Goal: Task Accomplishment & Management: Use online tool/utility

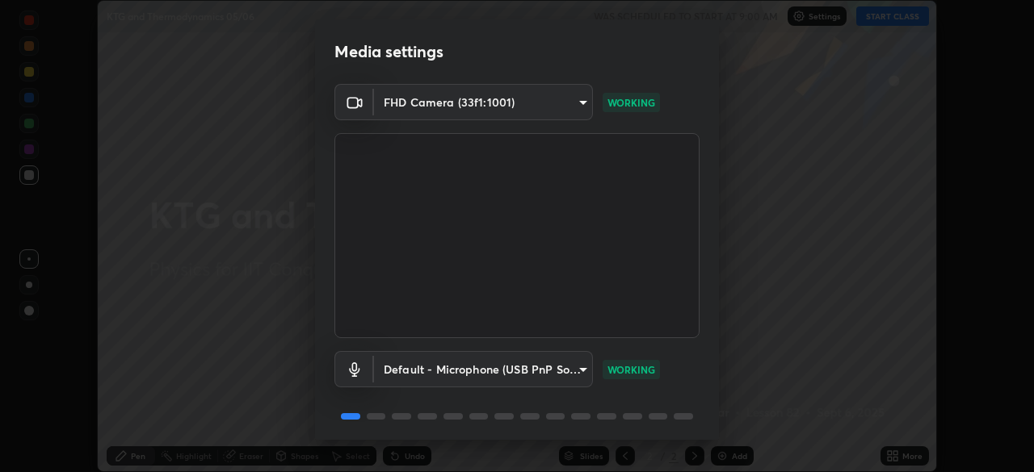
scroll to position [57, 0]
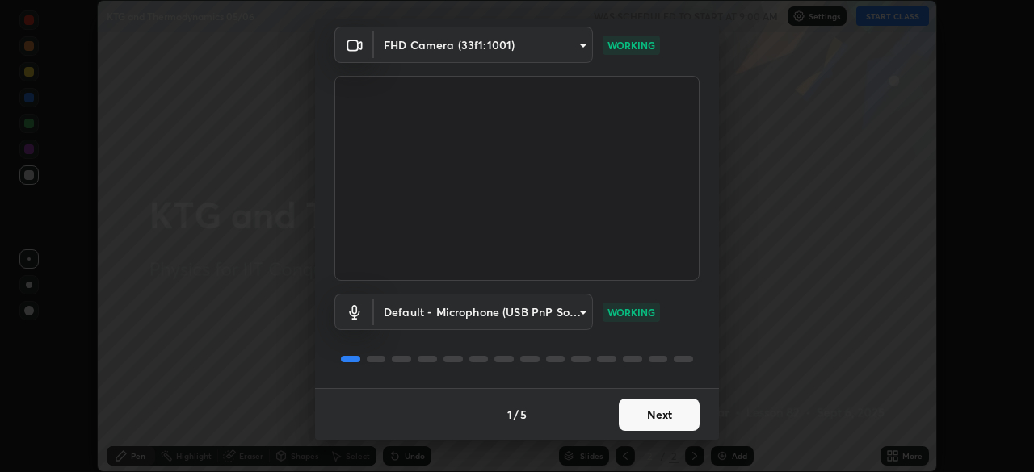
click at [638, 418] on button "Next" at bounding box center [659, 415] width 81 height 32
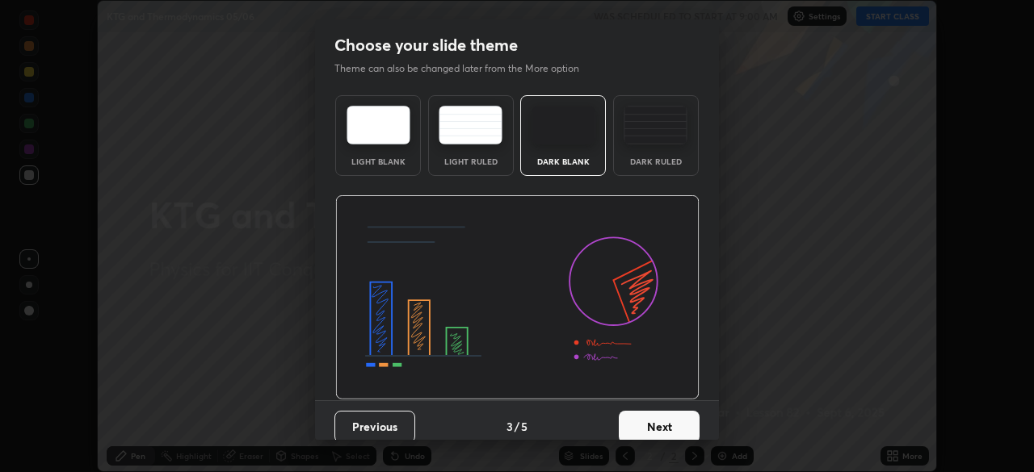
click at [644, 416] on button "Next" at bounding box center [659, 427] width 81 height 32
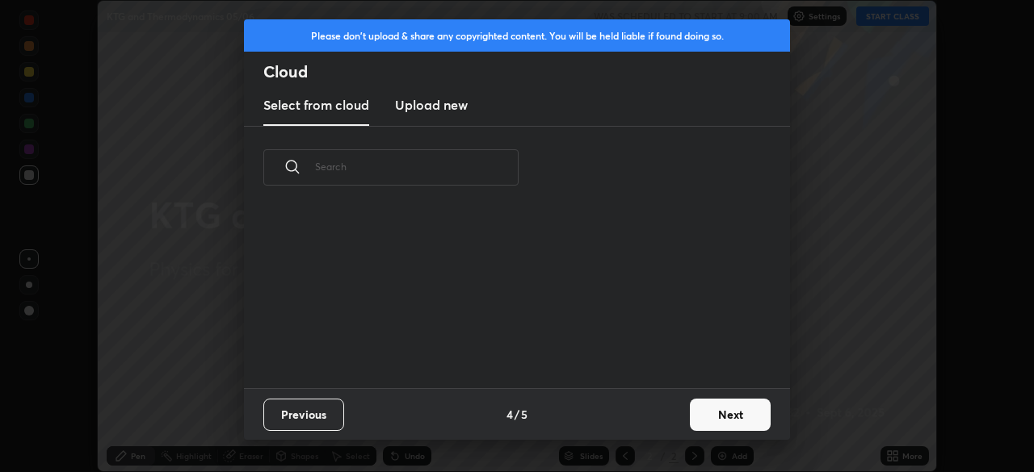
click at [647, 413] on div "Previous 4 / 5 Next" at bounding box center [517, 414] width 546 height 52
click at [646, 418] on div "Previous 4 / 5 Next" at bounding box center [517, 414] width 546 height 52
click at [716, 416] on button "Next" at bounding box center [730, 415] width 81 height 32
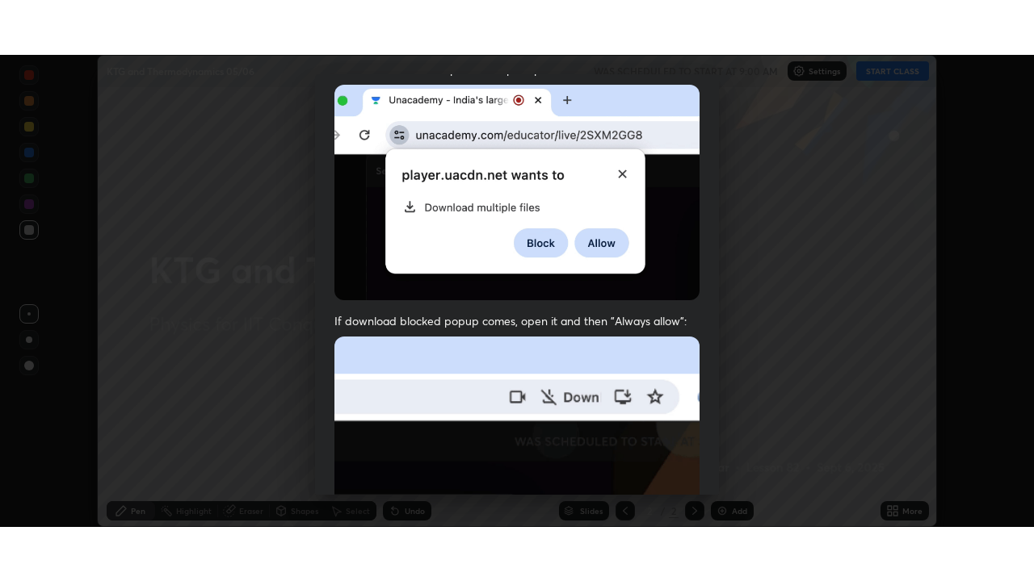
scroll to position [387, 0]
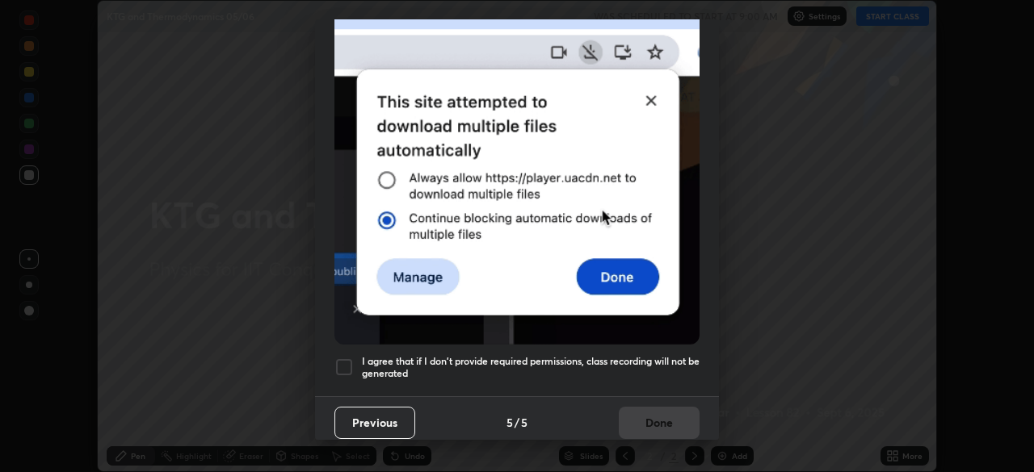
click at [337, 358] on div at bounding box center [343, 367] width 19 height 19
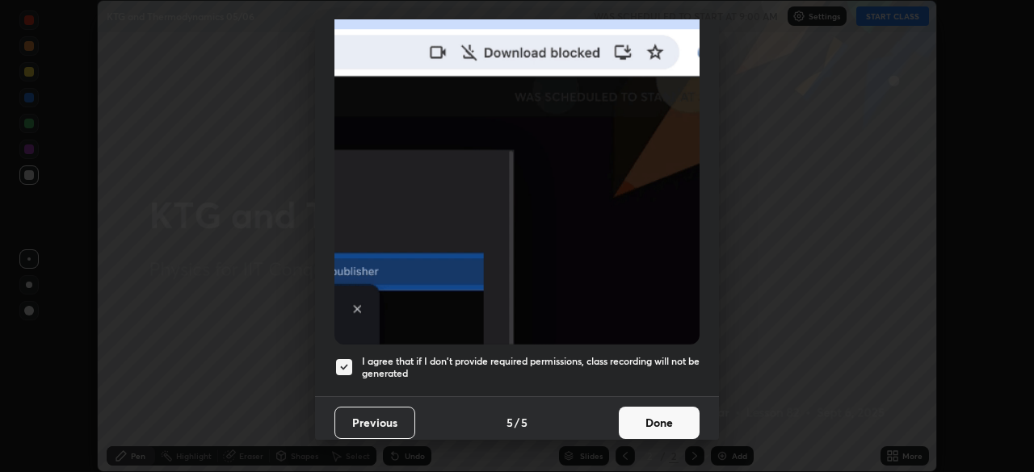
click at [639, 426] on button "Done" at bounding box center [659, 423] width 81 height 32
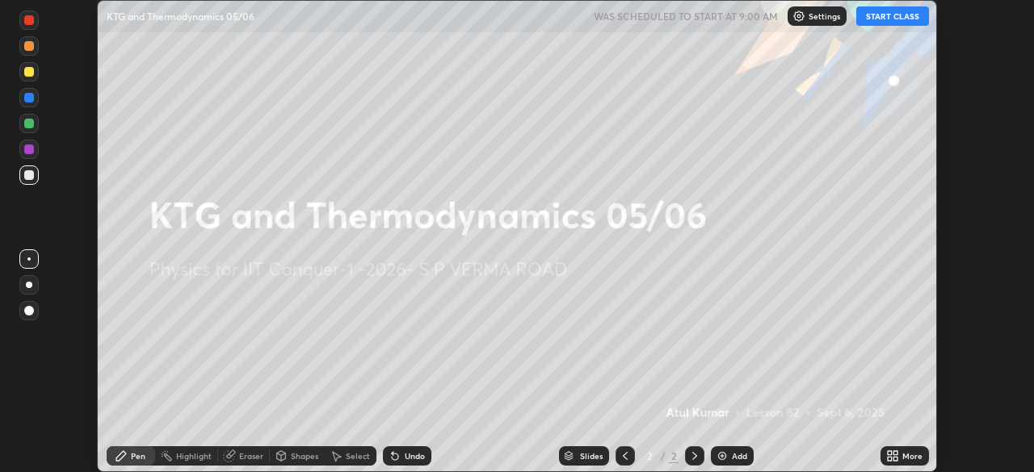
click at [880, 456] on div "More" at bounding box center [904, 456] width 48 height 19
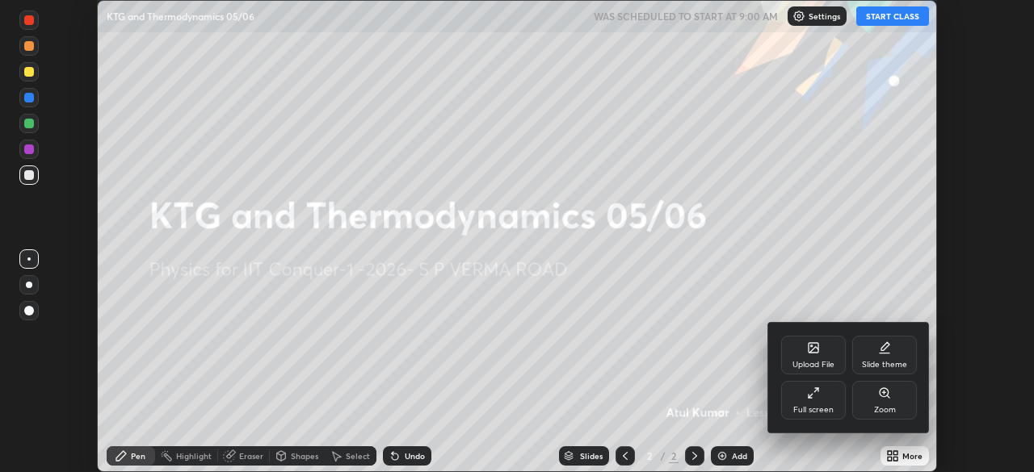
click at [825, 402] on div "Full screen" at bounding box center [813, 400] width 65 height 39
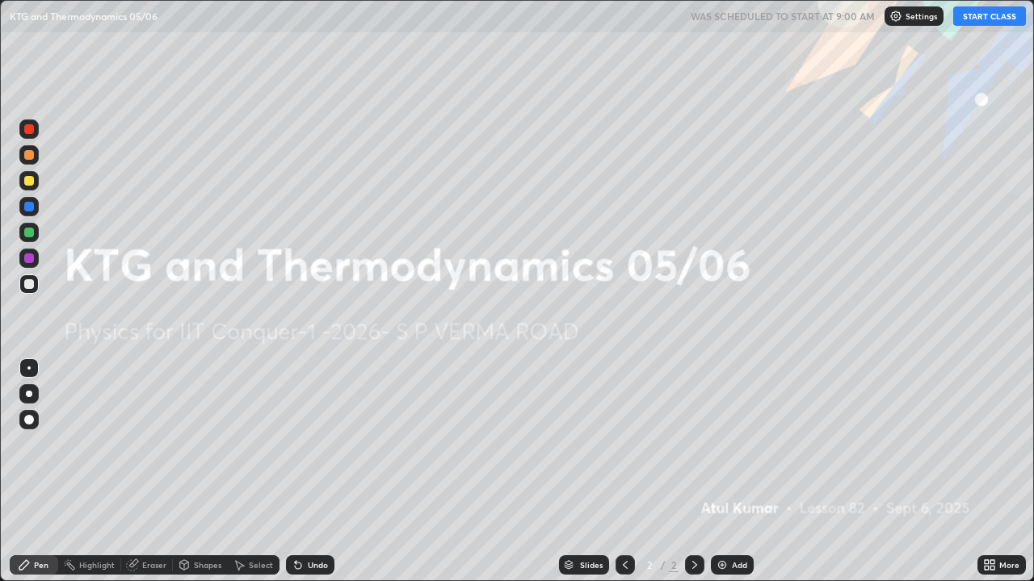
scroll to position [581, 1034]
click at [1003, 15] on button "START CLASS" at bounding box center [989, 15] width 73 height 19
click at [733, 472] on div "Add" at bounding box center [739, 565] width 15 height 8
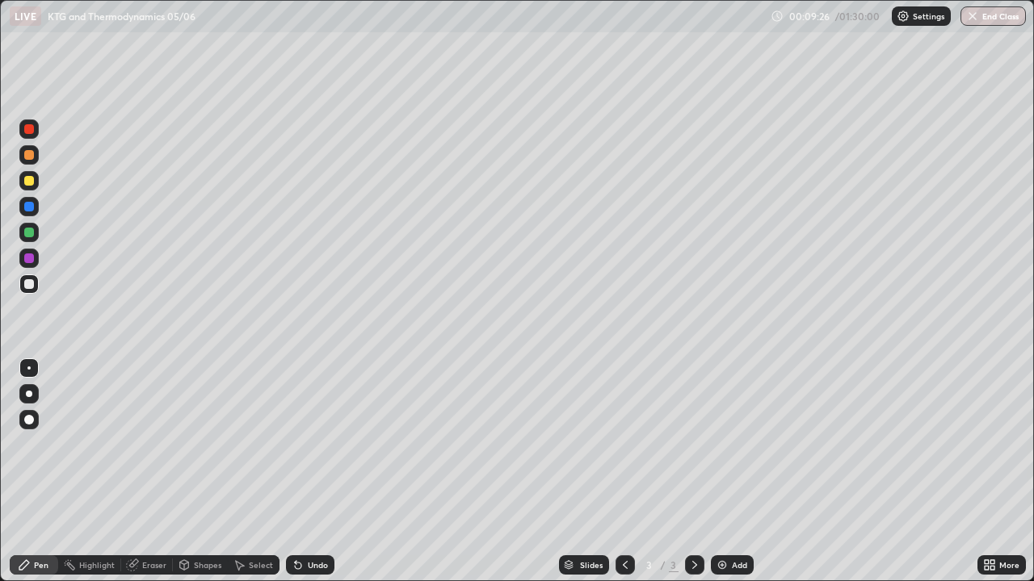
click at [30, 179] on div at bounding box center [29, 181] width 10 height 10
click at [313, 472] on div "Undo" at bounding box center [310, 565] width 48 height 19
click at [737, 472] on div "Add" at bounding box center [739, 565] width 15 height 8
click at [40, 472] on div "Pen" at bounding box center [41, 565] width 15 height 8
click at [194, 472] on div "Shapes" at bounding box center [200, 565] width 55 height 19
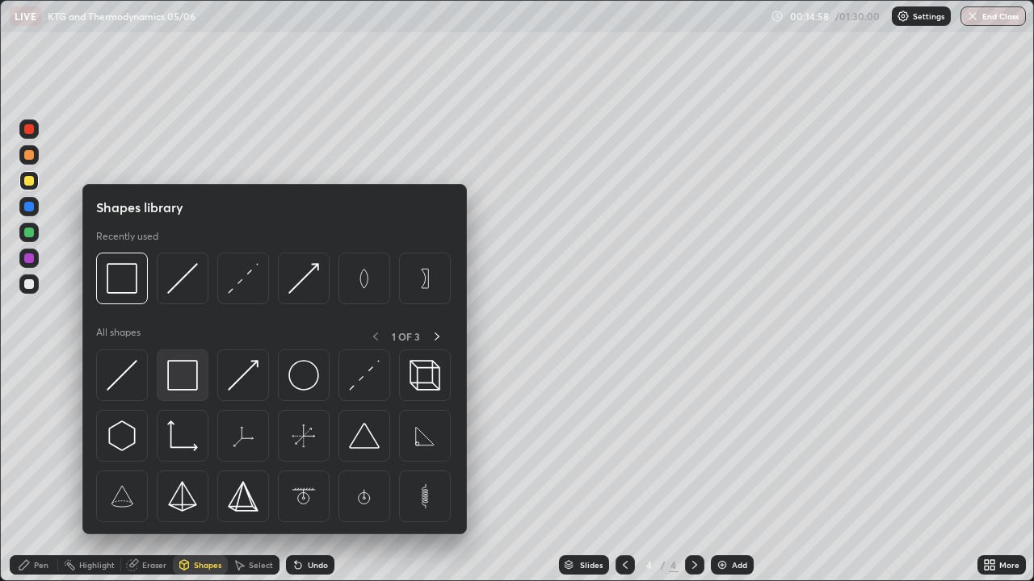
click at [187, 376] on img at bounding box center [182, 375] width 31 height 31
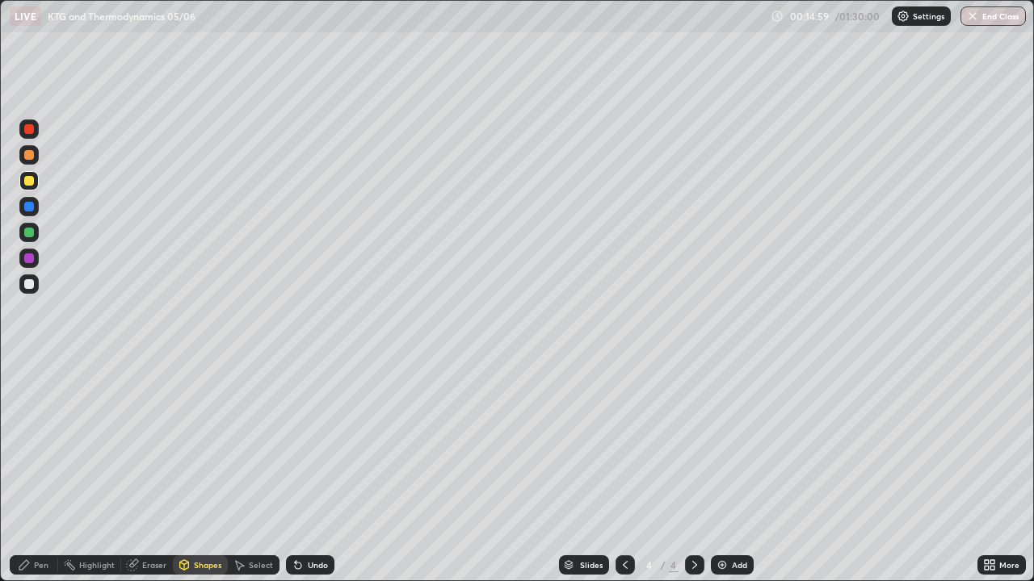
click at [33, 131] on div at bounding box center [29, 129] width 10 height 10
click at [309, 472] on div "Undo" at bounding box center [318, 565] width 20 height 8
click at [196, 472] on div "Shapes" at bounding box center [207, 565] width 27 height 8
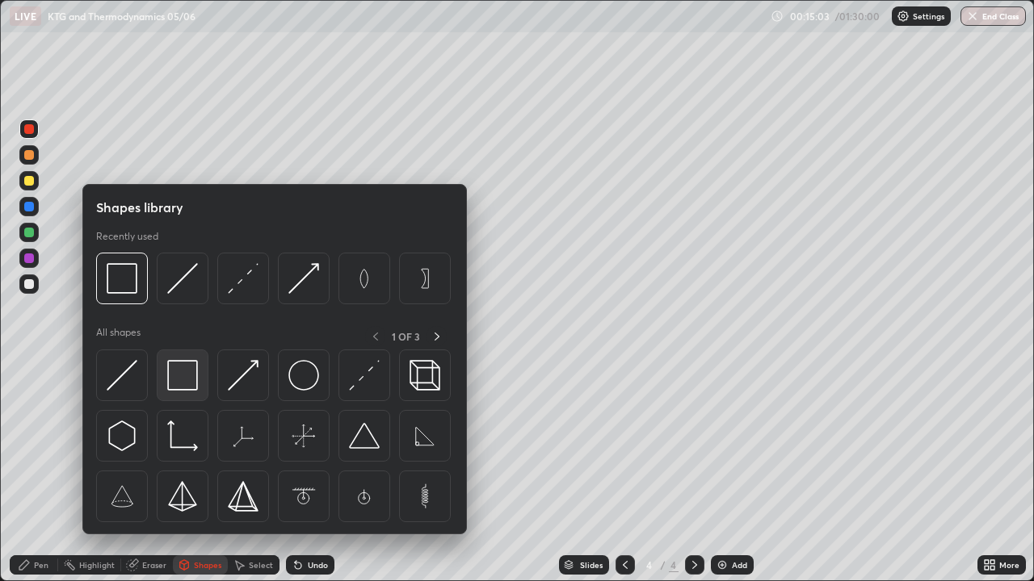
click at [187, 367] on img at bounding box center [182, 375] width 31 height 31
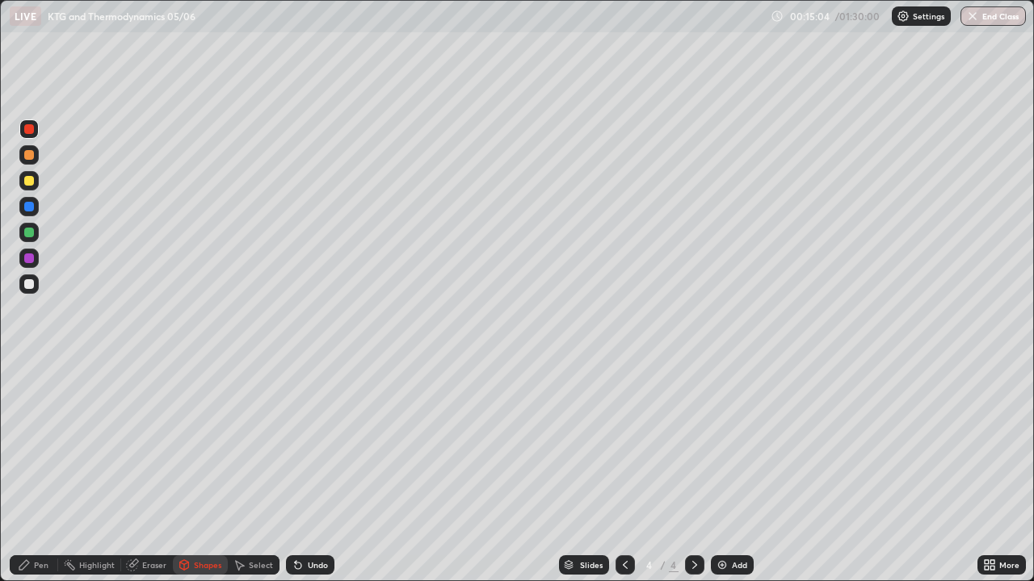
click at [30, 181] on div at bounding box center [29, 181] width 10 height 10
click at [145, 472] on div "Eraser" at bounding box center [154, 565] width 24 height 8
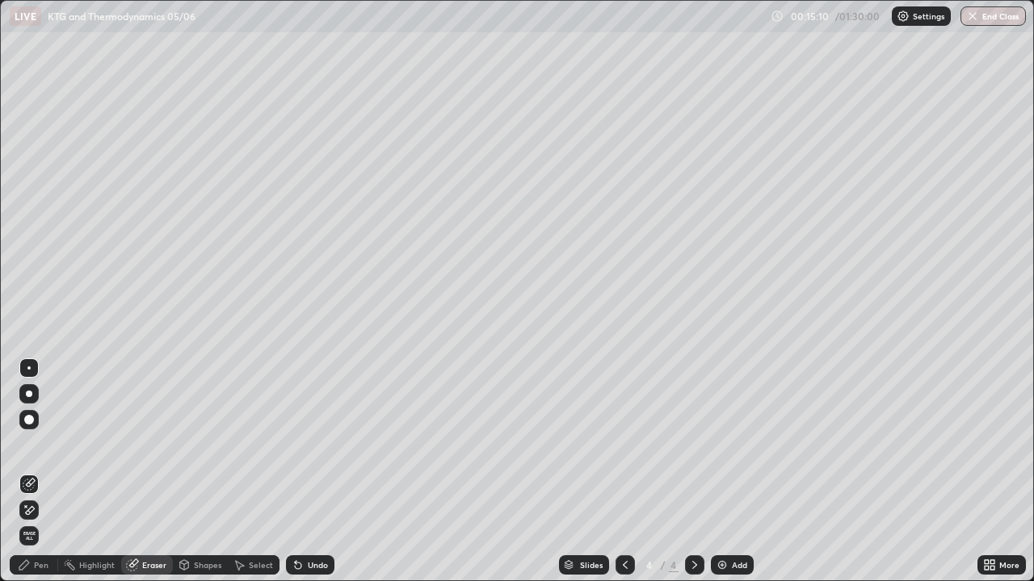
click at [29, 368] on div at bounding box center [28, 368] width 3 height 3
click at [37, 472] on div "Pen" at bounding box center [41, 565] width 15 height 8
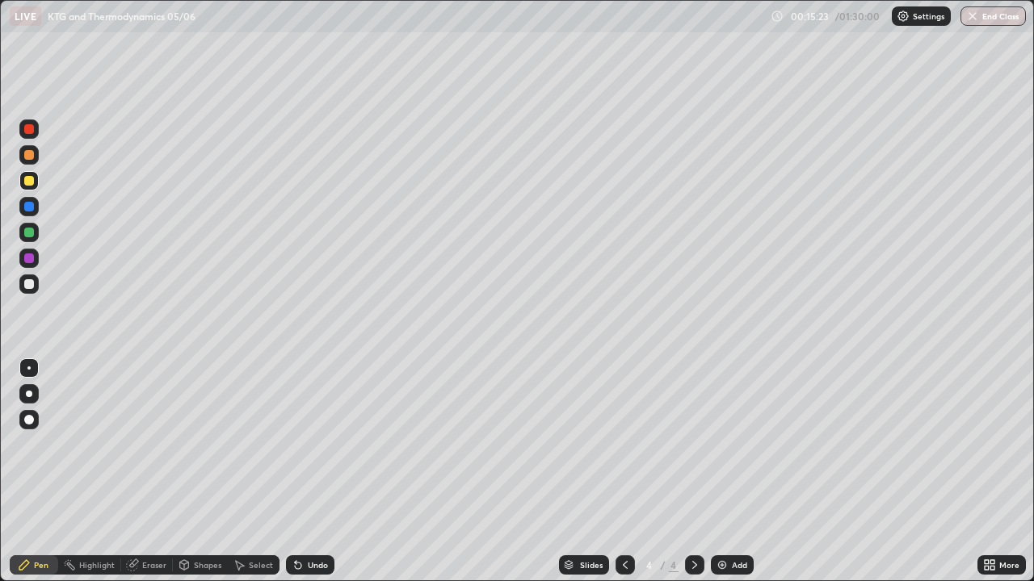
click at [41, 472] on div "Pen" at bounding box center [41, 565] width 15 height 8
click at [30, 158] on div at bounding box center [29, 155] width 10 height 10
click at [200, 472] on div "Shapes" at bounding box center [207, 565] width 27 height 8
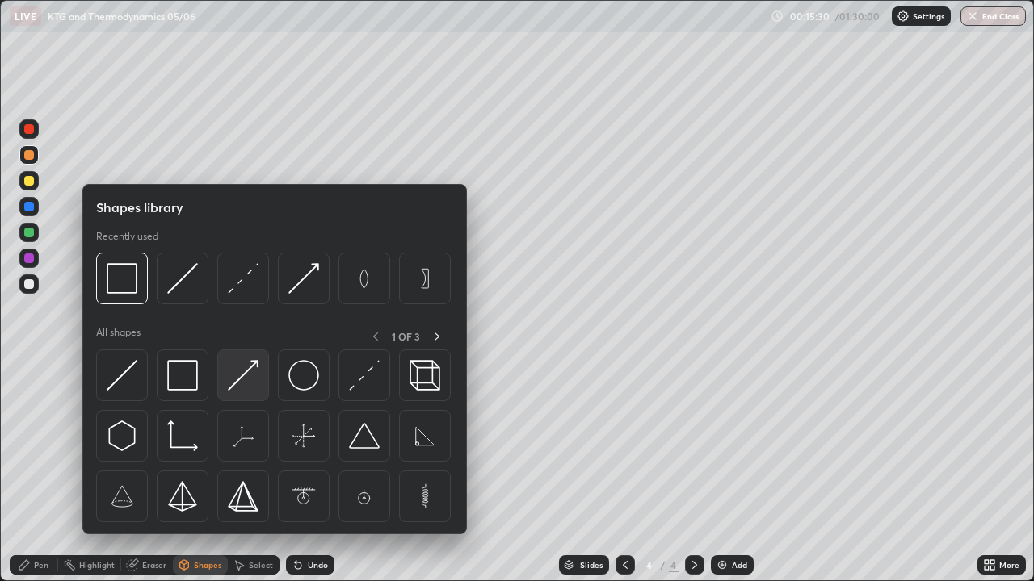
click at [233, 370] on img at bounding box center [243, 375] width 31 height 31
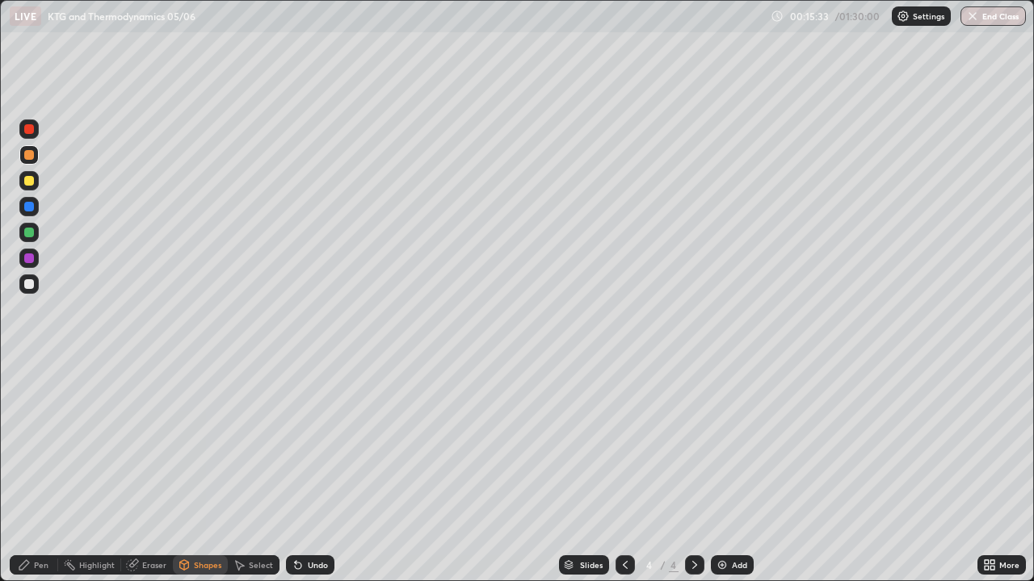
click at [35, 472] on div "Pen" at bounding box center [41, 565] width 15 height 8
click at [32, 132] on div at bounding box center [29, 129] width 10 height 10
click at [35, 287] on div at bounding box center [28, 284] width 19 height 19
click at [301, 472] on icon at bounding box center [298, 565] width 13 height 13
click at [720, 472] on img at bounding box center [722, 565] width 13 height 13
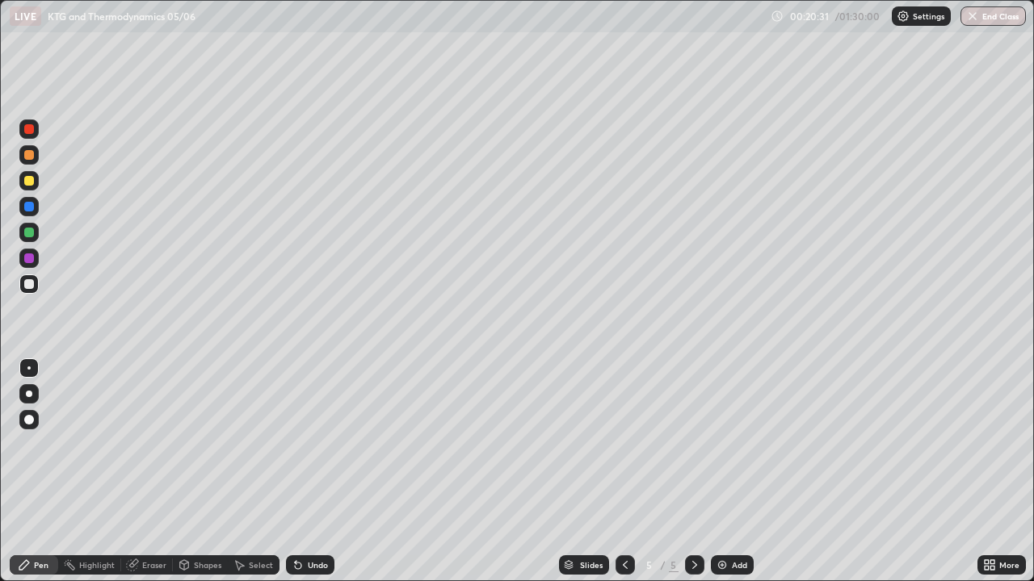
click at [620, 472] on icon at bounding box center [625, 565] width 13 height 13
click at [686, 472] on div at bounding box center [694, 565] width 19 height 19
click at [308, 472] on div "Undo" at bounding box center [318, 565] width 20 height 8
click at [623, 472] on icon at bounding box center [625, 565] width 13 height 13
click at [693, 472] on icon at bounding box center [694, 565] width 5 height 8
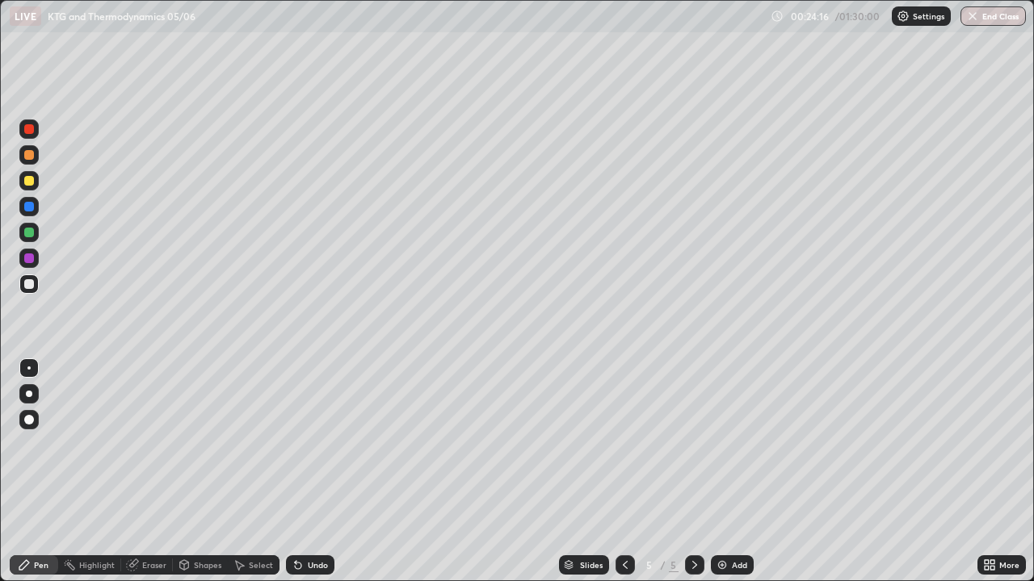
click at [728, 472] on div "Add" at bounding box center [732, 565] width 43 height 19
click at [31, 177] on div at bounding box center [29, 181] width 10 height 10
click at [214, 472] on div "Shapes" at bounding box center [207, 565] width 27 height 8
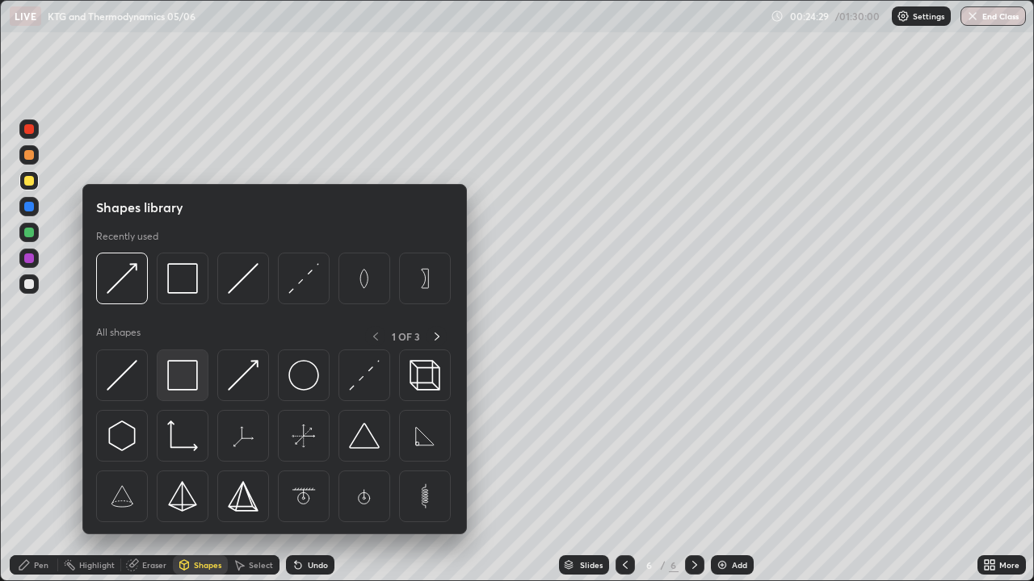
click at [186, 369] on img at bounding box center [182, 375] width 31 height 31
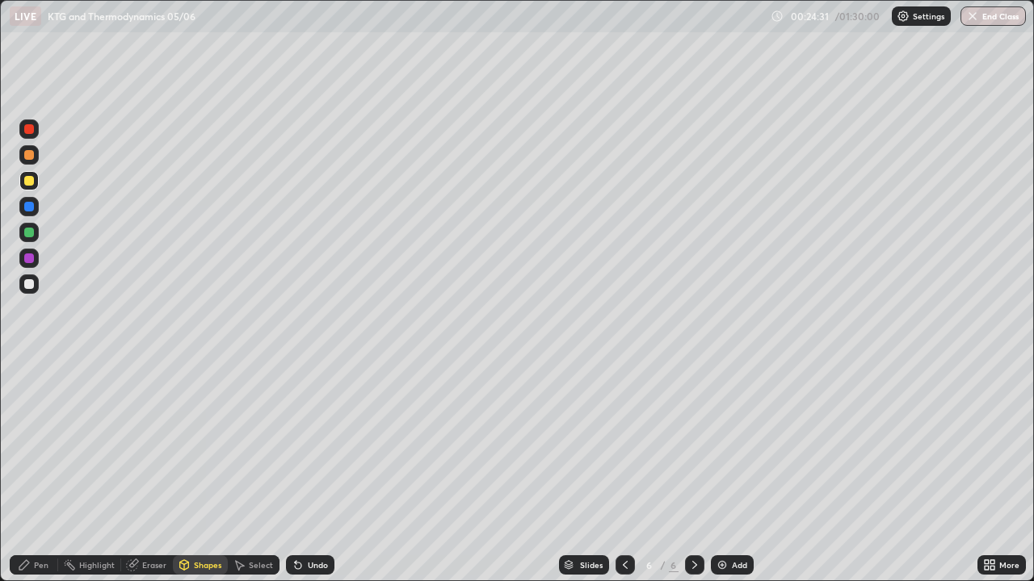
click at [189, 472] on icon at bounding box center [184, 565] width 13 height 13
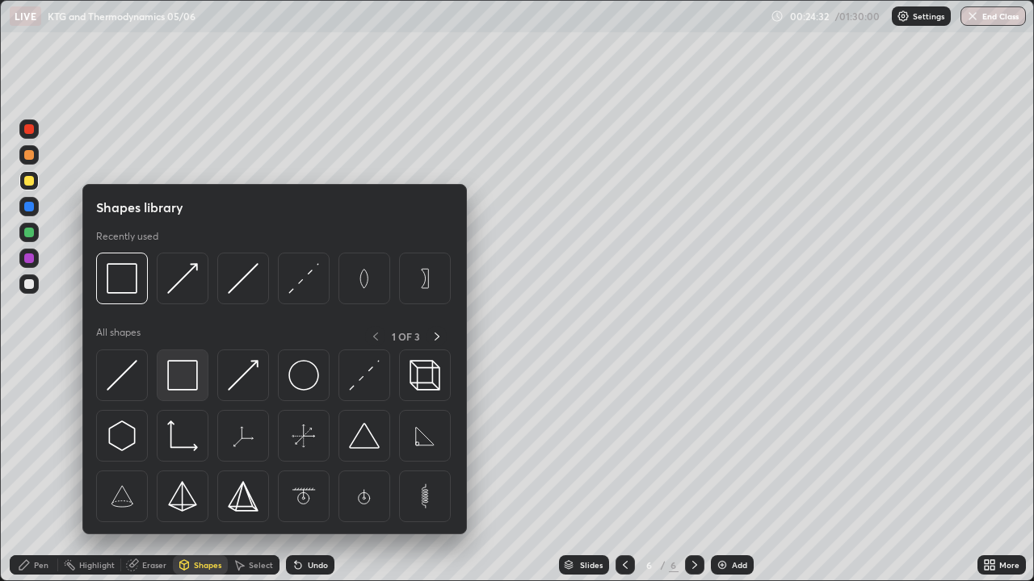
click at [183, 365] on img at bounding box center [182, 375] width 31 height 31
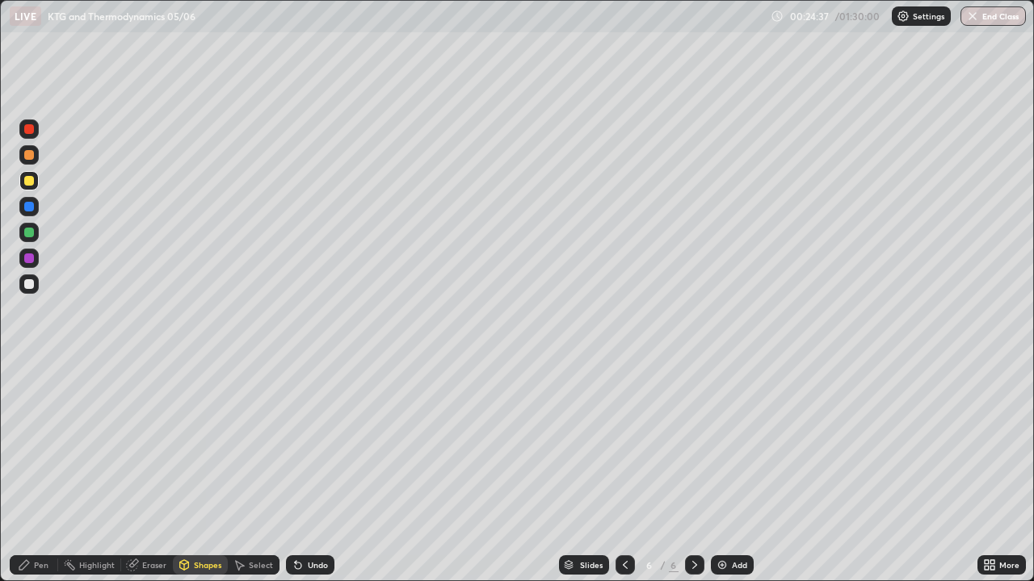
click at [150, 472] on div "Eraser" at bounding box center [154, 565] width 24 height 8
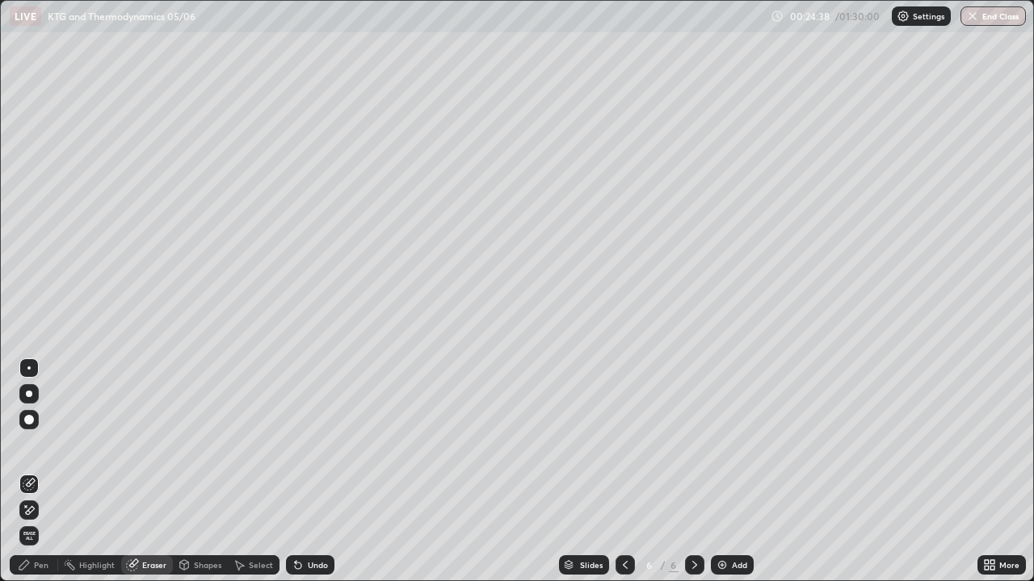
click at [30, 419] on div at bounding box center [29, 420] width 10 height 10
click at [37, 472] on div "Pen" at bounding box center [41, 565] width 15 height 8
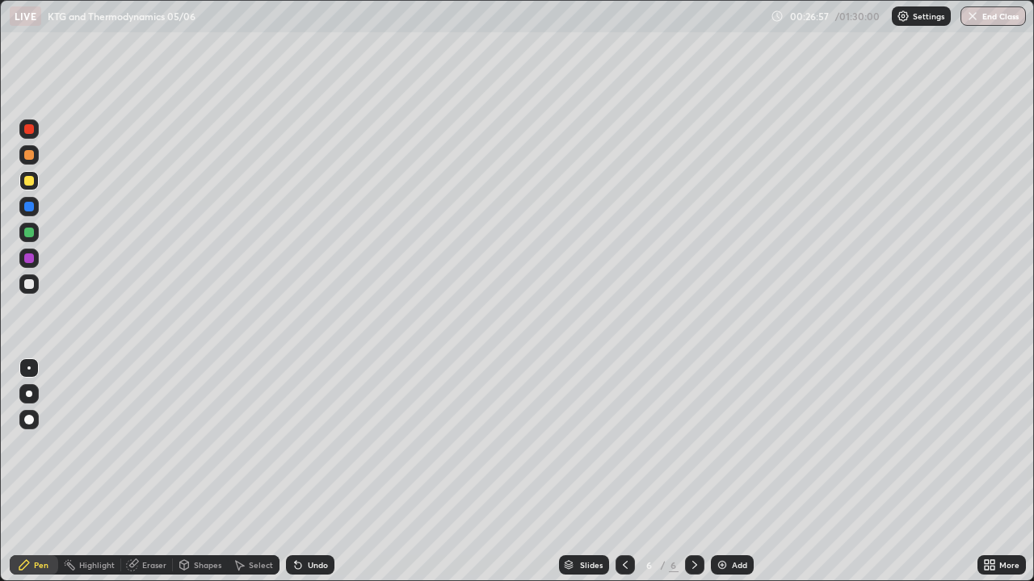
click at [304, 472] on div "Undo" at bounding box center [310, 565] width 48 height 19
click at [308, 472] on div "Undo" at bounding box center [310, 565] width 48 height 19
click at [724, 472] on img at bounding box center [722, 565] width 13 height 13
click at [28, 182] on div at bounding box center [29, 181] width 10 height 10
click at [625, 472] on icon at bounding box center [625, 565] width 5 height 8
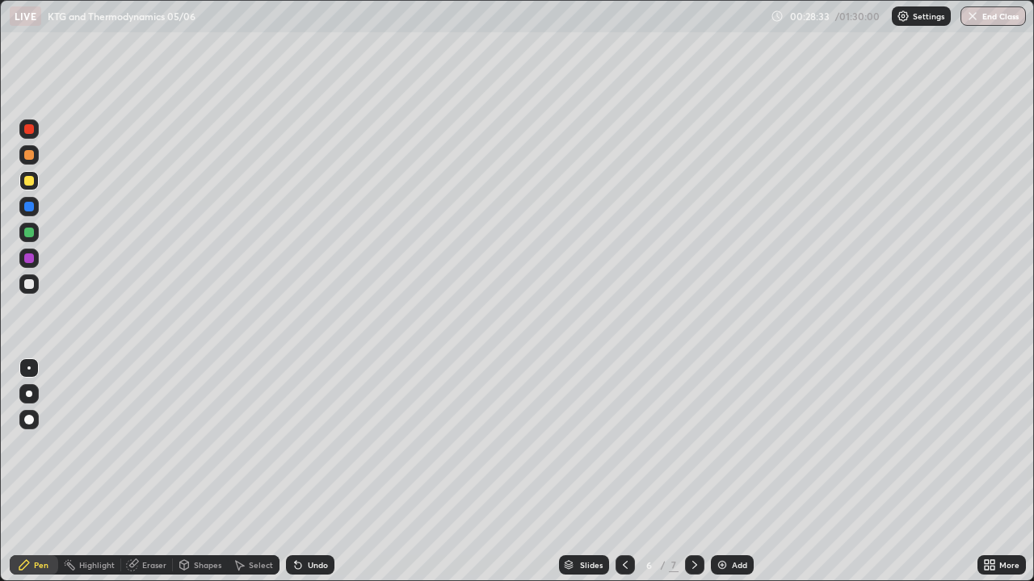
click at [693, 472] on icon at bounding box center [694, 565] width 13 height 13
click at [726, 472] on img at bounding box center [722, 565] width 13 height 13
click at [623, 472] on icon at bounding box center [625, 565] width 13 height 13
click at [694, 472] on icon at bounding box center [694, 565] width 5 height 8
click at [301, 472] on icon at bounding box center [298, 565] width 13 height 13
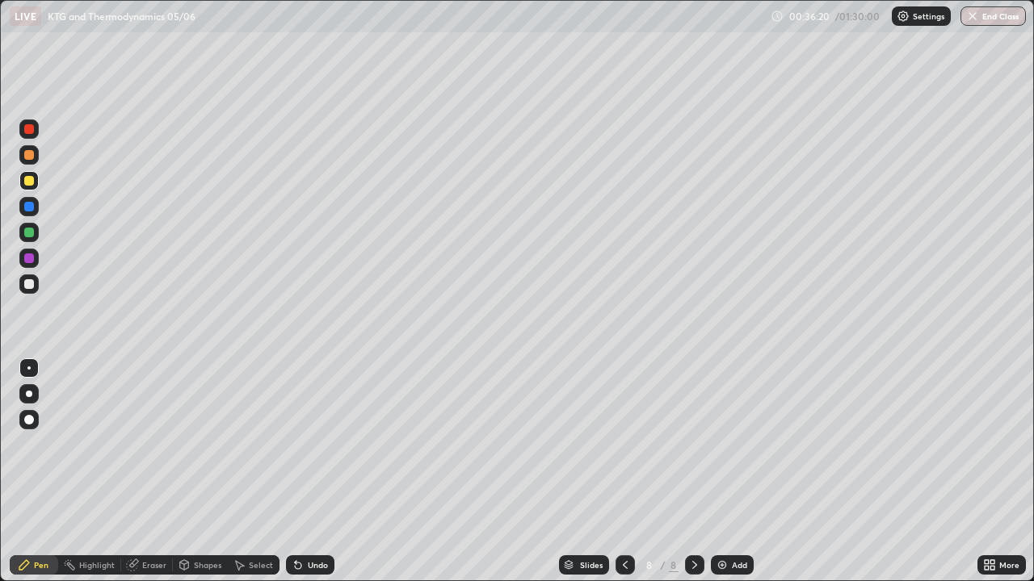
click at [719, 472] on img at bounding box center [722, 565] width 13 height 13
click at [197, 472] on div "Shapes" at bounding box center [207, 565] width 27 height 8
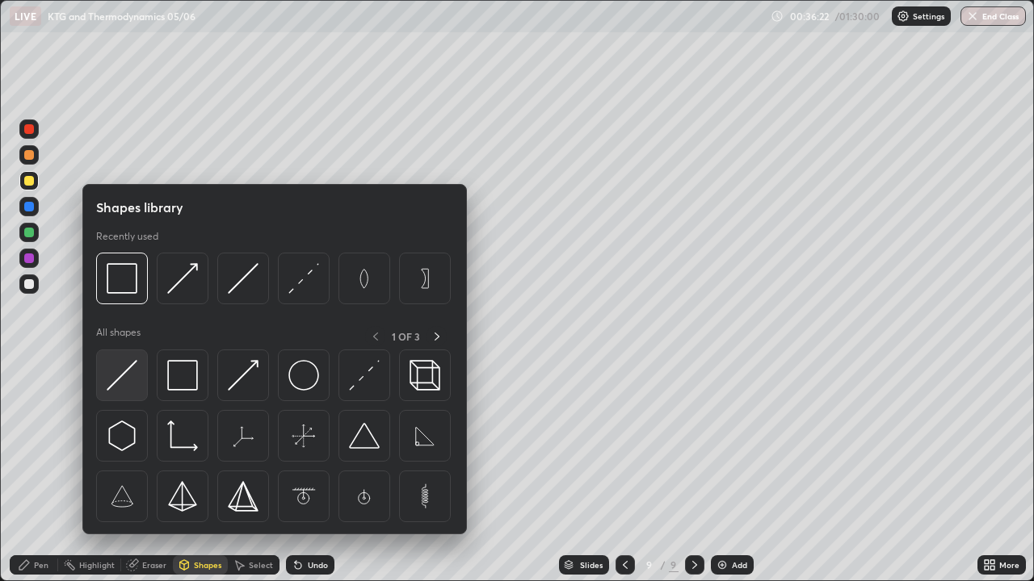
click at [131, 371] on img at bounding box center [122, 375] width 31 height 31
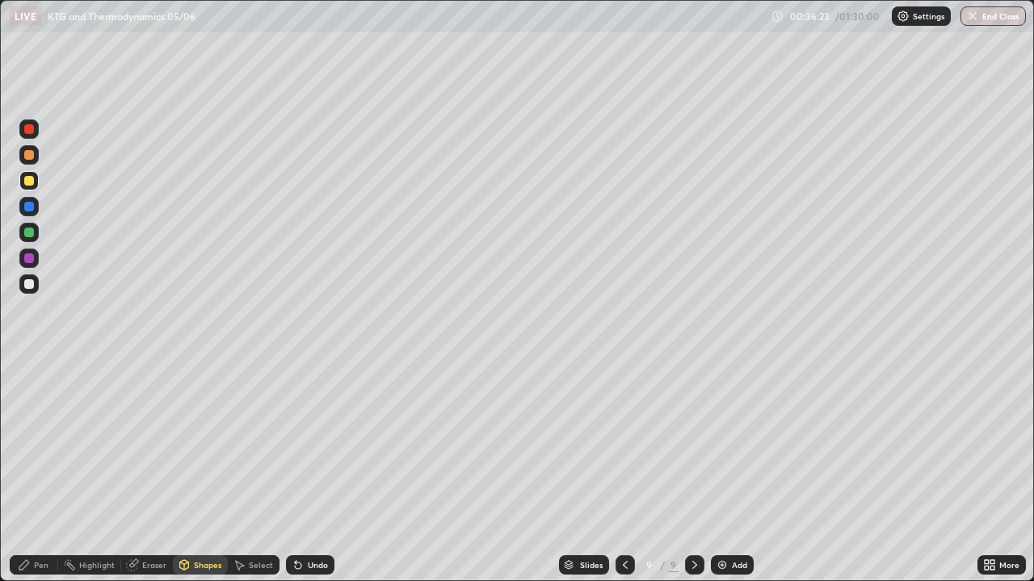
click at [36, 184] on div at bounding box center [28, 180] width 19 height 19
click at [35, 231] on div at bounding box center [28, 232] width 19 height 19
click at [40, 472] on div "Pen" at bounding box center [41, 565] width 15 height 8
click at [195, 472] on div "Shapes" at bounding box center [207, 565] width 27 height 8
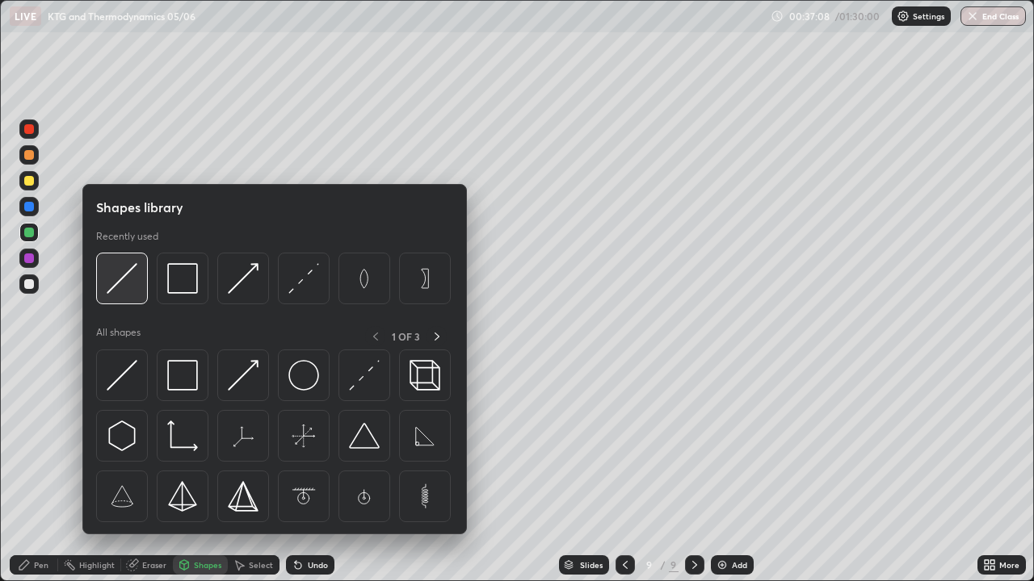
click at [130, 301] on div at bounding box center [122, 279] width 52 height 52
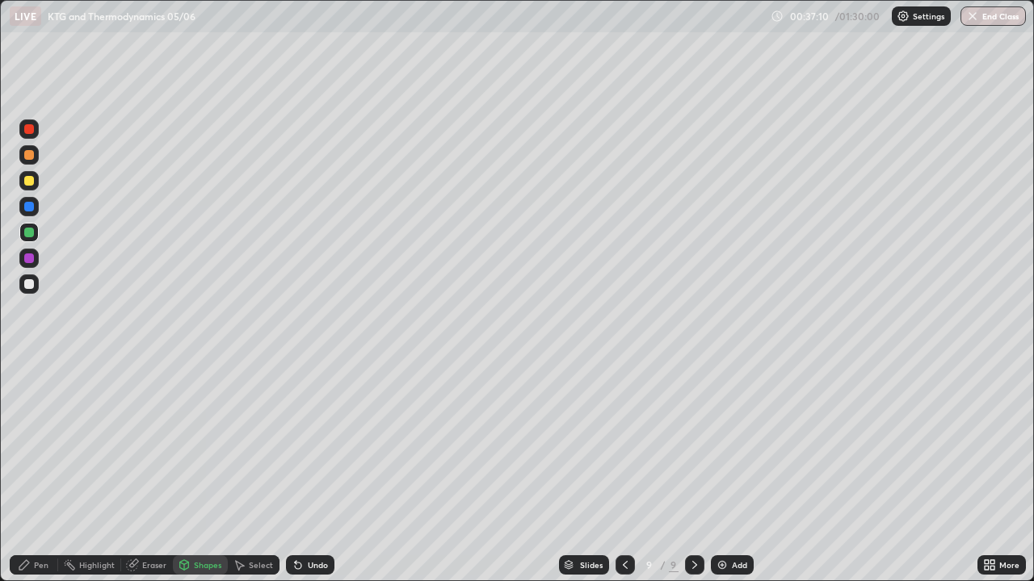
click at [312, 472] on div "Undo" at bounding box center [318, 565] width 20 height 8
click at [313, 472] on div "Undo" at bounding box center [318, 565] width 20 height 8
click at [200, 472] on div "Shapes" at bounding box center [207, 565] width 27 height 8
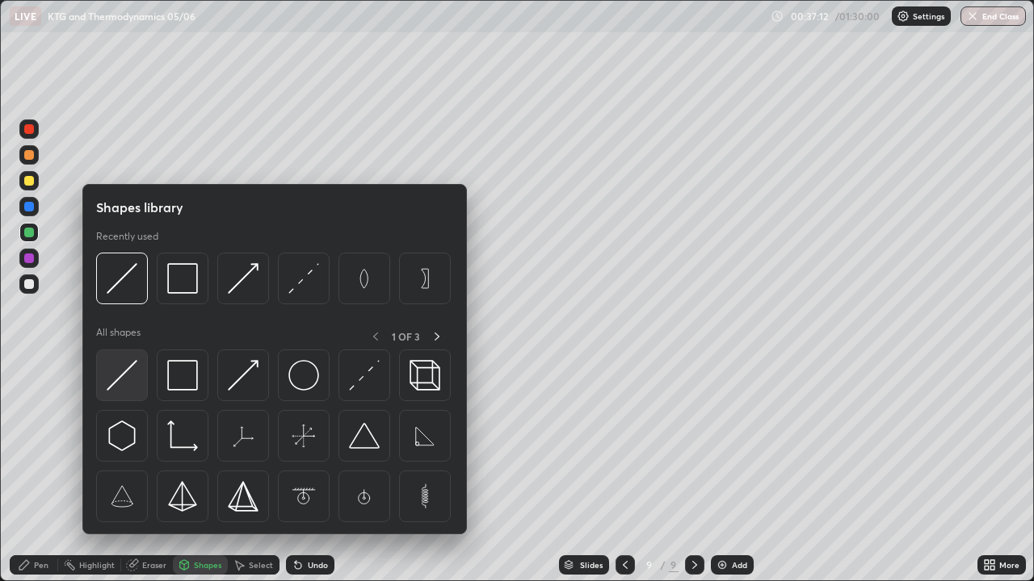
click at [128, 376] on img at bounding box center [122, 375] width 31 height 31
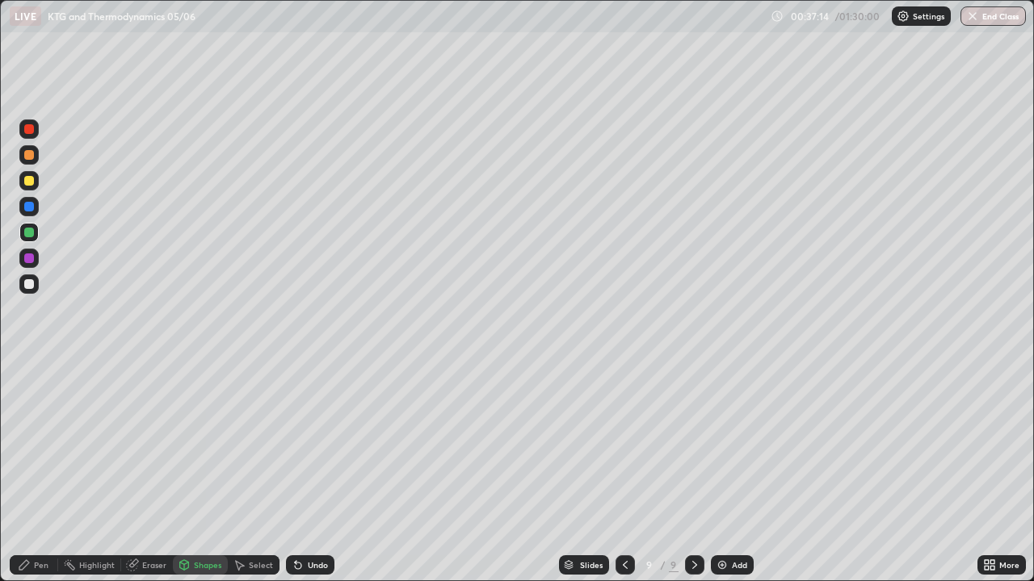
click at [313, 472] on div "Undo" at bounding box center [318, 565] width 20 height 8
click at [30, 260] on div at bounding box center [29, 259] width 10 height 10
click at [41, 472] on div "Pen" at bounding box center [41, 565] width 15 height 8
click at [32, 180] on div at bounding box center [29, 181] width 10 height 10
click at [32, 159] on div at bounding box center [28, 154] width 19 height 19
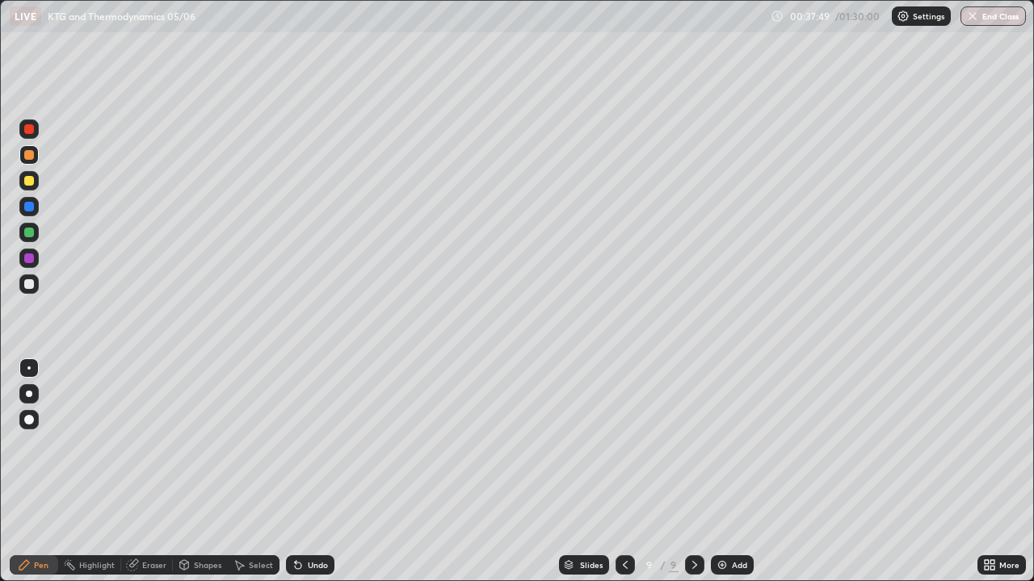
click at [195, 472] on div "Shapes" at bounding box center [207, 565] width 27 height 8
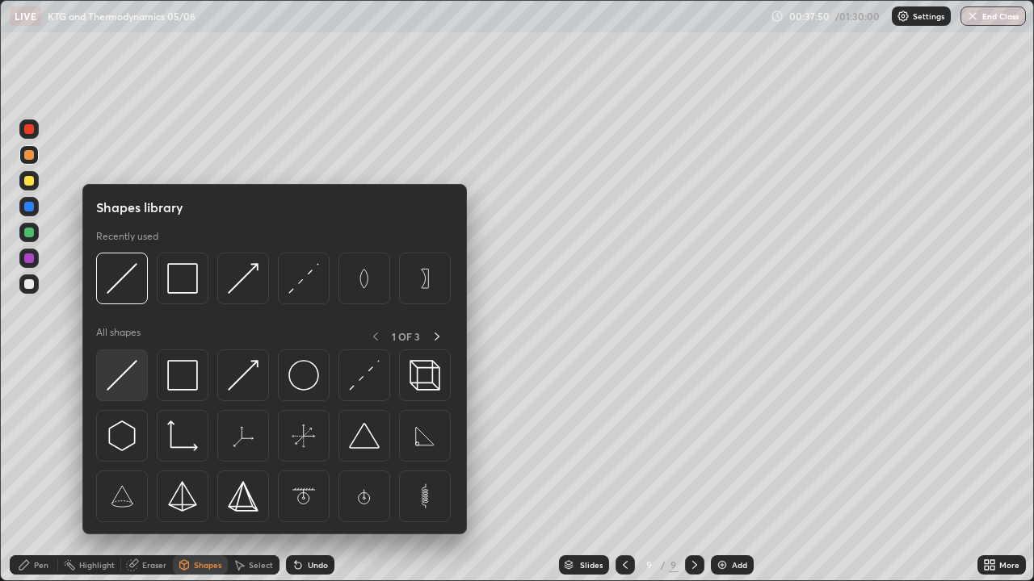
click at [116, 374] on img at bounding box center [122, 375] width 31 height 31
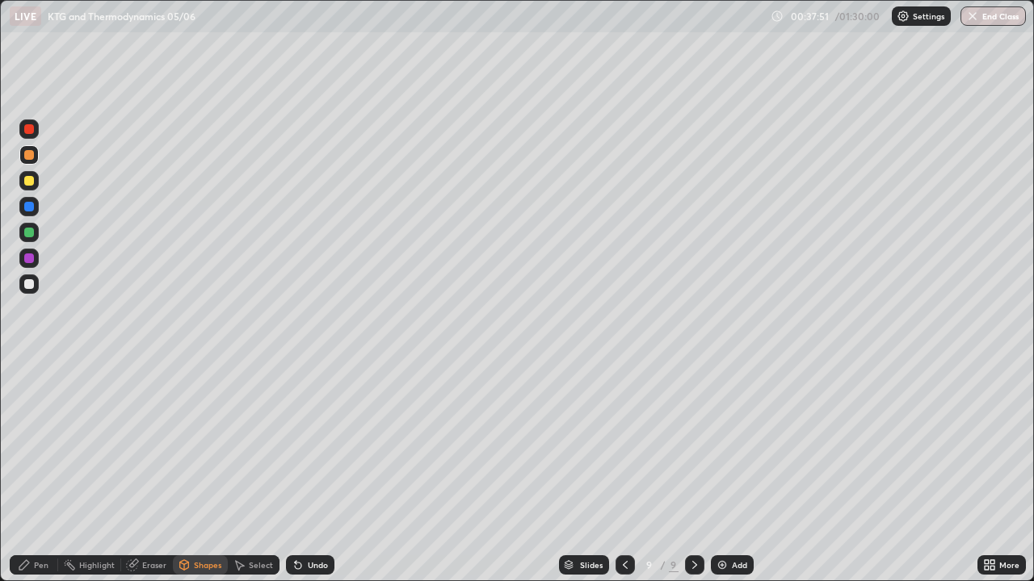
click at [35, 256] on div at bounding box center [28, 258] width 19 height 19
click at [35, 472] on div "Pen" at bounding box center [34, 565] width 48 height 19
click at [30, 156] on div at bounding box center [29, 155] width 10 height 10
click at [311, 472] on div "Undo" at bounding box center [310, 565] width 48 height 19
click at [309, 472] on div "Undo" at bounding box center [318, 565] width 20 height 8
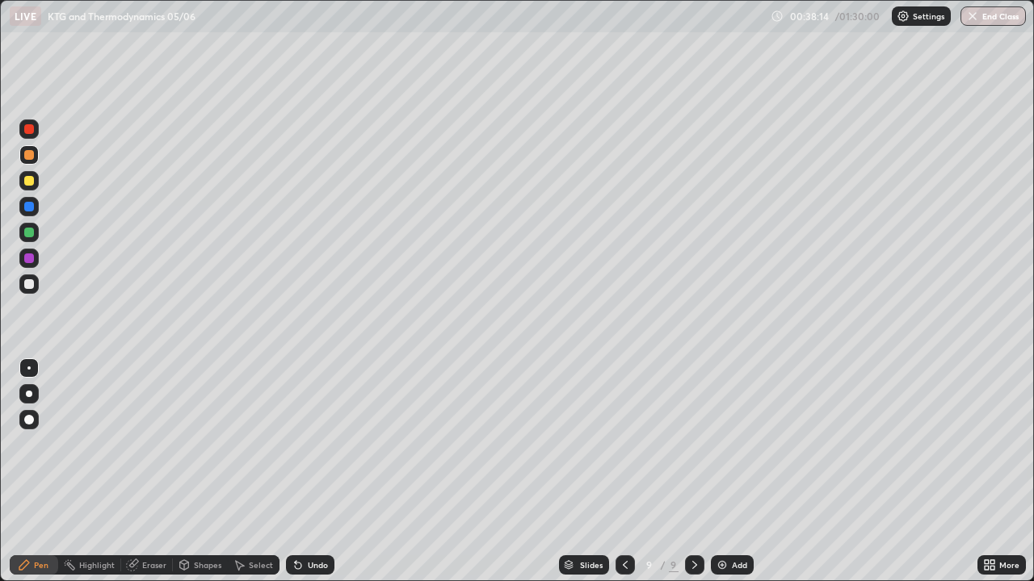
click at [308, 472] on div "Undo" at bounding box center [318, 565] width 20 height 8
click at [194, 472] on div "Shapes" at bounding box center [207, 565] width 27 height 8
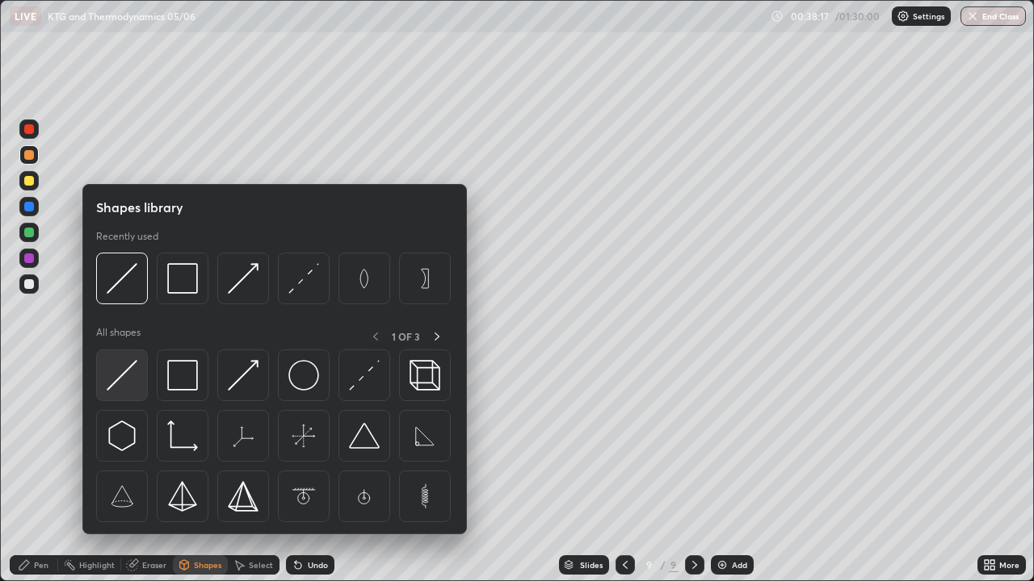
click at [138, 380] on div at bounding box center [122, 376] width 52 height 52
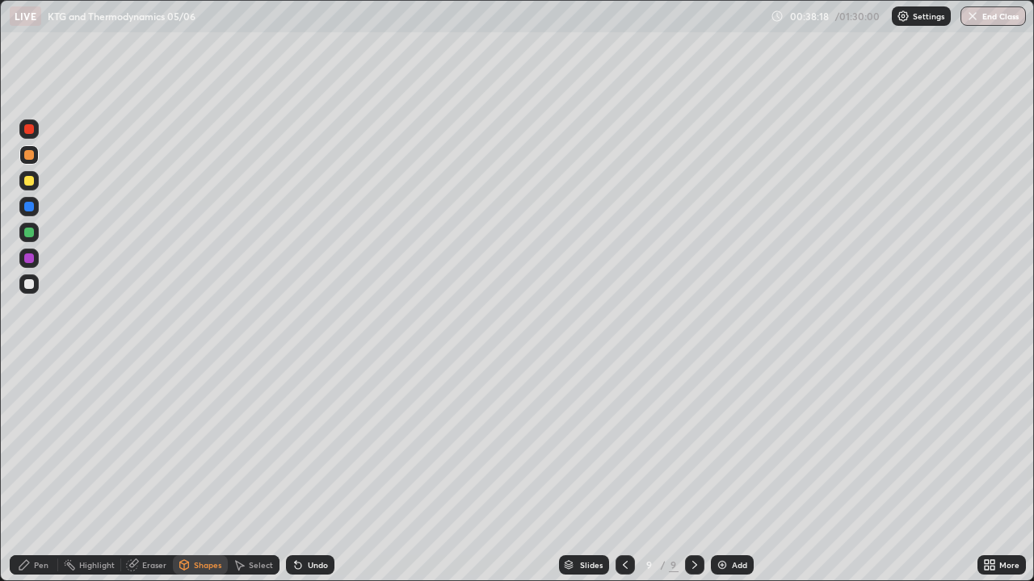
click at [33, 254] on div at bounding box center [29, 259] width 10 height 10
click at [42, 472] on div "Pen" at bounding box center [34, 565] width 48 height 19
click at [35, 155] on div at bounding box center [28, 154] width 19 height 19
click at [33, 233] on div at bounding box center [29, 233] width 10 height 10
click at [208, 472] on div "Shapes" at bounding box center [200, 565] width 55 height 19
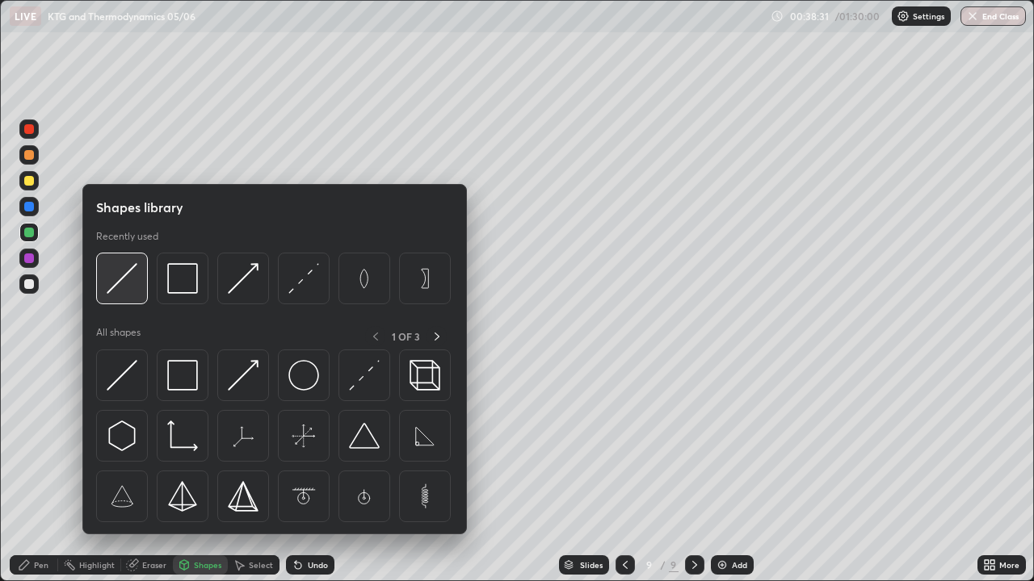
click at [131, 288] on img at bounding box center [122, 278] width 31 height 31
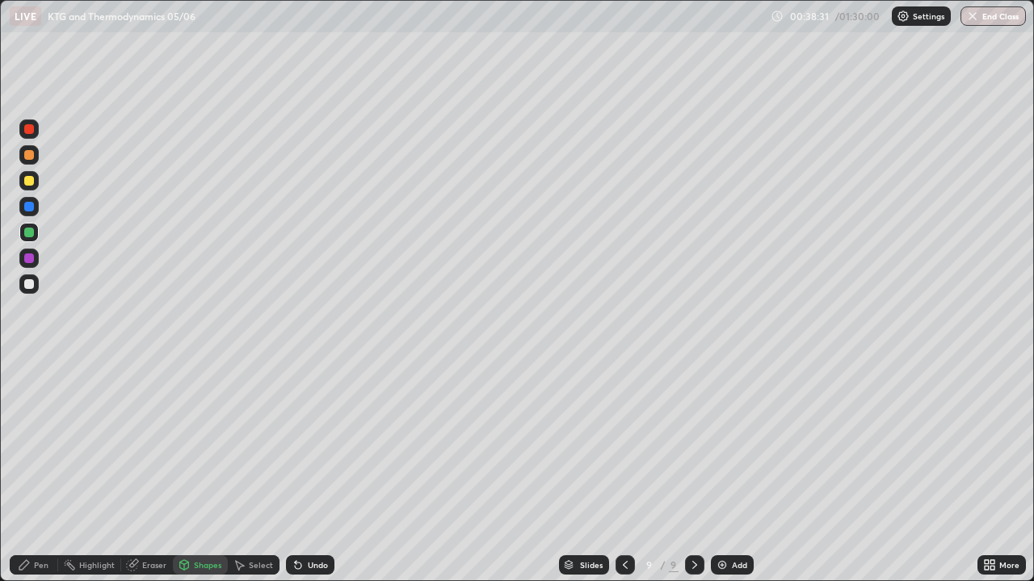
click at [36, 256] on div at bounding box center [28, 258] width 19 height 19
click at [44, 472] on div "Pen" at bounding box center [41, 565] width 15 height 8
click at [28, 230] on div at bounding box center [29, 233] width 10 height 10
click at [199, 472] on div "Shapes" at bounding box center [200, 565] width 55 height 19
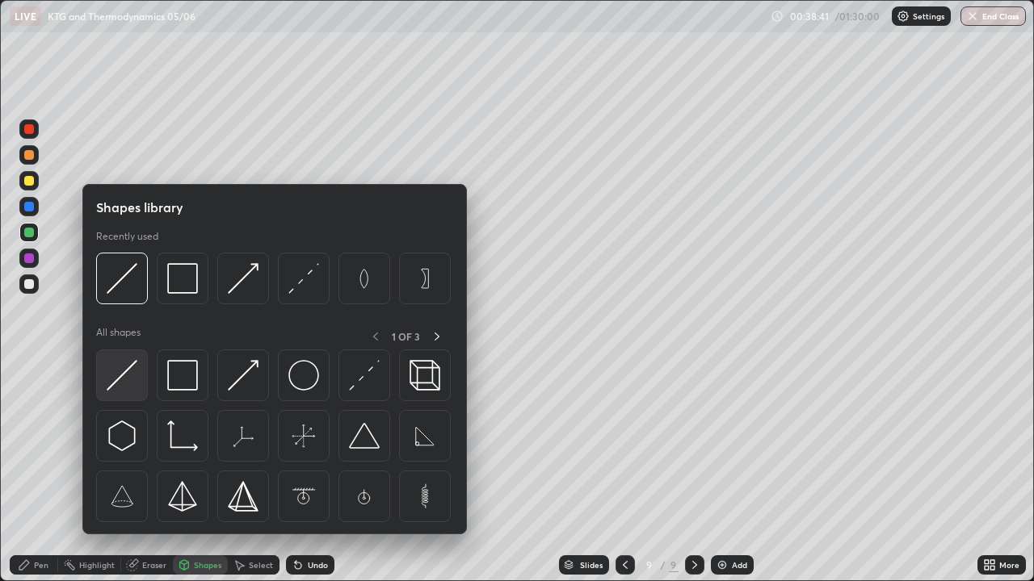
click at [126, 380] on img at bounding box center [122, 375] width 31 height 31
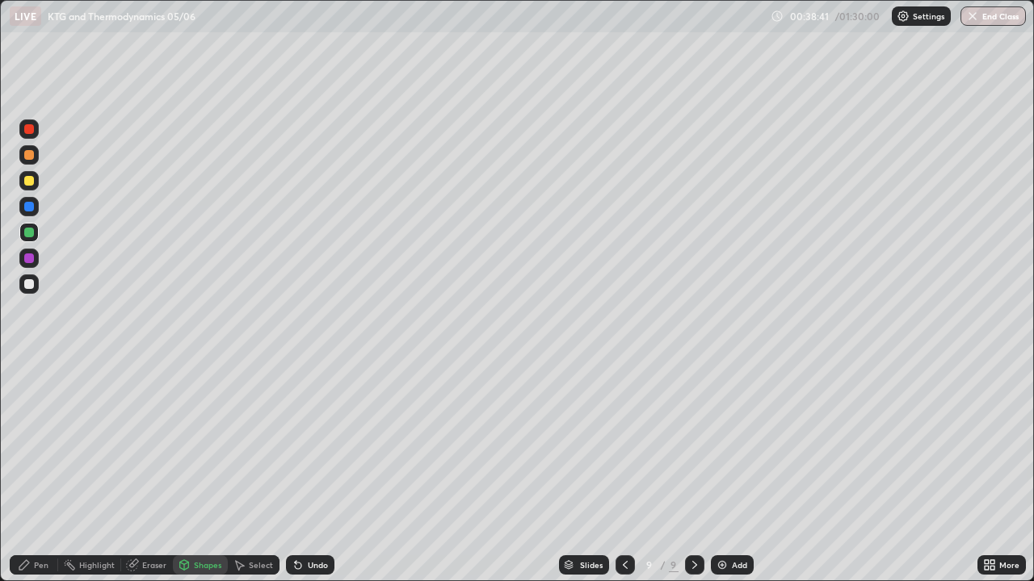
click at [35, 257] on div at bounding box center [28, 258] width 19 height 19
click at [44, 472] on div "Pen" at bounding box center [34, 565] width 48 height 19
click at [30, 233] on div at bounding box center [29, 233] width 10 height 10
click at [30, 155] on div at bounding box center [29, 155] width 10 height 10
click at [313, 472] on div "Undo" at bounding box center [318, 565] width 20 height 8
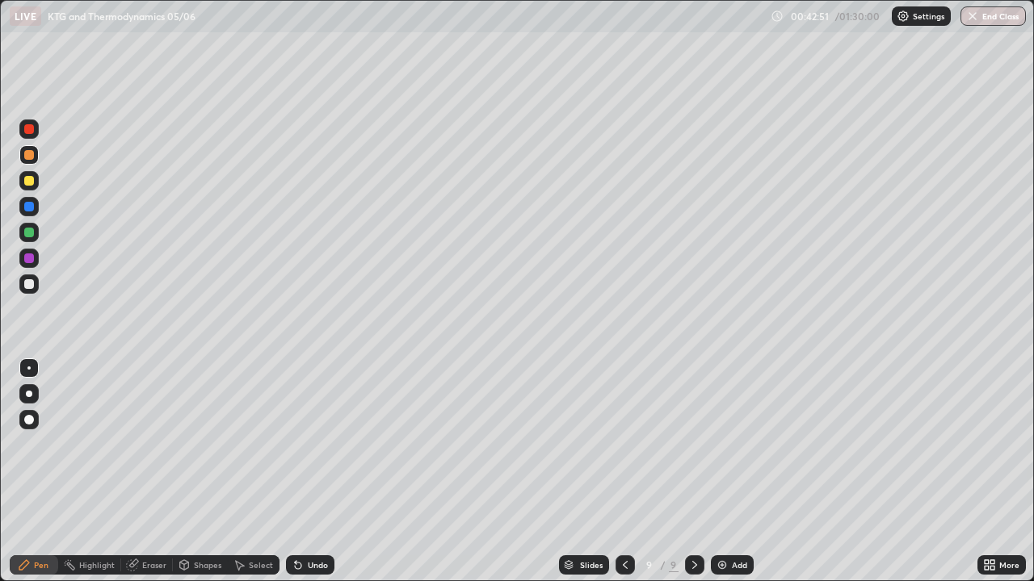
click at [309, 472] on div "Undo" at bounding box center [318, 565] width 20 height 8
click at [729, 472] on div "Add" at bounding box center [732, 565] width 43 height 19
click at [29, 182] on div at bounding box center [29, 181] width 10 height 10
click at [324, 472] on div "Undo" at bounding box center [318, 565] width 20 height 8
click at [322, 472] on div "Undo" at bounding box center [318, 565] width 20 height 8
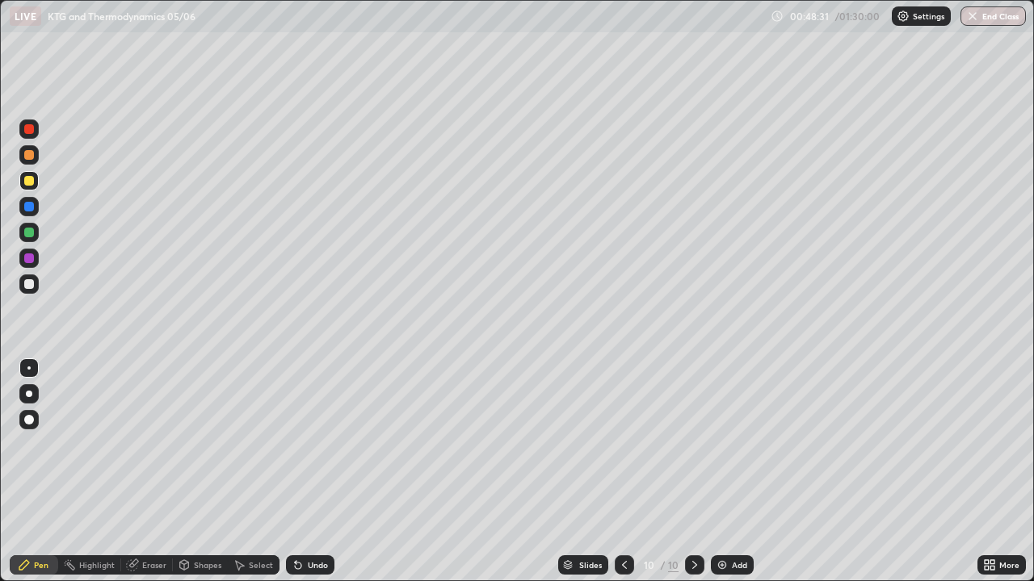
click at [321, 472] on div "Undo" at bounding box center [310, 565] width 48 height 19
click at [308, 472] on div "Undo" at bounding box center [318, 565] width 20 height 8
click at [301, 472] on icon at bounding box center [298, 565] width 13 height 13
click at [296, 472] on icon at bounding box center [298, 566] width 6 height 6
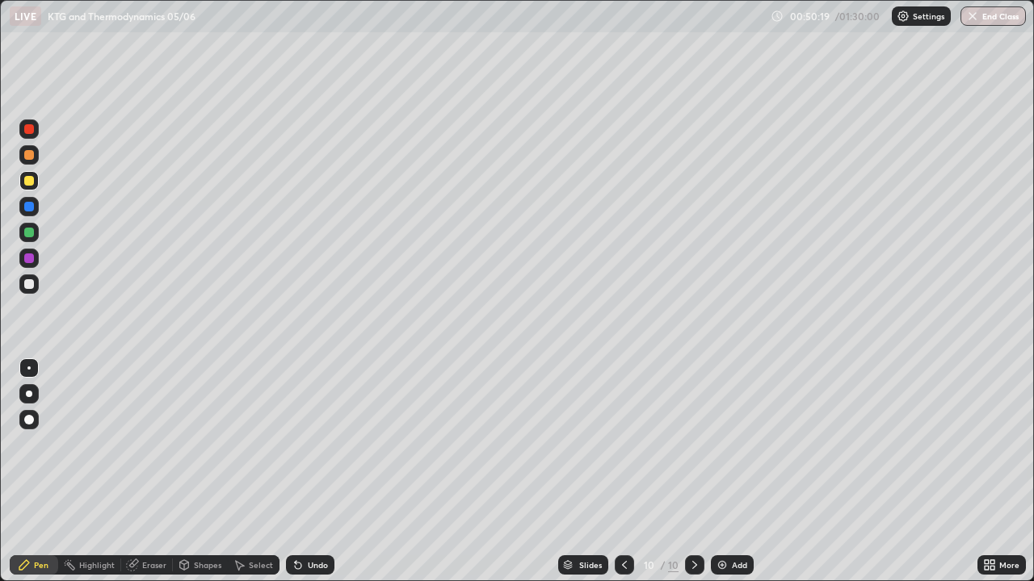
click at [195, 472] on div "Shapes" at bounding box center [207, 565] width 27 height 8
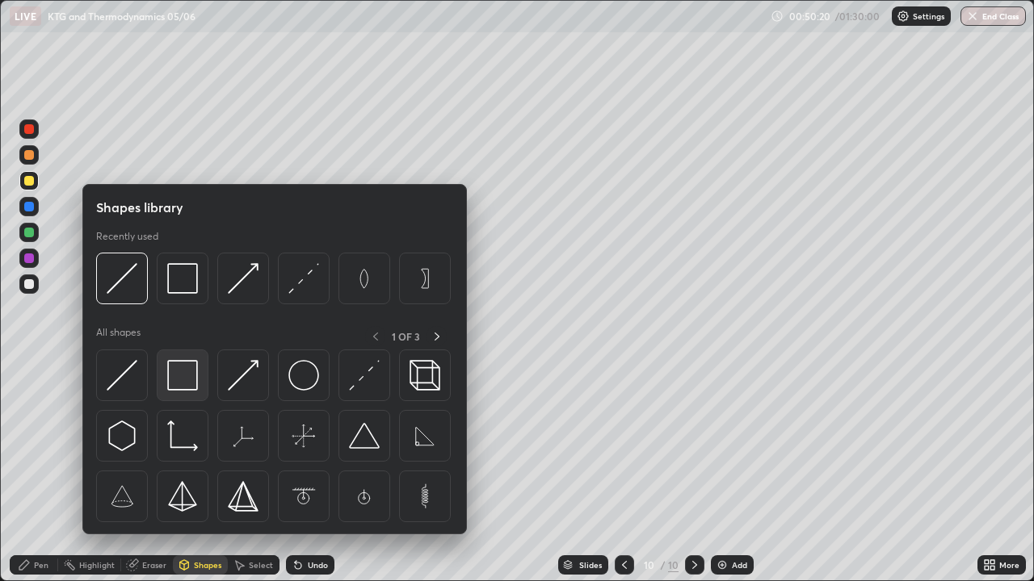
click at [176, 383] on img at bounding box center [182, 375] width 31 height 31
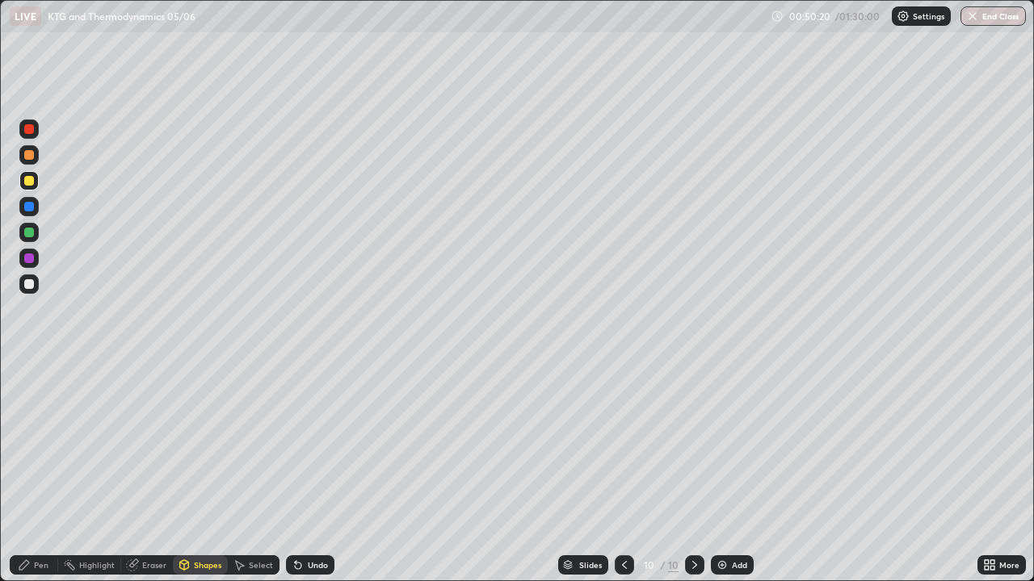
click at [32, 177] on div at bounding box center [29, 181] width 10 height 10
click at [145, 472] on div "Eraser" at bounding box center [154, 565] width 24 height 8
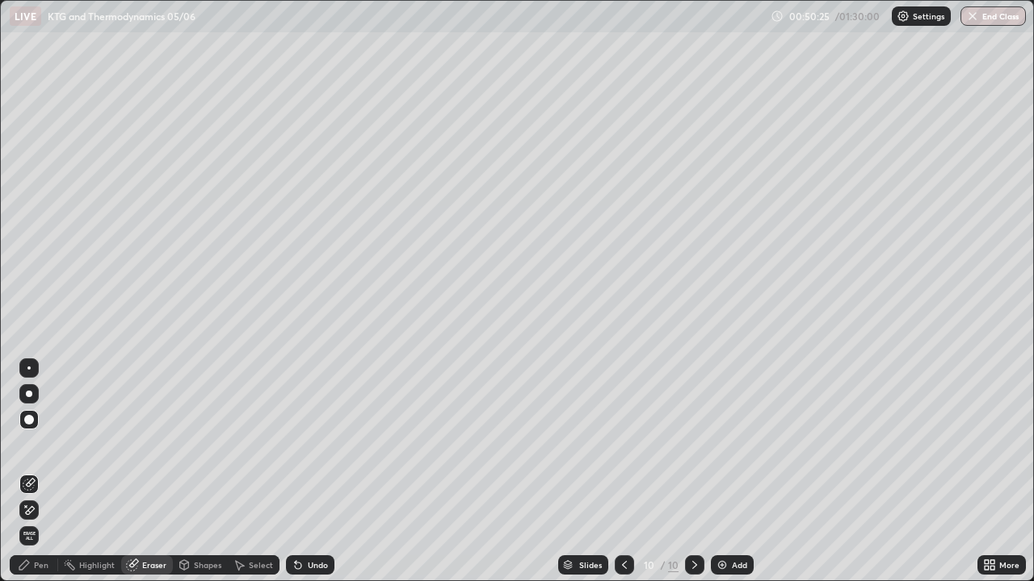
click at [35, 424] on div at bounding box center [28, 419] width 19 height 19
click at [37, 472] on div "Pen" at bounding box center [41, 565] width 15 height 8
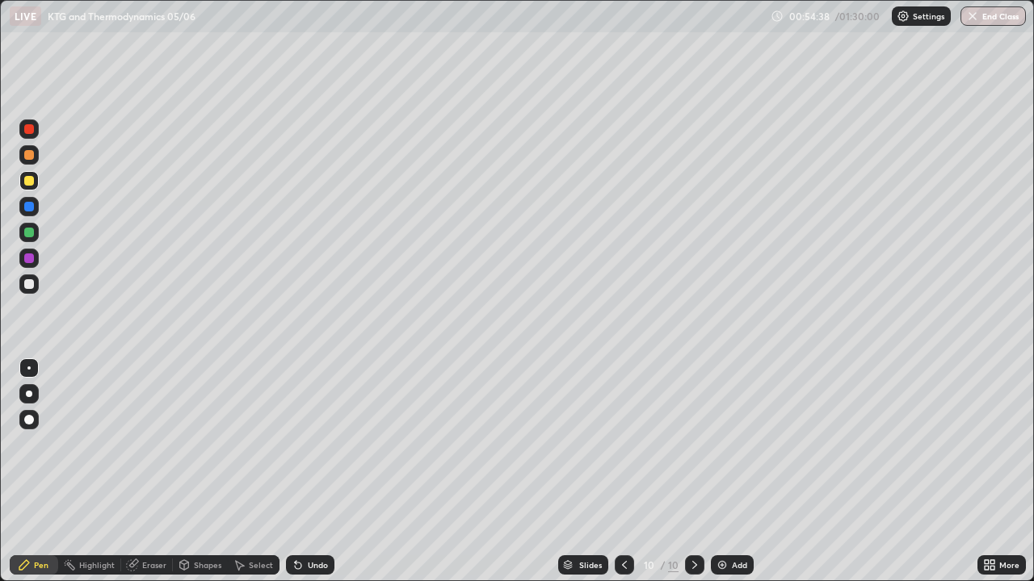
click at [725, 472] on img at bounding box center [722, 565] width 13 height 13
click at [35, 227] on div at bounding box center [28, 232] width 19 height 19
click at [624, 472] on icon at bounding box center [625, 565] width 13 height 13
click at [693, 472] on icon at bounding box center [694, 565] width 13 height 13
click at [720, 472] on img at bounding box center [722, 565] width 13 height 13
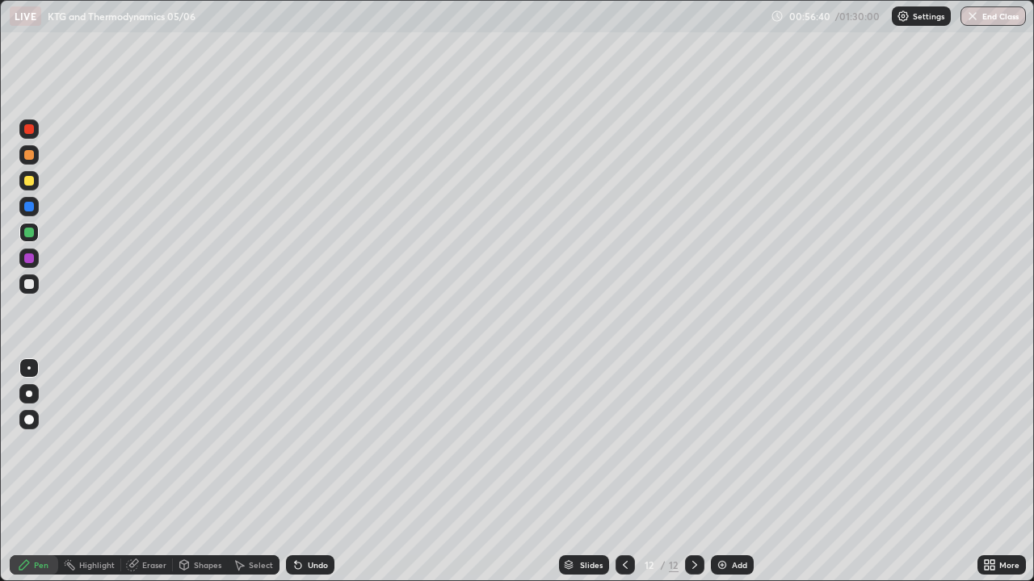
click at [31, 178] on div at bounding box center [29, 181] width 10 height 10
click at [195, 472] on div "Shapes" at bounding box center [200, 565] width 55 height 19
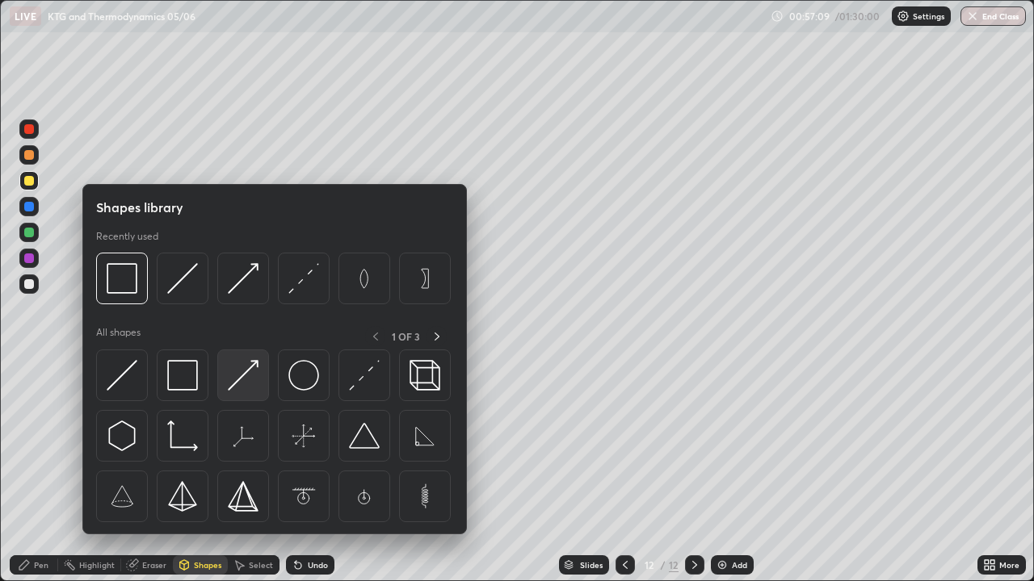
click at [247, 379] on img at bounding box center [243, 375] width 31 height 31
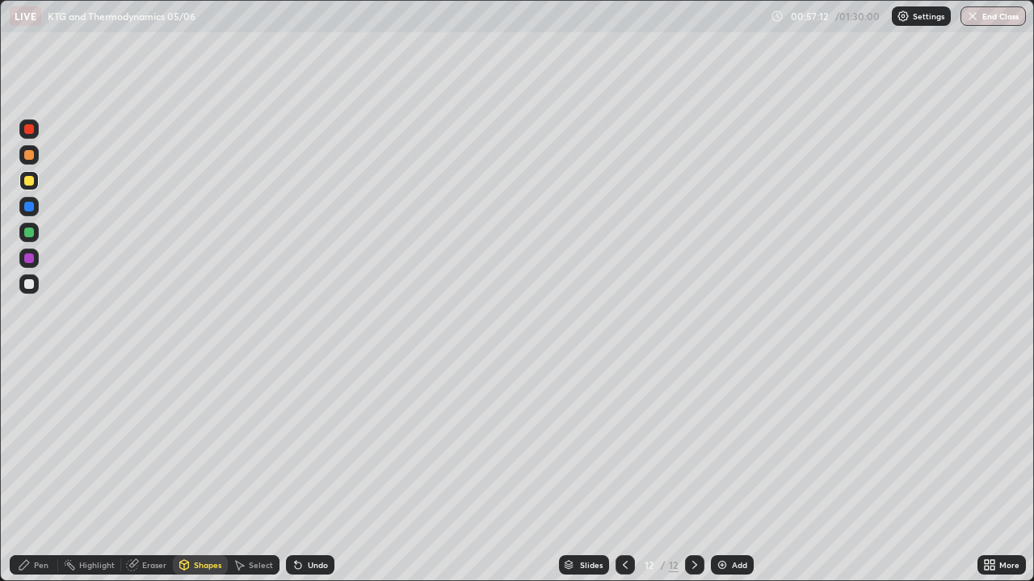
click at [320, 472] on div "Undo" at bounding box center [318, 565] width 20 height 8
click at [317, 472] on div "Undo" at bounding box center [318, 565] width 20 height 8
click at [38, 472] on div "Pen" at bounding box center [34, 565] width 48 height 19
click at [31, 234] on div at bounding box center [29, 233] width 10 height 10
click at [194, 472] on div "Shapes" at bounding box center [200, 565] width 55 height 19
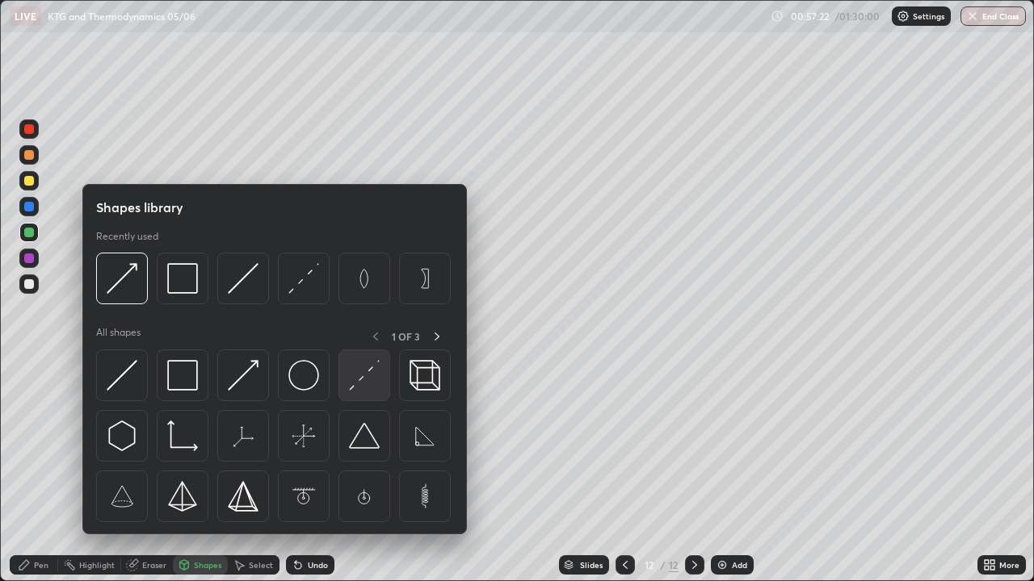
click at [360, 384] on img at bounding box center [364, 375] width 31 height 31
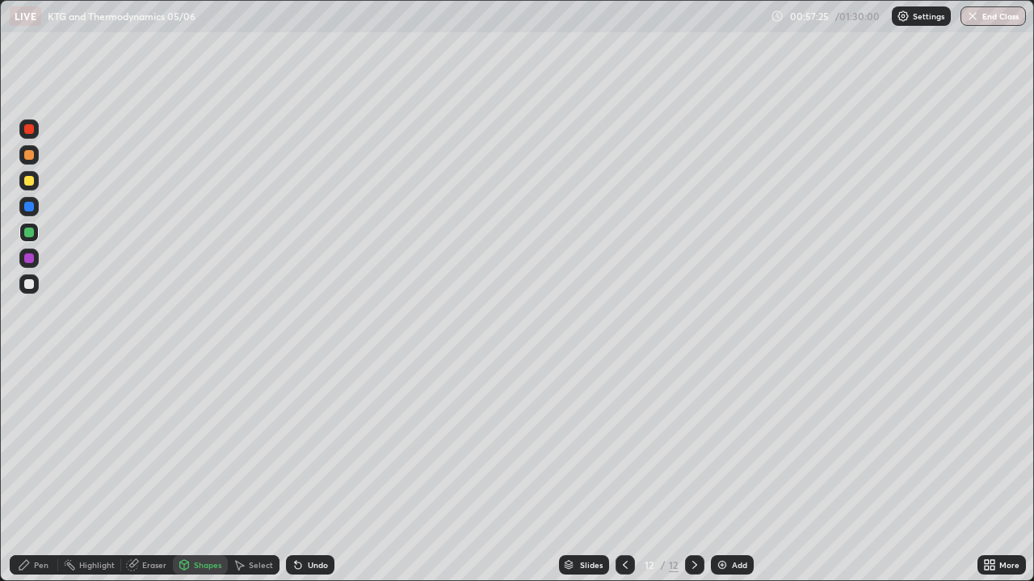
click at [30, 258] on div at bounding box center [29, 259] width 10 height 10
click at [42, 472] on div "Pen" at bounding box center [41, 565] width 15 height 8
click at [737, 472] on div "Add" at bounding box center [739, 565] width 15 height 8
click at [213, 472] on div "Shapes" at bounding box center [200, 565] width 55 height 19
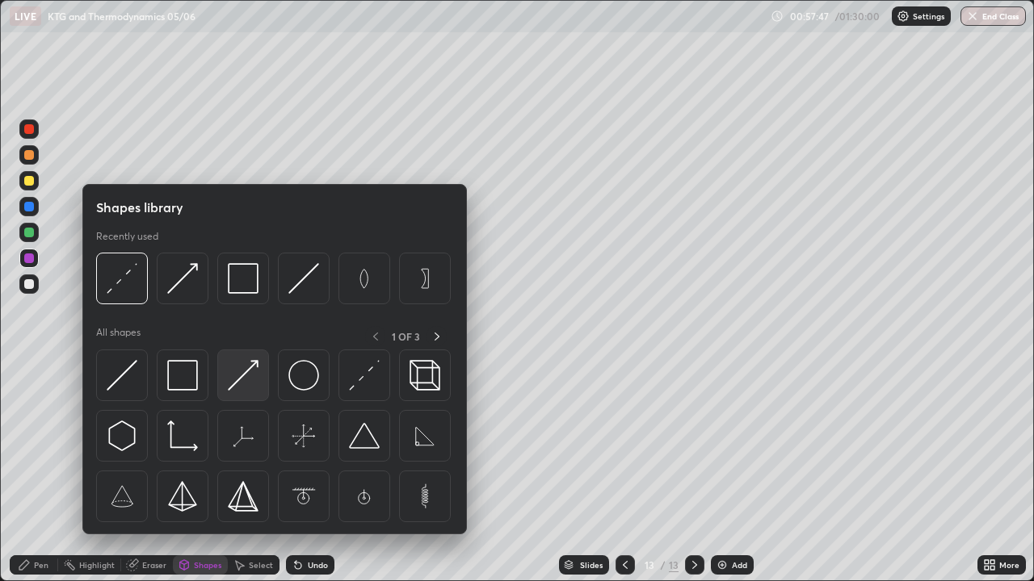
click at [247, 384] on img at bounding box center [243, 375] width 31 height 31
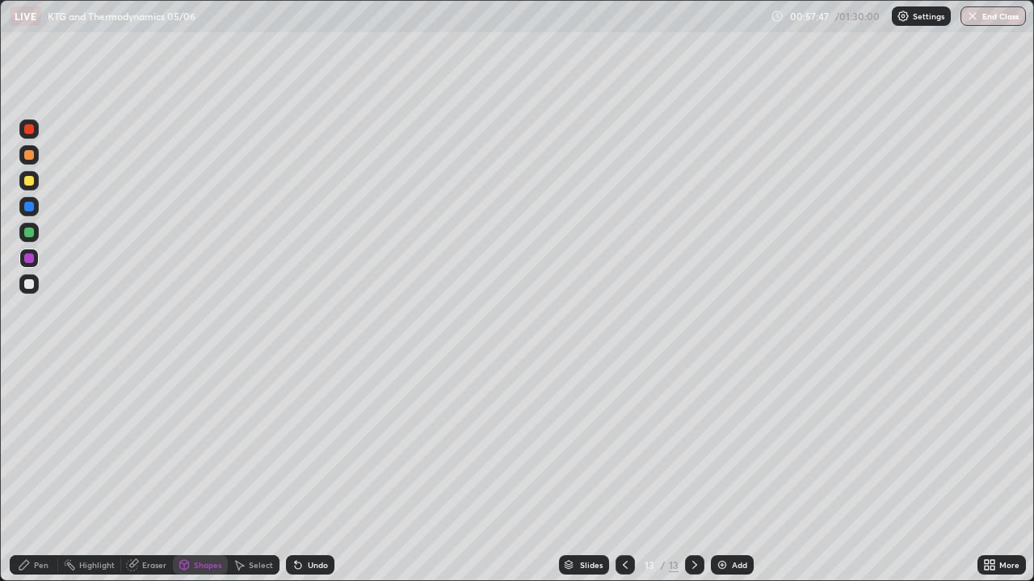
click at [36, 285] on div at bounding box center [28, 284] width 19 height 19
click at [181, 472] on icon at bounding box center [184, 564] width 9 height 2
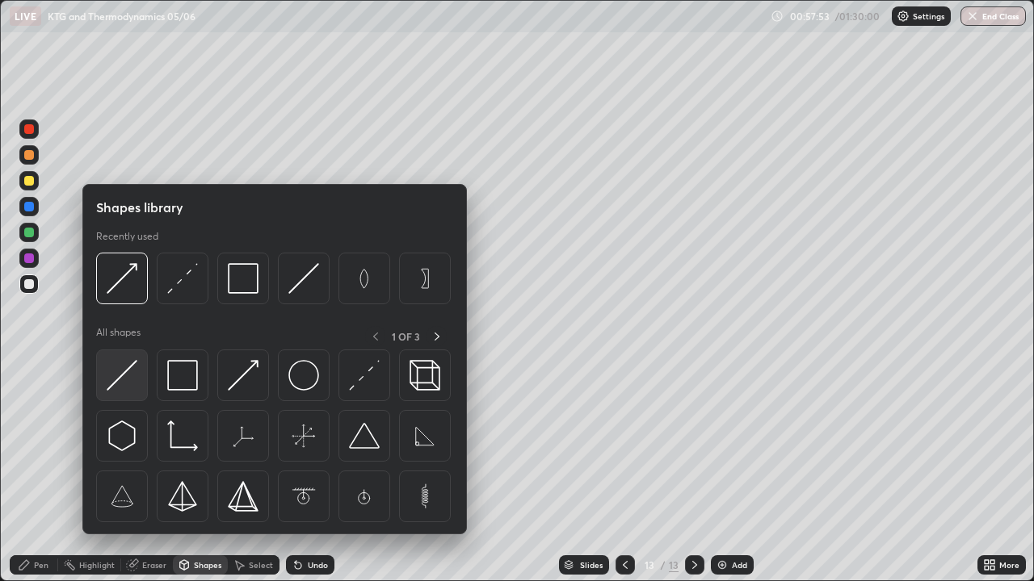
click at [123, 372] on img at bounding box center [122, 375] width 31 height 31
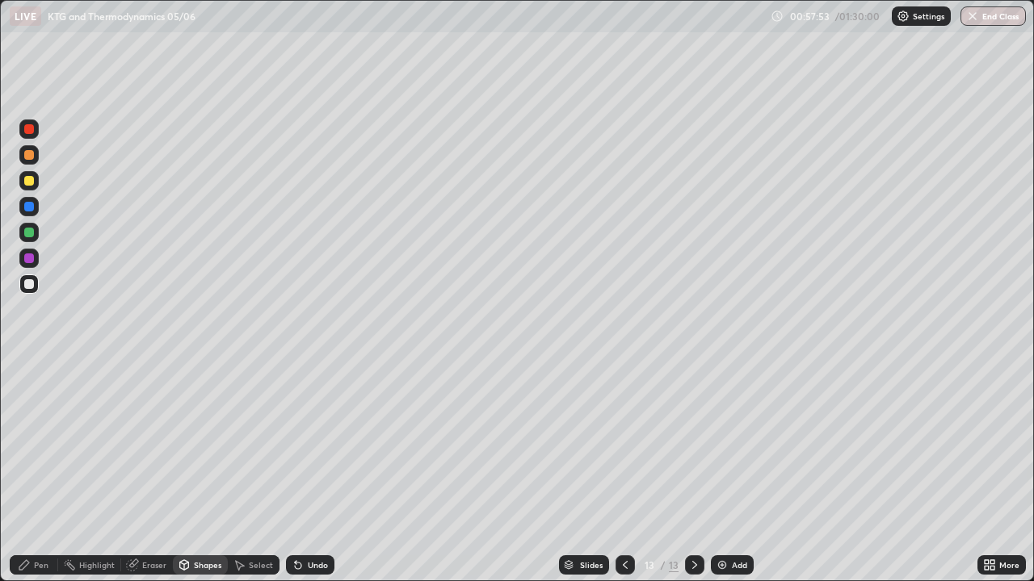
click at [32, 232] on div at bounding box center [29, 233] width 10 height 10
click at [46, 472] on div "Pen" at bounding box center [34, 565] width 48 height 19
click at [33, 288] on div at bounding box center [28, 284] width 19 height 19
click at [202, 472] on div "Shapes" at bounding box center [207, 565] width 27 height 8
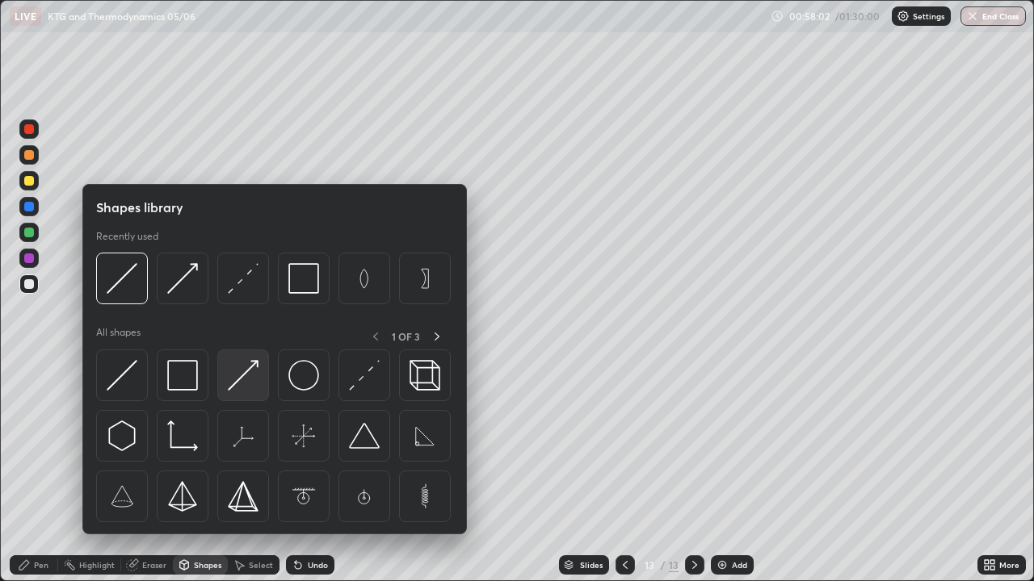
click at [243, 376] on img at bounding box center [243, 375] width 31 height 31
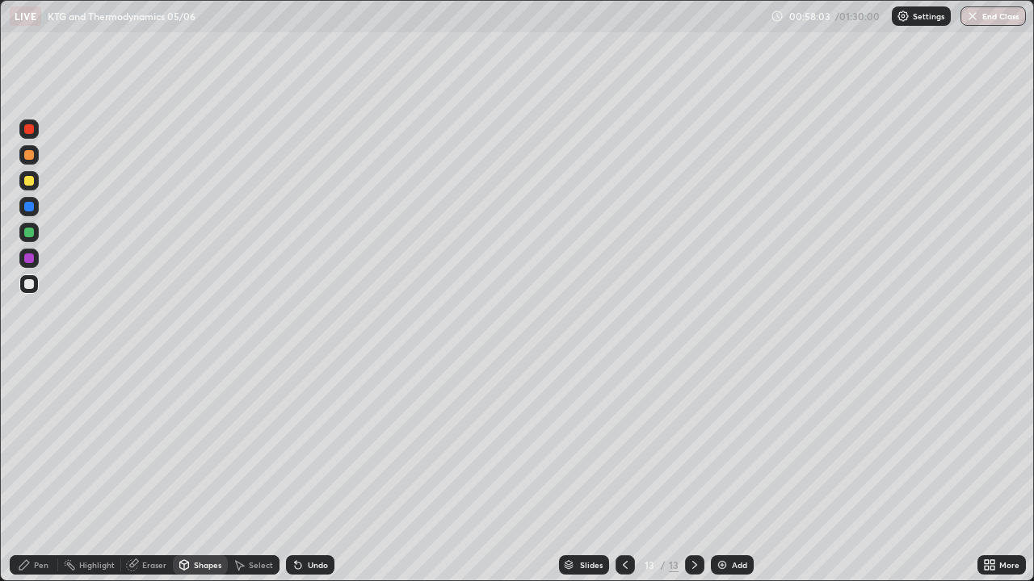
click at [200, 472] on div "Shapes" at bounding box center [200, 565] width 55 height 19
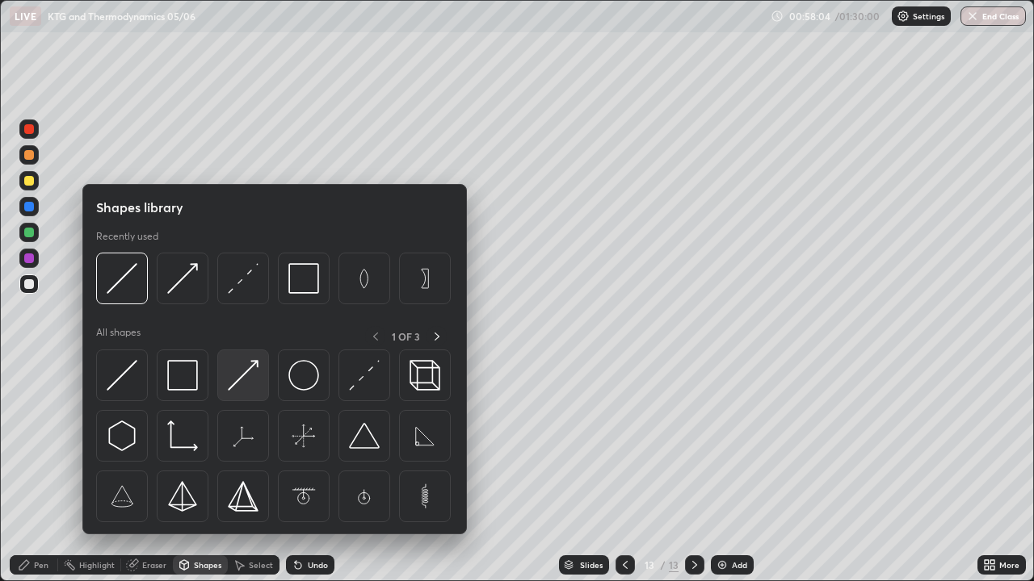
click at [243, 376] on img at bounding box center [243, 375] width 31 height 31
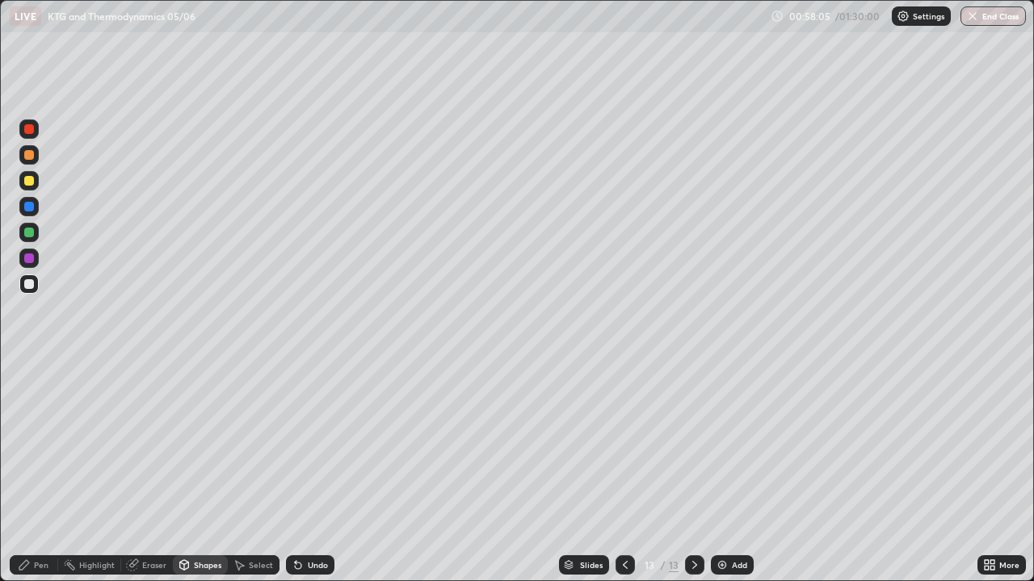
click at [188, 472] on icon at bounding box center [184, 565] width 13 height 13
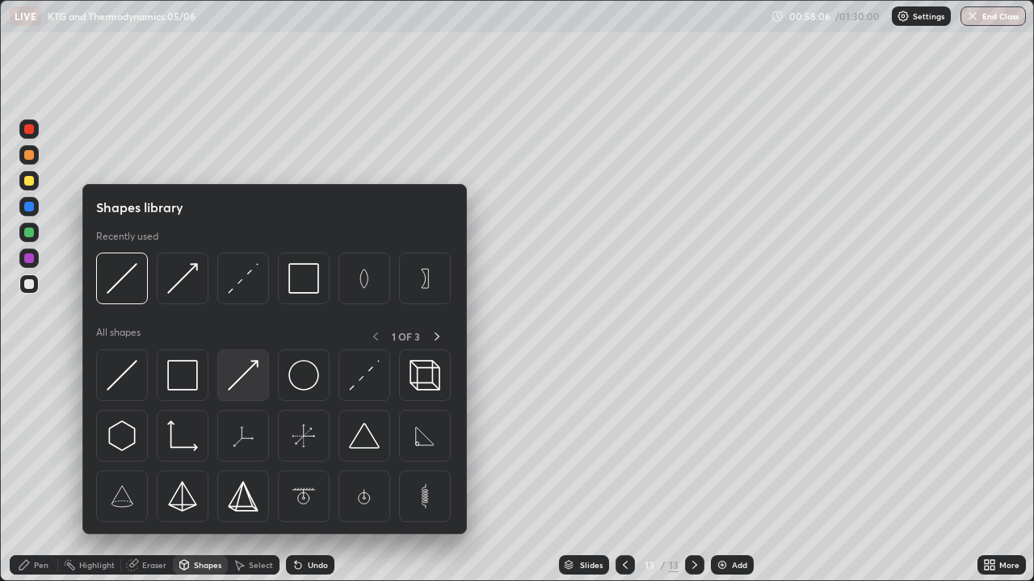
click at [248, 377] on img at bounding box center [243, 375] width 31 height 31
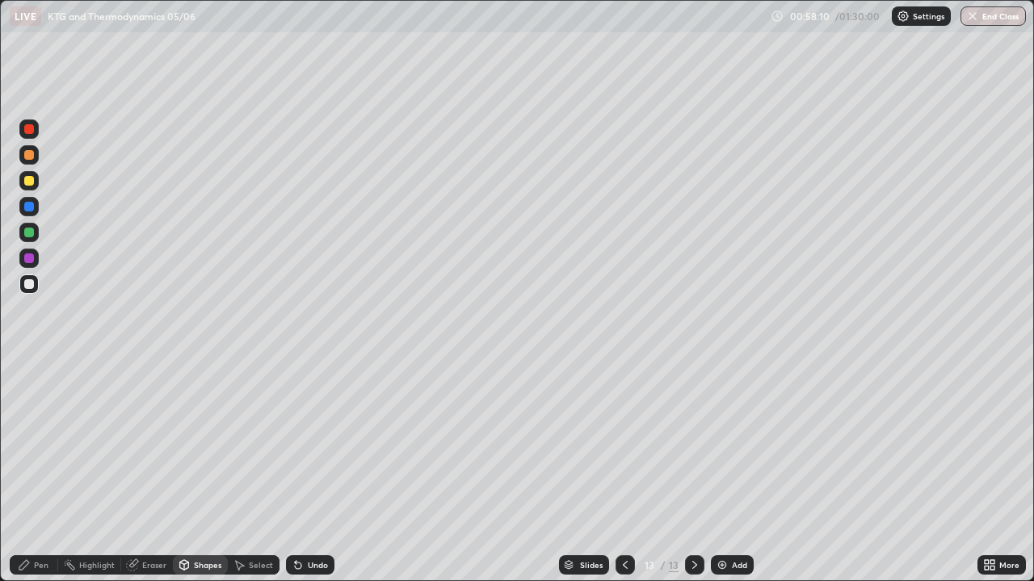
click at [195, 472] on div "Shapes" at bounding box center [207, 565] width 27 height 8
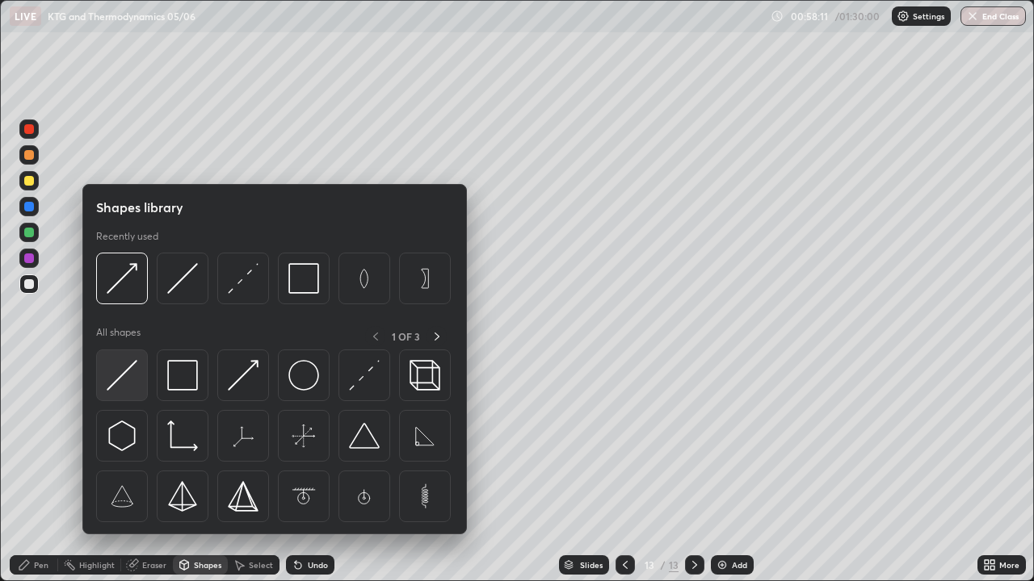
click at [124, 389] on img at bounding box center [122, 375] width 31 height 31
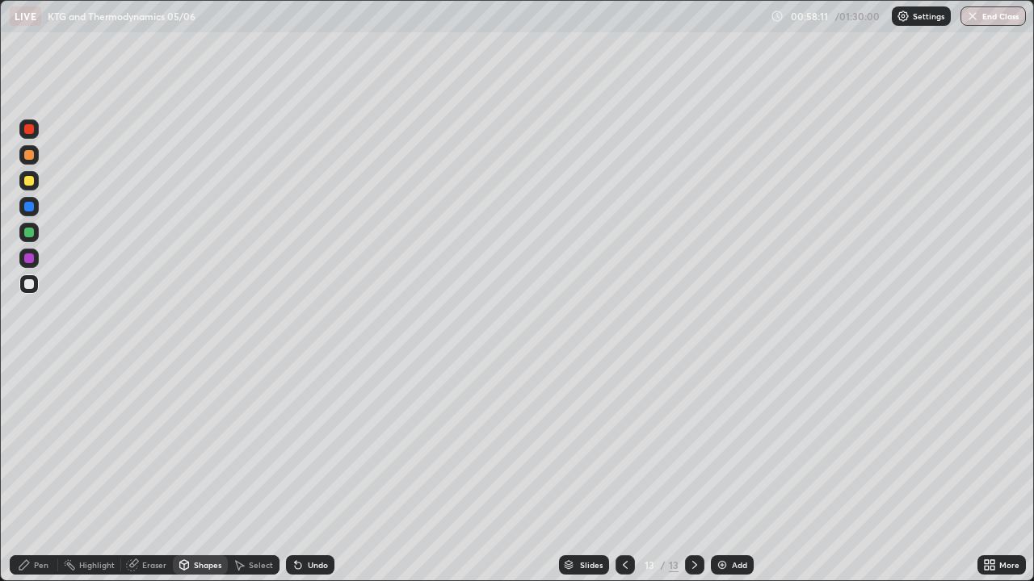
click at [36, 230] on div at bounding box center [28, 232] width 19 height 19
click at [38, 472] on div "Pen" at bounding box center [41, 565] width 15 height 8
click at [31, 286] on div at bounding box center [29, 284] width 10 height 10
click at [206, 472] on div "Shapes" at bounding box center [200, 565] width 55 height 19
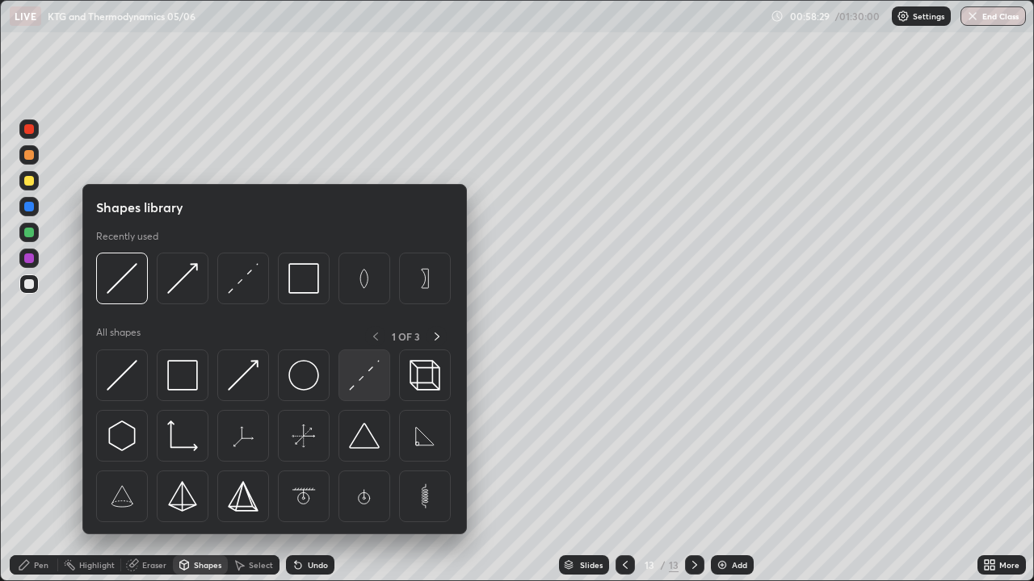
click at [361, 379] on img at bounding box center [364, 375] width 31 height 31
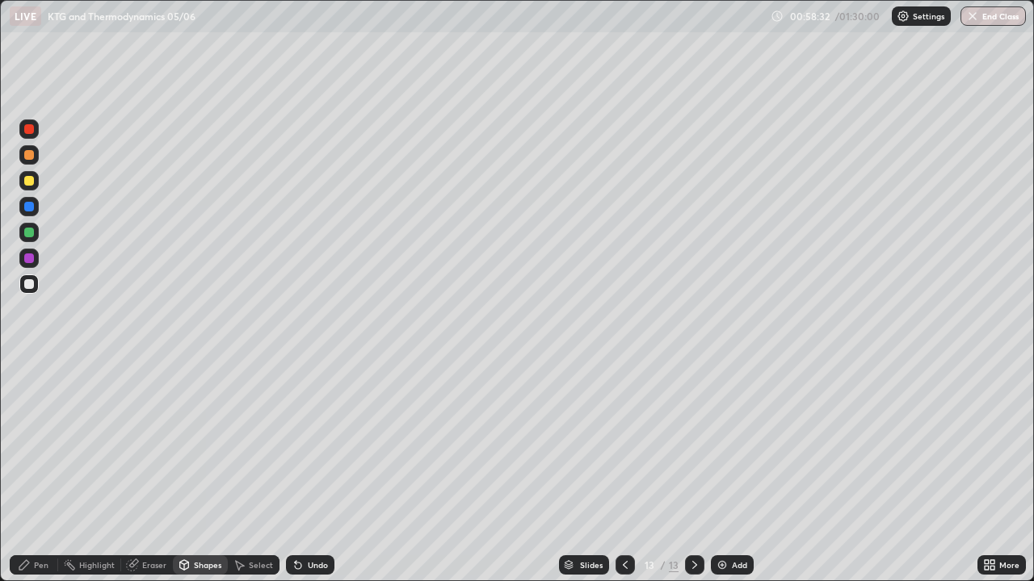
click at [34, 472] on div "Pen" at bounding box center [41, 565] width 15 height 8
click at [204, 472] on div "Shapes" at bounding box center [207, 565] width 27 height 8
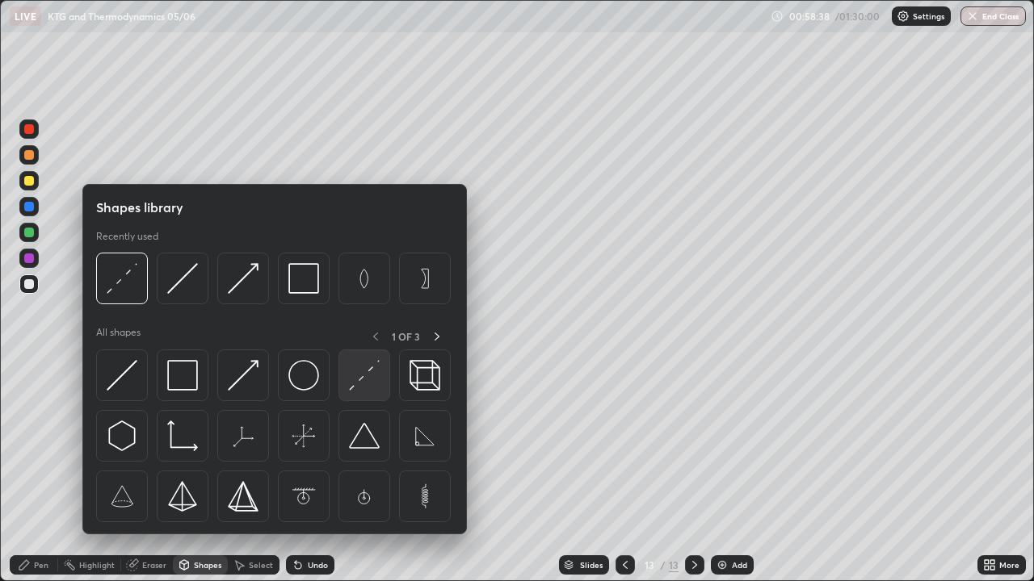
click at [358, 388] on img at bounding box center [364, 375] width 31 height 31
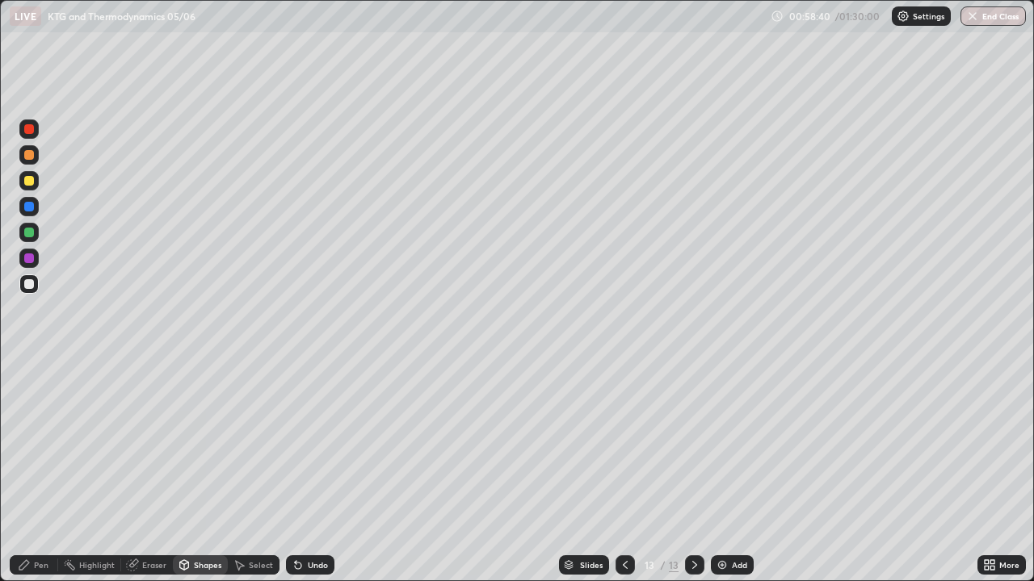
click at [35, 472] on div "Pen" at bounding box center [34, 565] width 48 height 19
click at [185, 472] on icon at bounding box center [184, 565] width 9 height 10
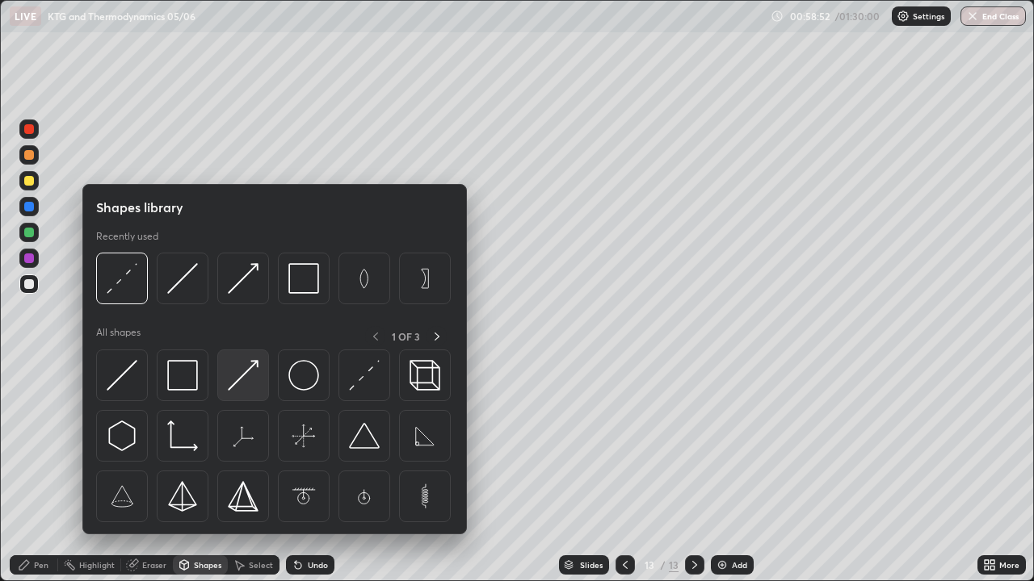
click at [235, 383] on img at bounding box center [243, 375] width 31 height 31
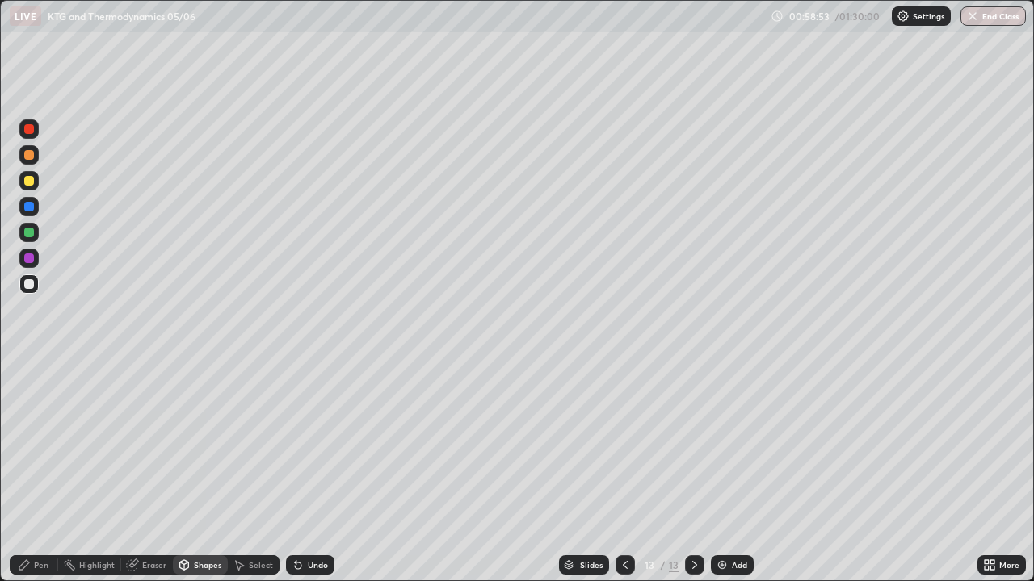
click at [27, 283] on div at bounding box center [29, 284] width 10 height 10
click at [191, 472] on div "Shapes" at bounding box center [200, 565] width 55 height 19
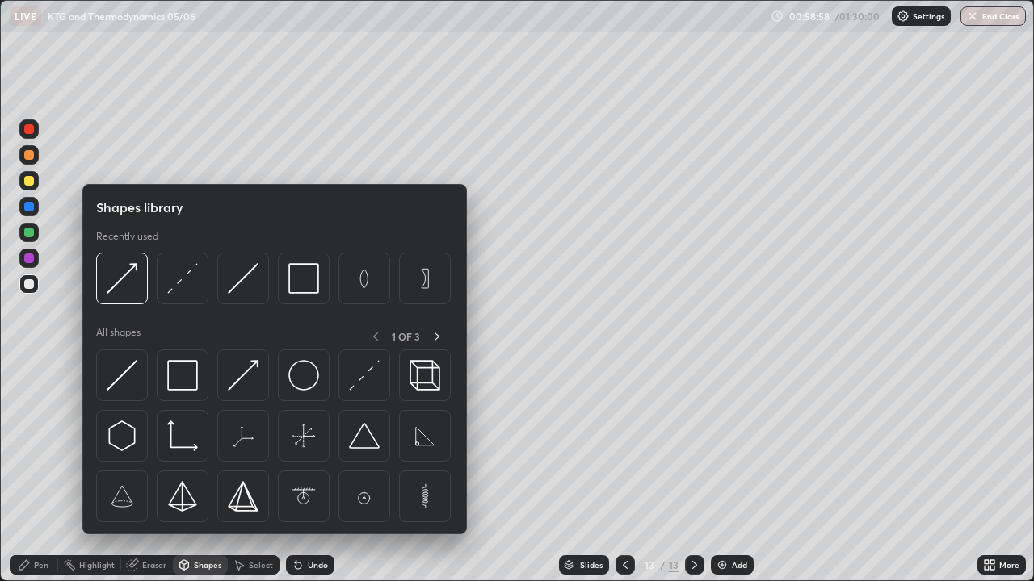
click at [46, 472] on div "Pen" at bounding box center [41, 565] width 15 height 8
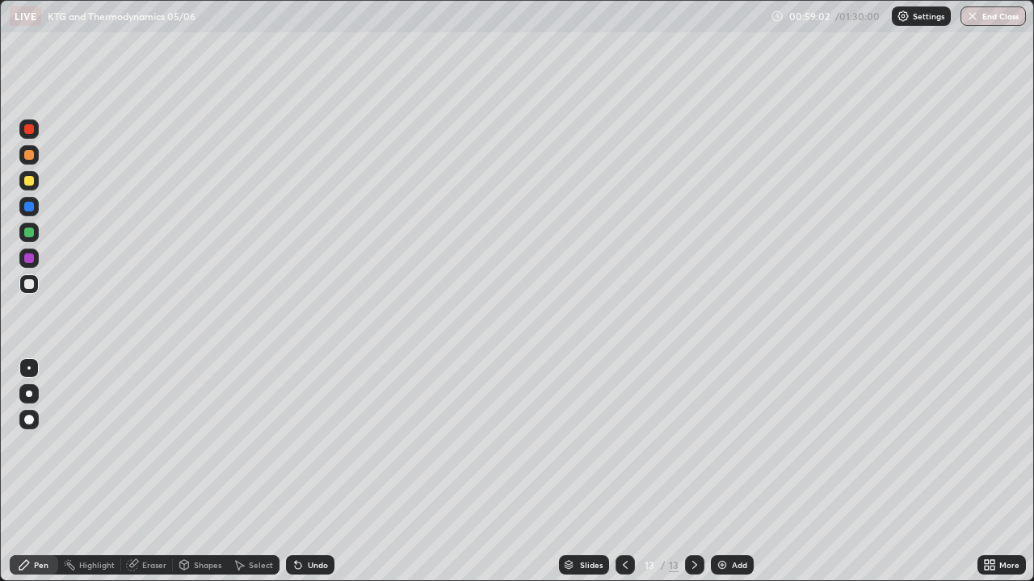
click at [191, 472] on div "Shapes" at bounding box center [200, 565] width 55 height 19
click at [33, 232] on div at bounding box center [29, 233] width 10 height 10
click at [318, 472] on div "Undo" at bounding box center [318, 565] width 20 height 8
click at [39, 472] on div "Pen" at bounding box center [41, 565] width 15 height 8
click at [200, 472] on div "Shapes" at bounding box center [207, 565] width 27 height 8
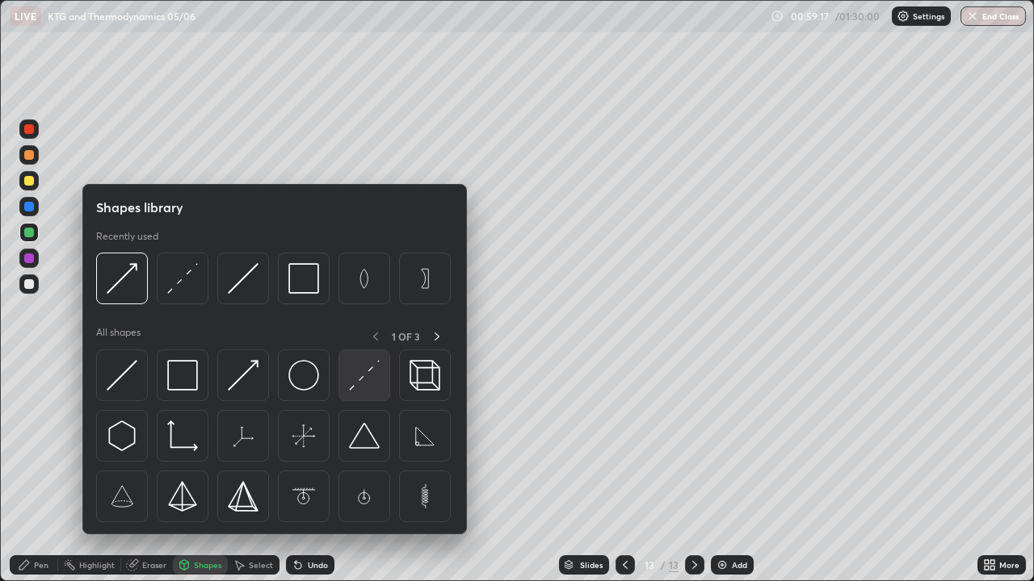
click at [370, 367] on img at bounding box center [364, 375] width 31 height 31
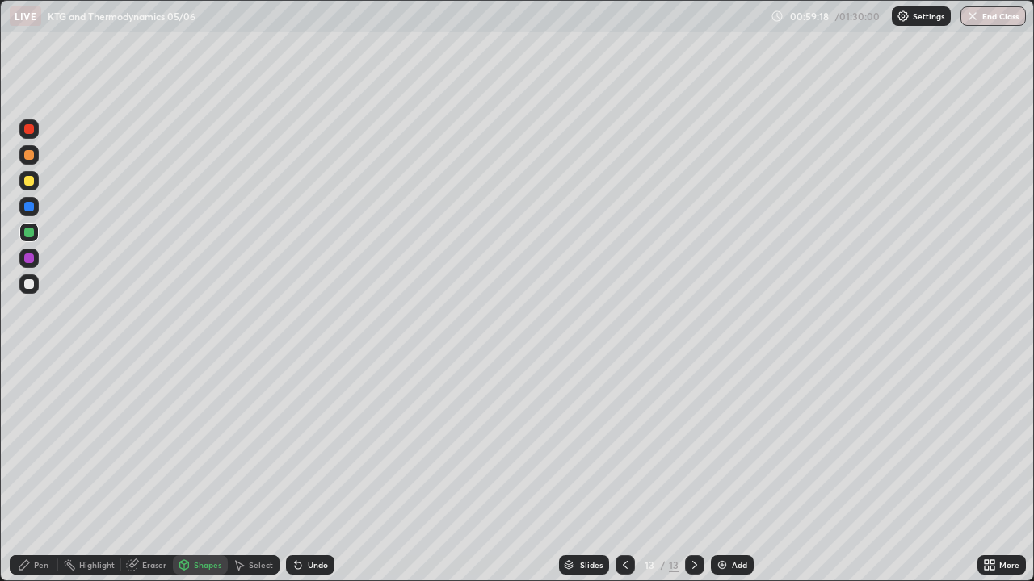
click at [33, 284] on div at bounding box center [29, 284] width 10 height 10
click at [201, 472] on div "Shapes" at bounding box center [207, 565] width 27 height 8
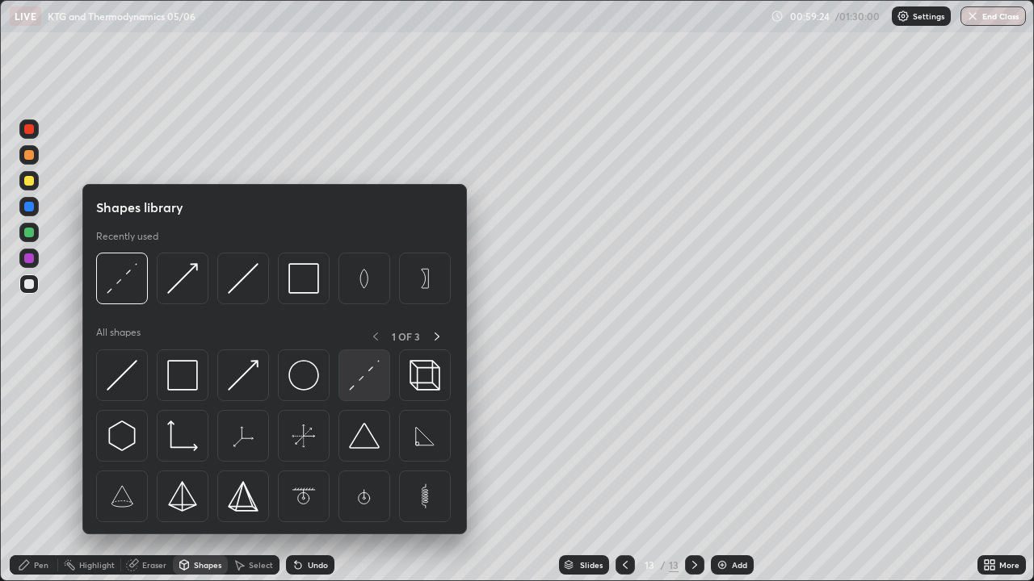
click at [367, 368] on img at bounding box center [364, 375] width 31 height 31
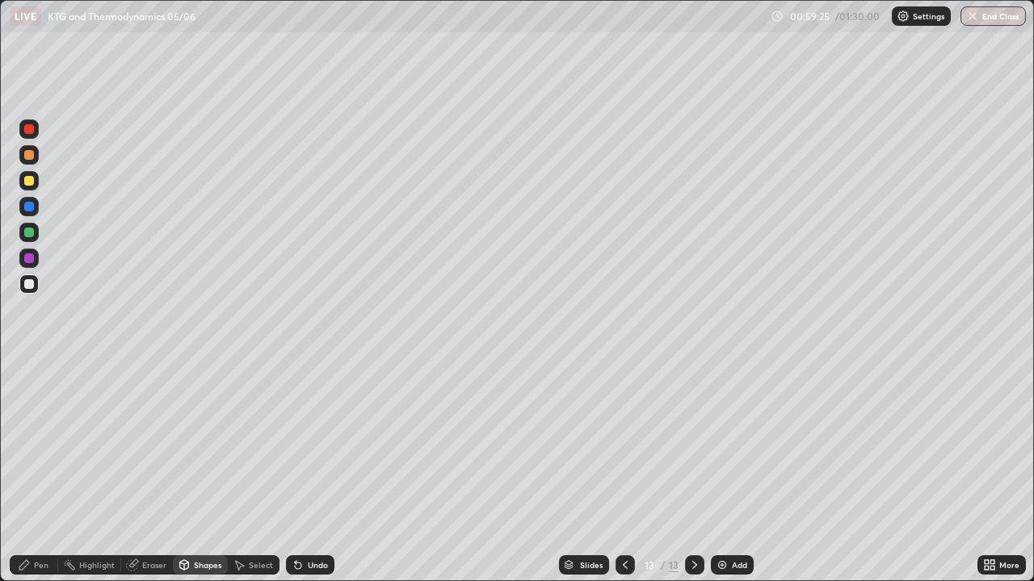
click at [26, 255] on div at bounding box center [29, 259] width 10 height 10
click at [44, 472] on div "Pen" at bounding box center [41, 565] width 15 height 8
click at [622, 472] on icon at bounding box center [625, 565] width 13 height 13
click at [695, 472] on icon at bounding box center [694, 565] width 13 height 13
click at [724, 472] on img at bounding box center [722, 565] width 13 height 13
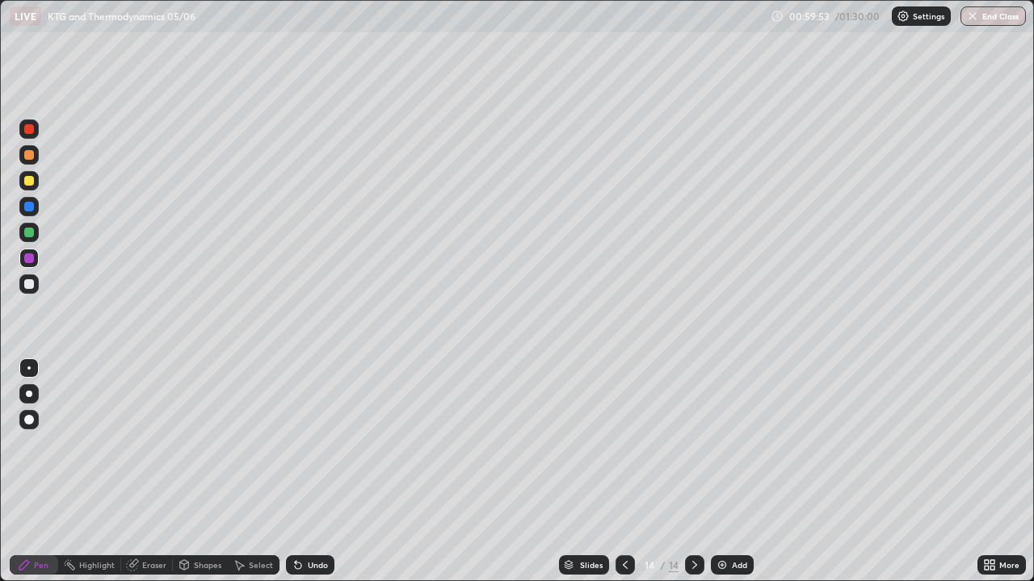
click at [204, 472] on div "Shapes" at bounding box center [207, 565] width 27 height 8
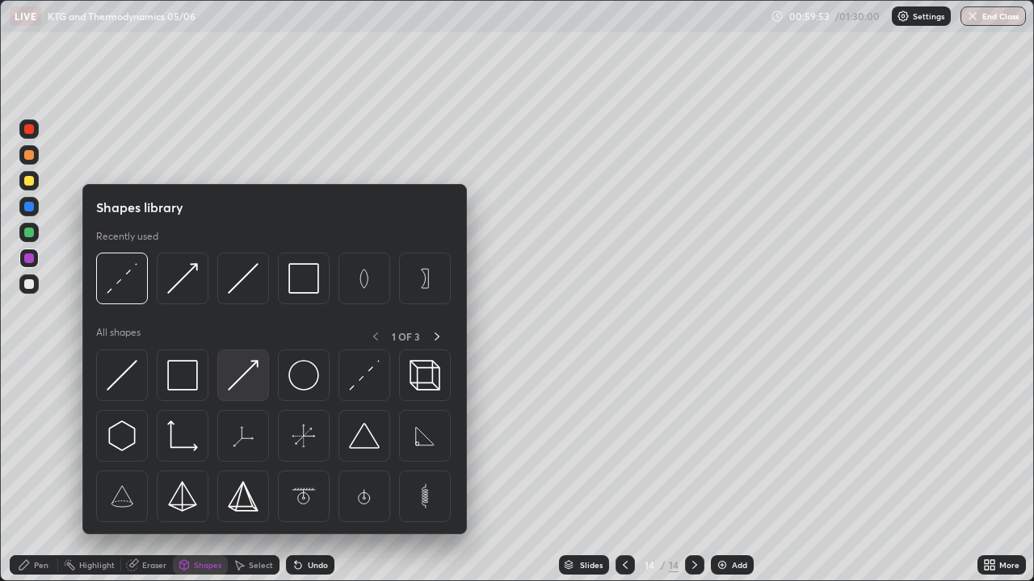
click at [246, 373] on img at bounding box center [243, 375] width 31 height 31
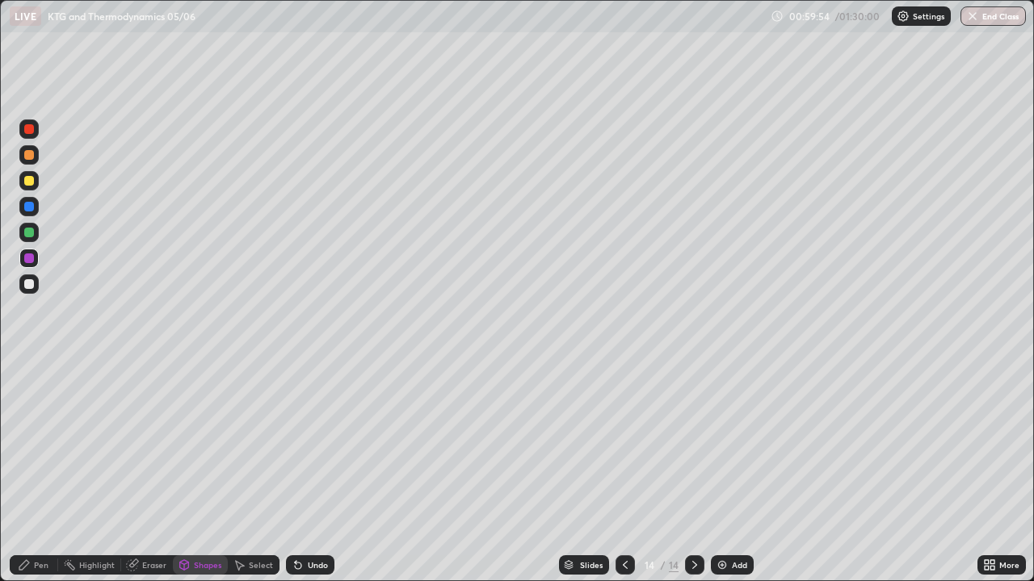
click at [27, 285] on div at bounding box center [29, 284] width 10 height 10
click at [31, 472] on div "Pen" at bounding box center [34, 565] width 48 height 19
click at [31, 233] on div at bounding box center [29, 233] width 10 height 10
click at [185, 472] on div "Shapes" at bounding box center [200, 565] width 55 height 19
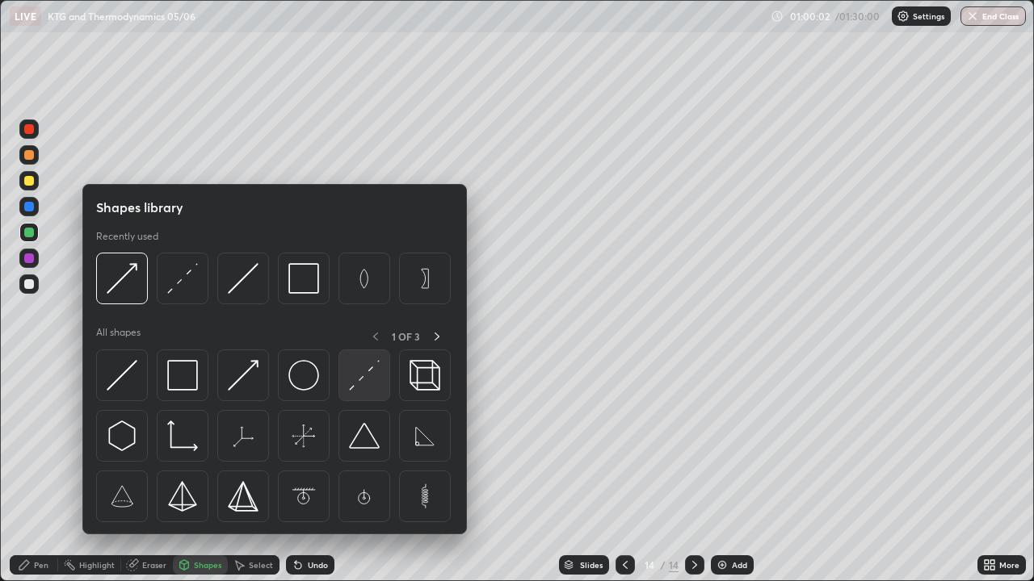
click at [363, 378] on img at bounding box center [364, 375] width 31 height 31
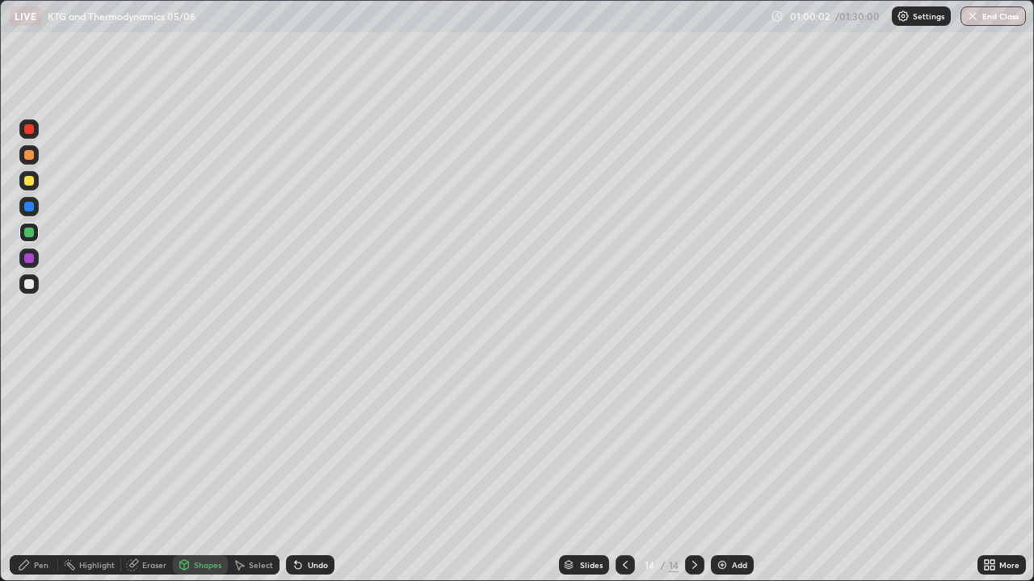
click at [29, 285] on div at bounding box center [29, 284] width 10 height 10
click at [33, 472] on div "Pen" at bounding box center [34, 565] width 48 height 19
click at [199, 472] on div "Shapes" at bounding box center [207, 565] width 27 height 8
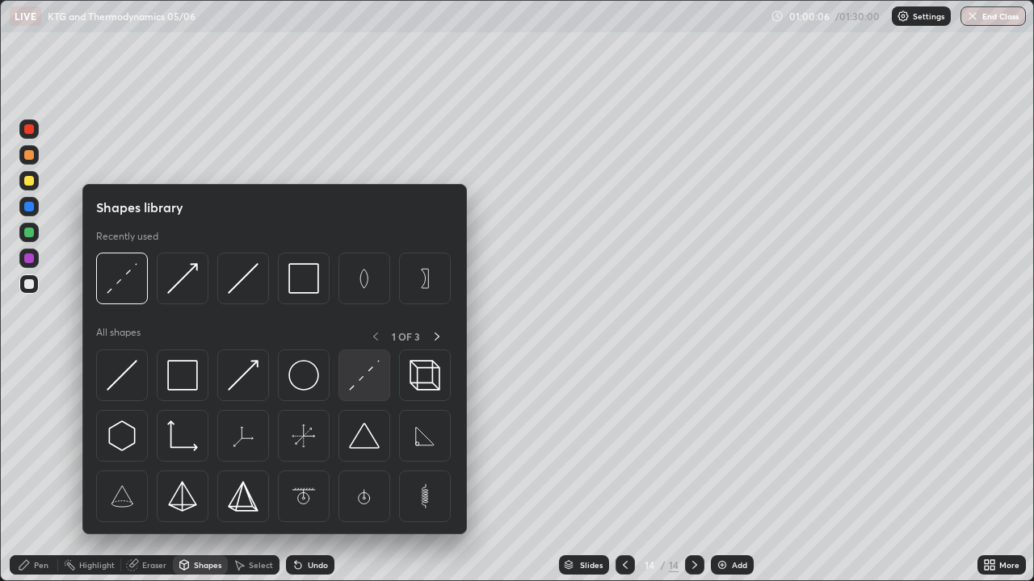
click at [359, 373] on img at bounding box center [364, 375] width 31 height 31
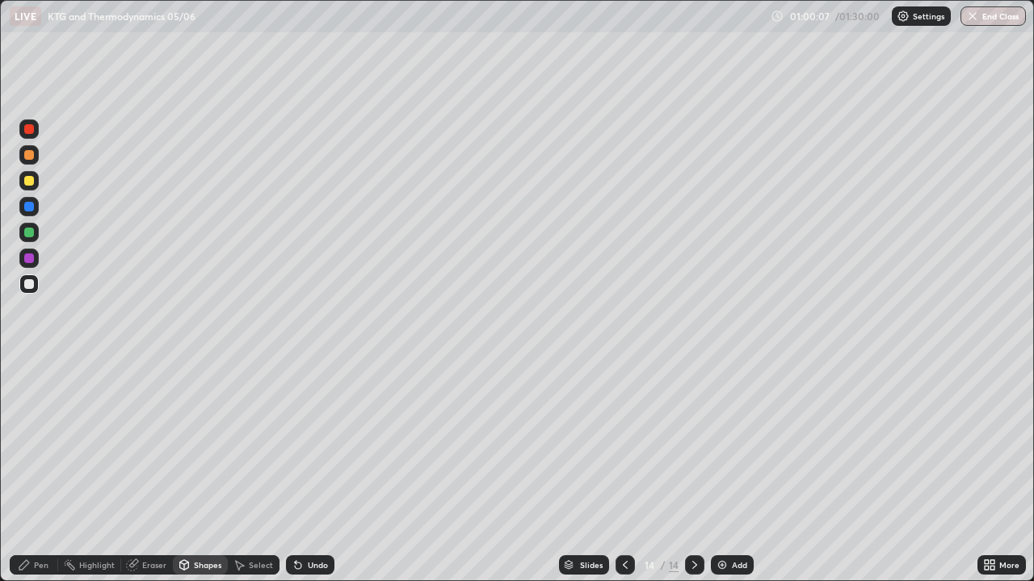
click at [25, 257] on div at bounding box center [29, 259] width 10 height 10
click at [32, 472] on div "Pen" at bounding box center [34, 565] width 48 height 19
click at [25, 286] on div at bounding box center [29, 284] width 10 height 10
click at [623, 472] on icon at bounding box center [625, 565] width 13 height 13
click at [624, 472] on icon at bounding box center [625, 565] width 13 height 13
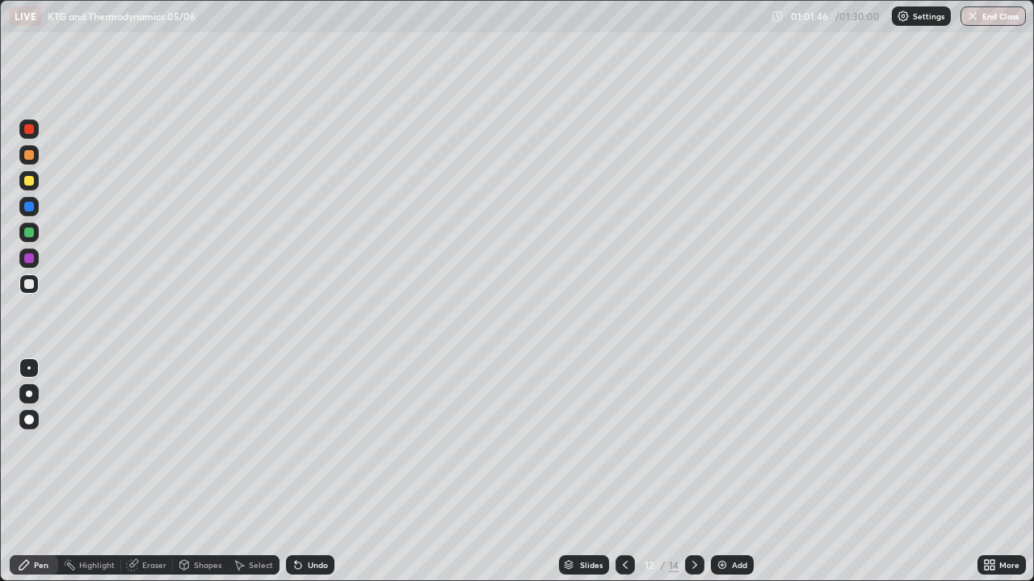
click at [695, 472] on icon at bounding box center [694, 565] width 5 height 8
click at [694, 472] on icon at bounding box center [694, 565] width 5 height 8
click at [728, 472] on div "Add" at bounding box center [732, 565] width 43 height 19
click at [29, 182] on div at bounding box center [29, 181] width 10 height 10
click at [207, 472] on div "Shapes" at bounding box center [207, 565] width 27 height 8
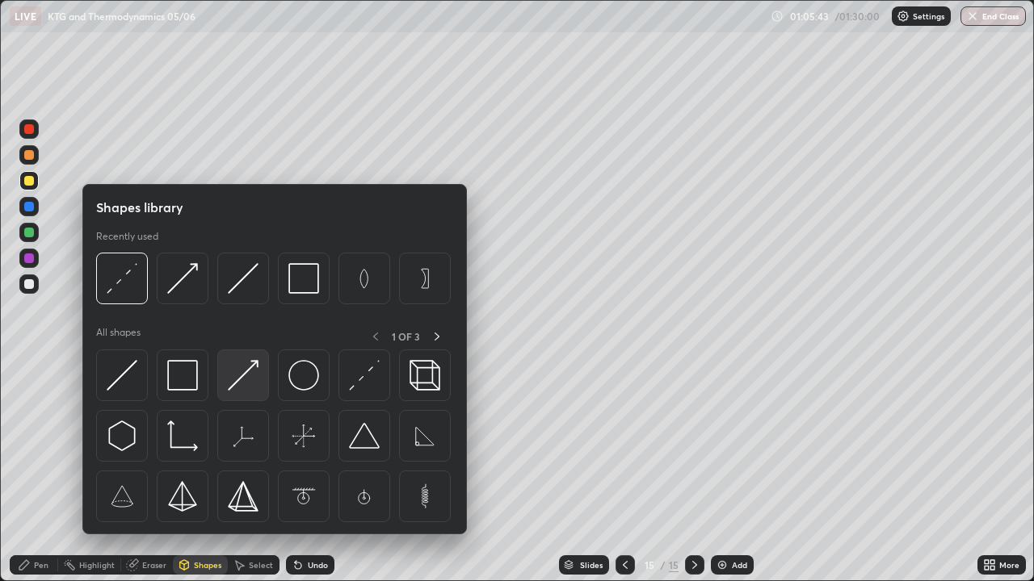
click at [249, 376] on img at bounding box center [243, 375] width 31 height 31
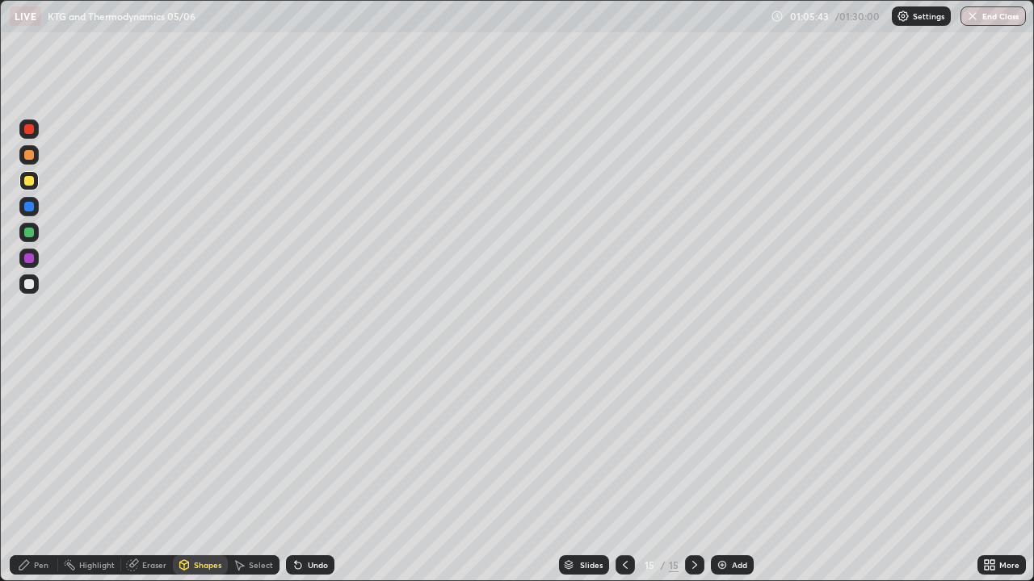
click at [30, 283] on div at bounding box center [29, 284] width 10 height 10
click at [39, 472] on div "Pen" at bounding box center [34, 565] width 48 height 19
click at [31, 283] on div at bounding box center [29, 284] width 10 height 10
click at [33, 281] on div at bounding box center [29, 284] width 10 height 10
click at [31, 185] on div at bounding box center [29, 181] width 10 height 10
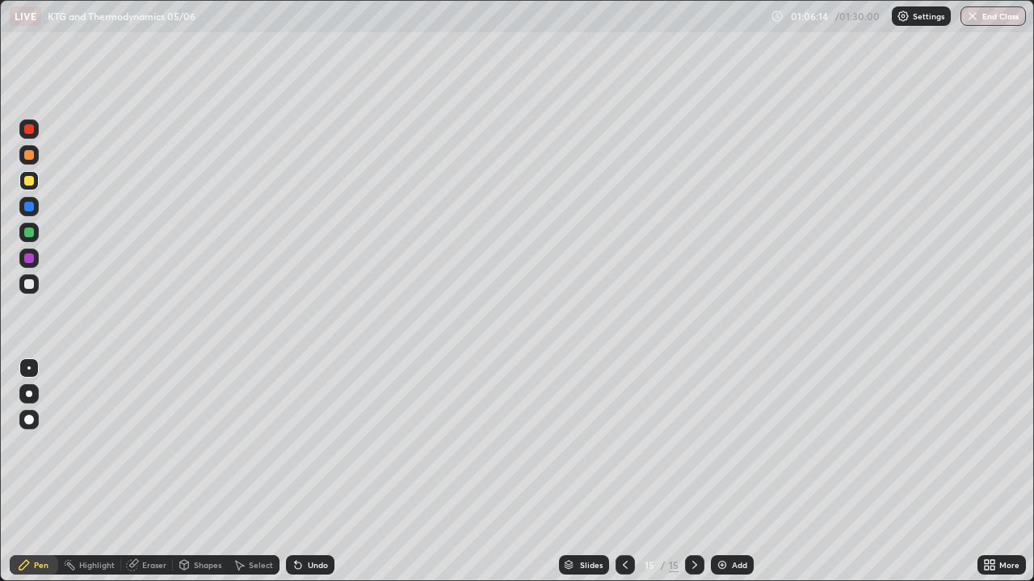
click at [308, 472] on div "Undo" at bounding box center [318, 565] width 20 height 8
click at [309, 472] on div "Undo" at bounding box center [318, 565] width 20 height 8
click at [27, 236] on div at bounding box center [29, 233] width 10 height 10
click at [299, 472] on icon at bounding box center [298, 565] width 13 height 13
click at [300, 472] on icon at bounding box center [298, 565] width 13 height 13
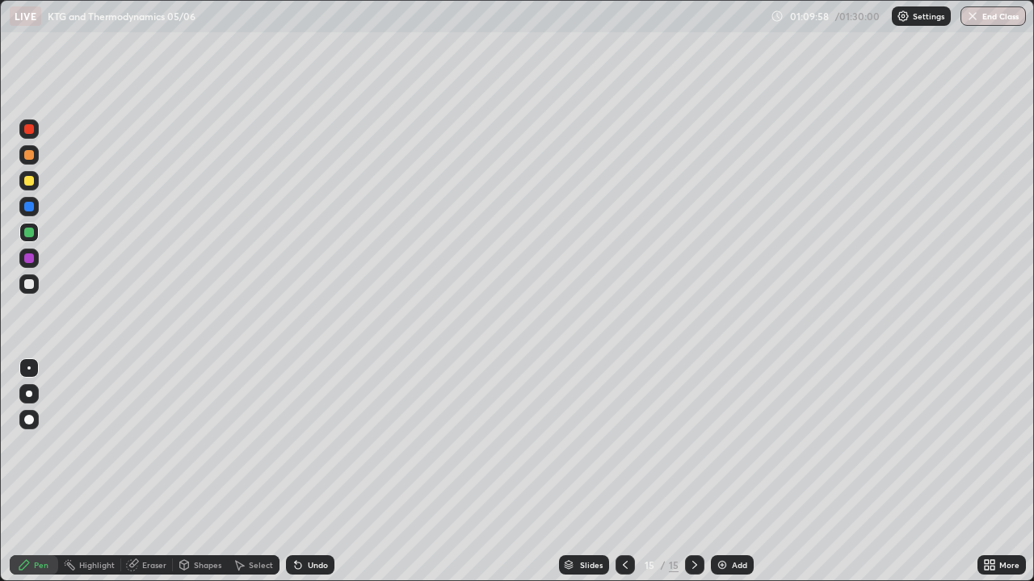
click at [298, 472] on icon at bounding box center [298, 566] width 6 height 6
click at [301, 472] on icon at bounding box center [298, 565] width 13 height 13
click at [723, 472] on img at bounding box center [722, 565] width 13 height 13
click at [199, 472] on div "Shapes" at bounding box center [200, 565] width 55 height 19
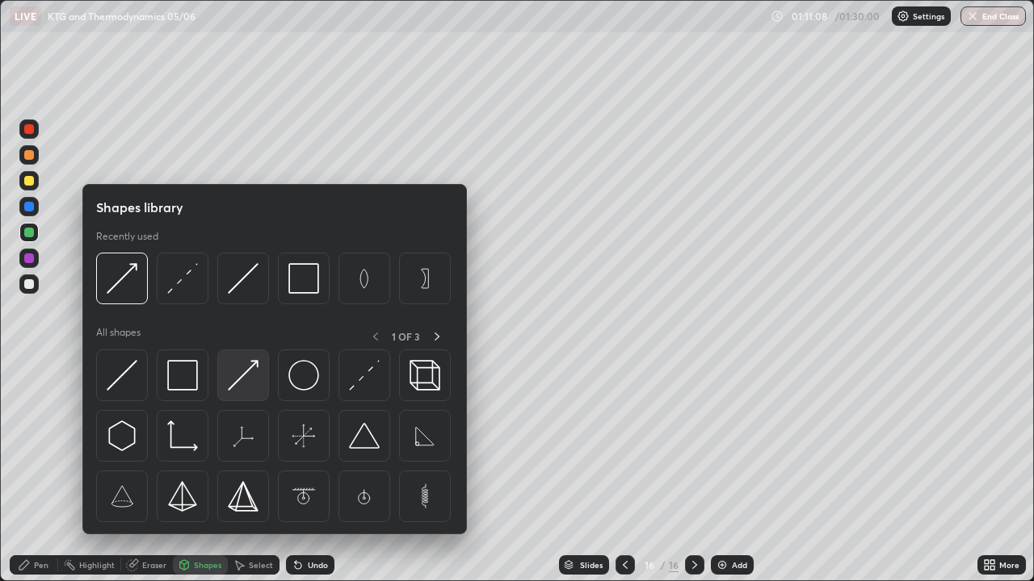
click at [250, 365] on img at bounding box center [243, 375] width 31 height 31
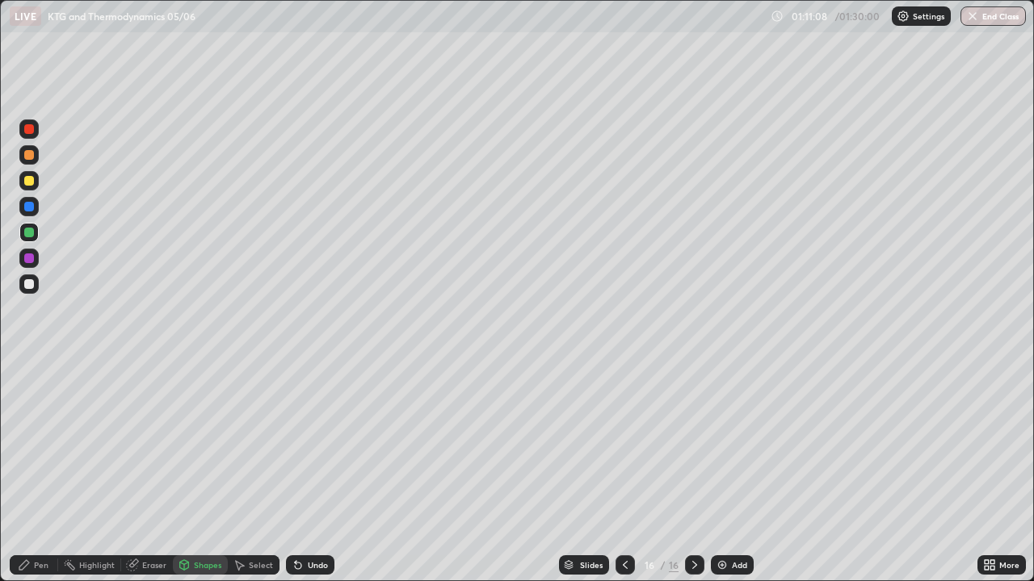
click at [36, 279] on div at bounding box center [28, 284] width 19 height 19
click at [40, 472] on div "Pen" at bounding box center [34, 565] width 48 height 19
click at [198, 472] on div "Shapes" at bounding box center [207, 565] width 27 height 8
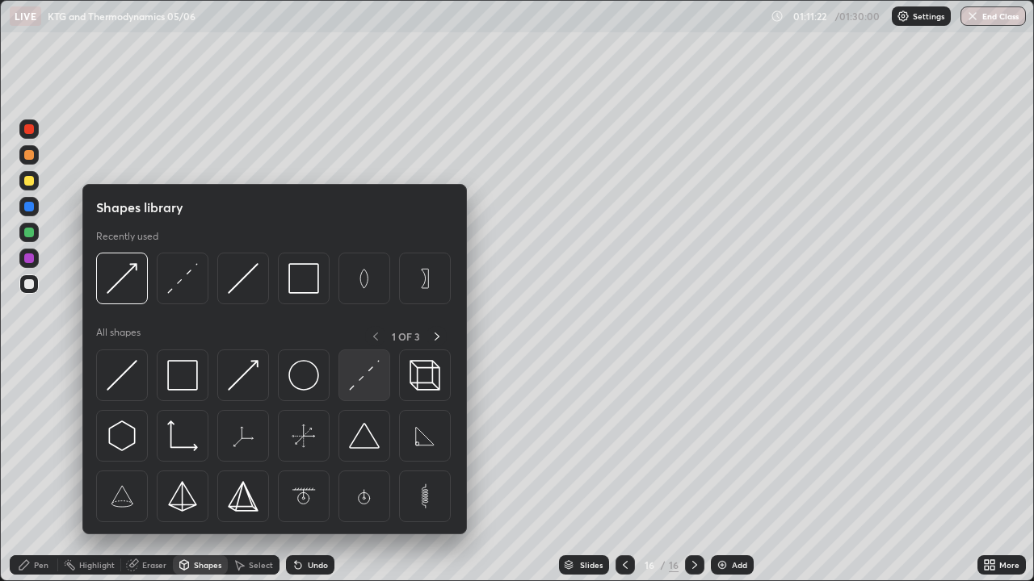
click at [362, 380] on img at bounding box center [364, 375] width 31 height 31
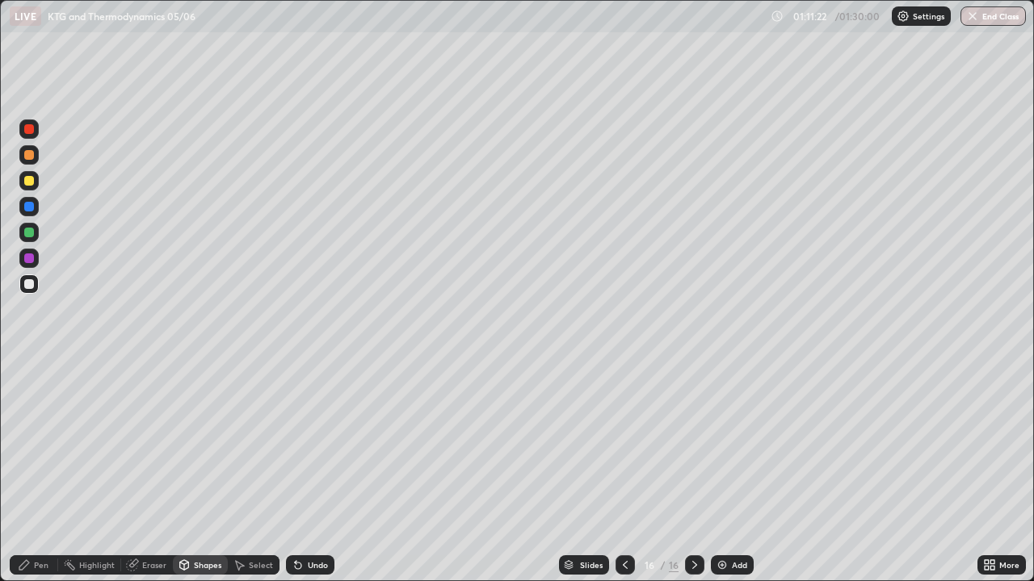
click at [33, 285] on div at bounding box center [29, 284] width 10 height 10
click at [40, 472] on div "Pen" at bounding box center [41, 565] width 15 height 8
click at [149, 472] on div "Eraser" at bounding box center [147, 565] width 52 height 19
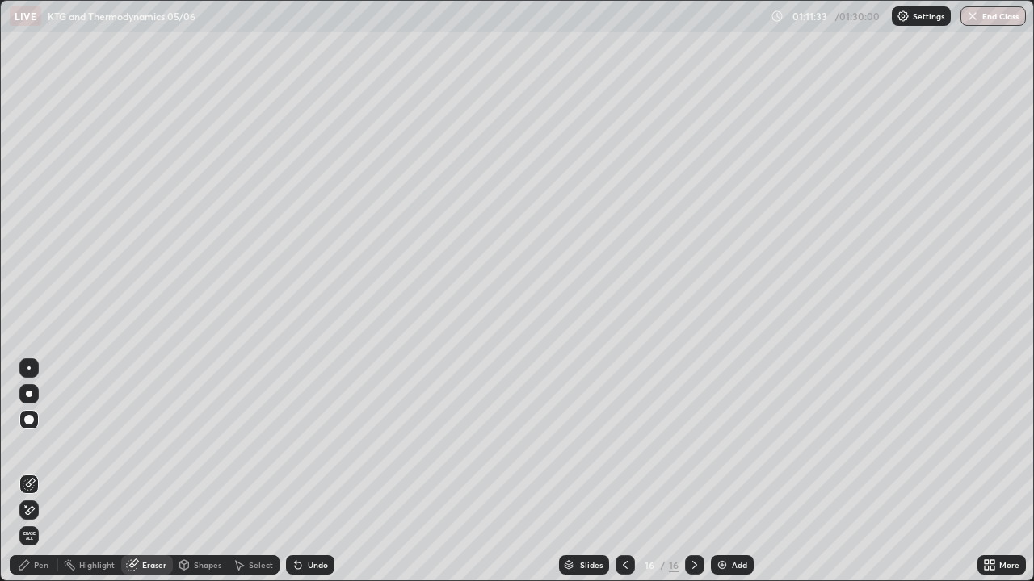
click at [36, 366] on div at bounding box center [28, 368] width 19 height 19
click at [40, 472] on div "Pen" at bounding box center [34, 565] width 48 height 19
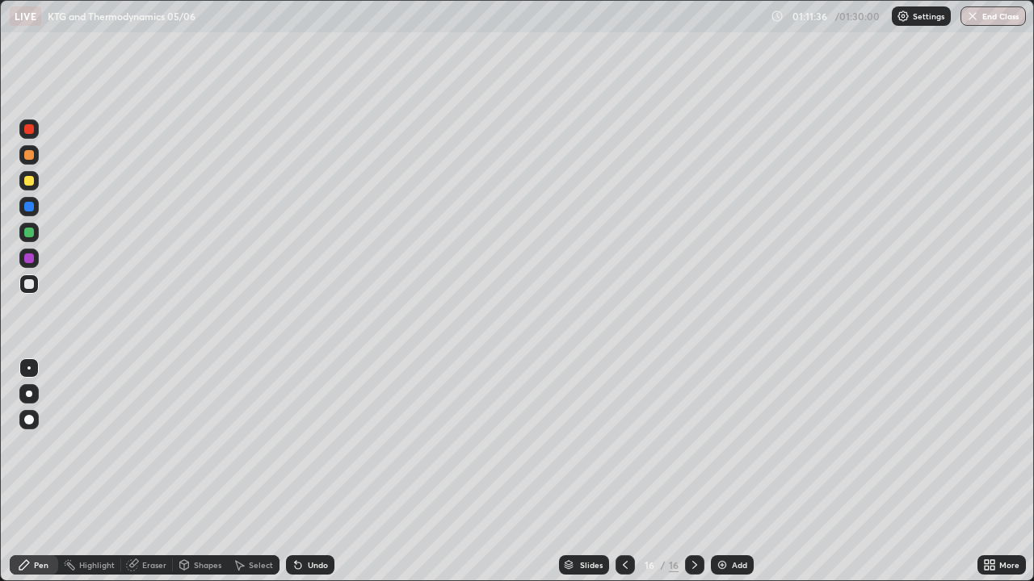
click at [28, 231] on div at bounding box center [29, 233] width 10 height 10
click at [198, 472] on div "Shapes" at bounding box center [207, 565] width 27 height 8
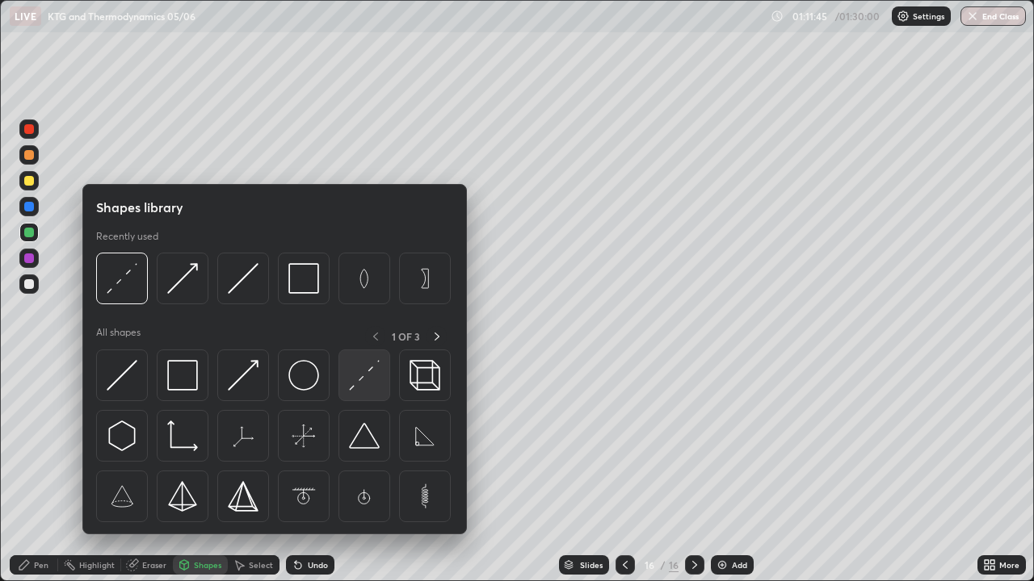
click at [352, 380] on img at bounding box center [364, 375] width 31 height 31
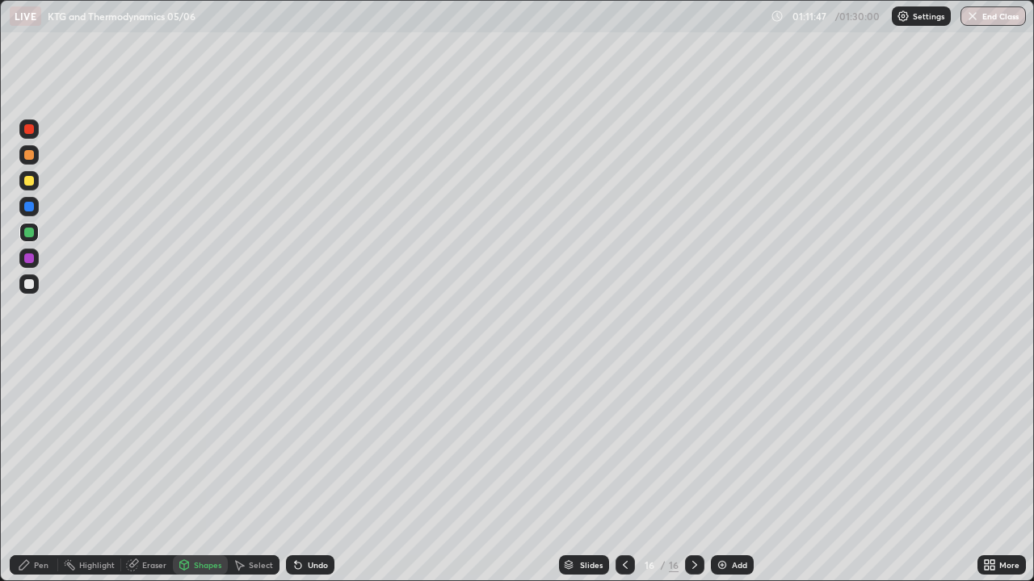
click at [40, 472] on div "Pen" at bounding box center [41, 565] width 15 height 8
click at [189, 472] on icon at bounding box center [184, 565] width 13 height 13
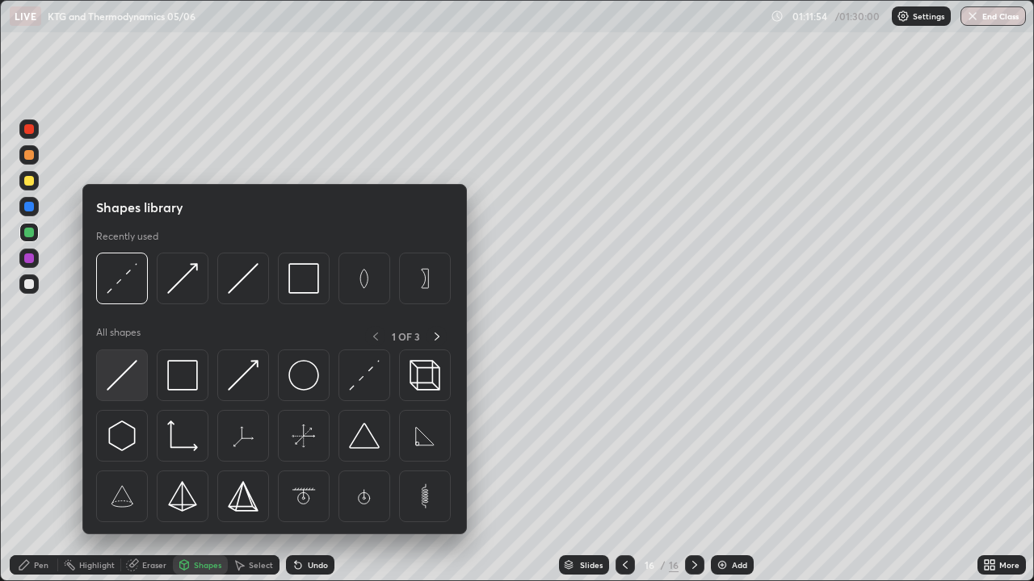
click at [127, 376] on img at bounding box center [122, 375] width 31 height 31
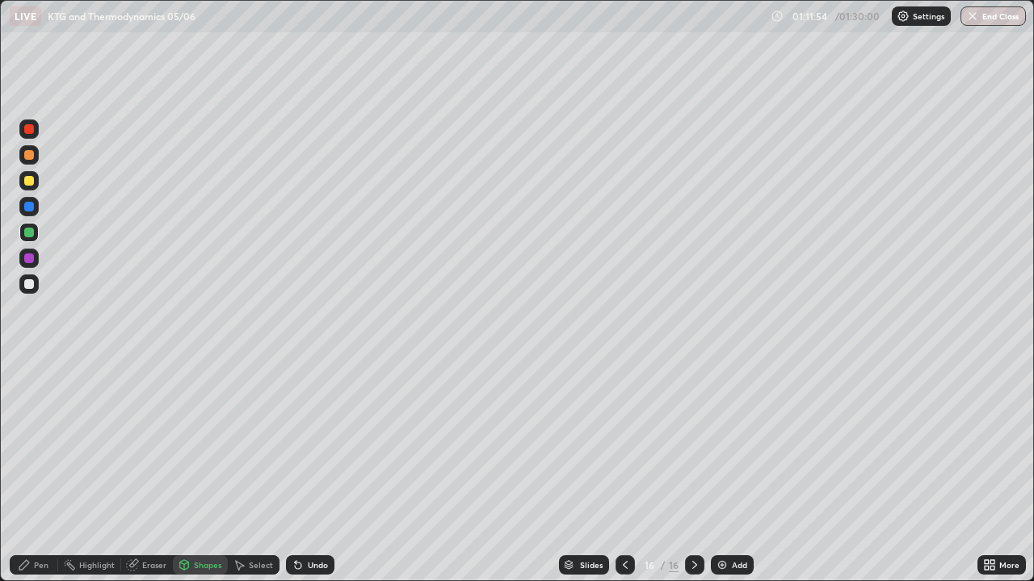
click at [36, 267] on div at bounding box center [28, 259] width 19 height 26
click at [45, 472] on div "Pen" at bounding box center [34, 565] width 48 height 19
click at [38, 233] on div at bounding box center [28, 232] width 19 height 19
click at [39, 472] on div "Pen" at bounding box center [34, 565] width 48 height 19
click at [31, 235] on div at bounding box center [29, 233] width 10 height 10
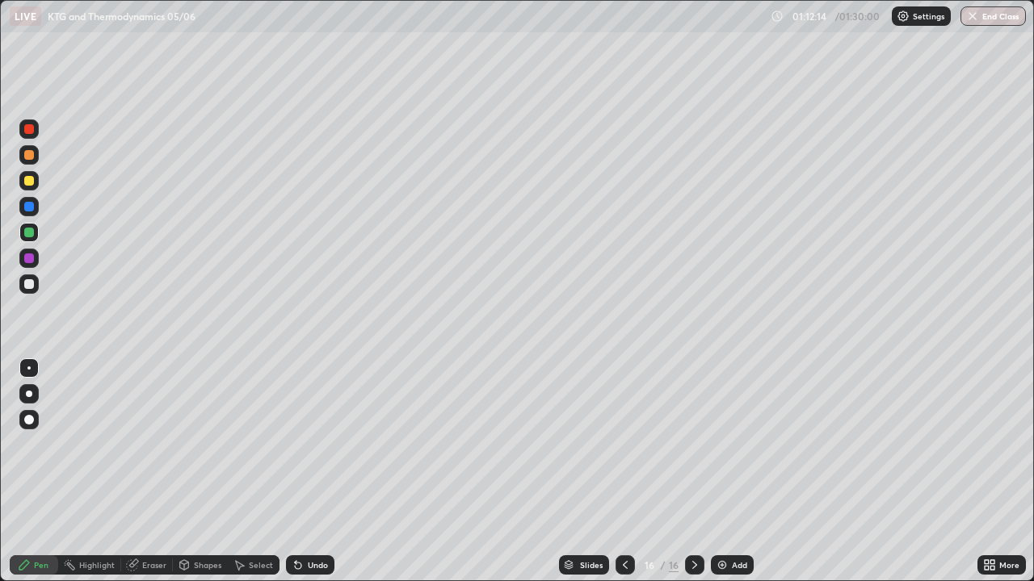
click at [191, 472] on div "Shapes" at bounding box center [200, 565] width 55 height 19
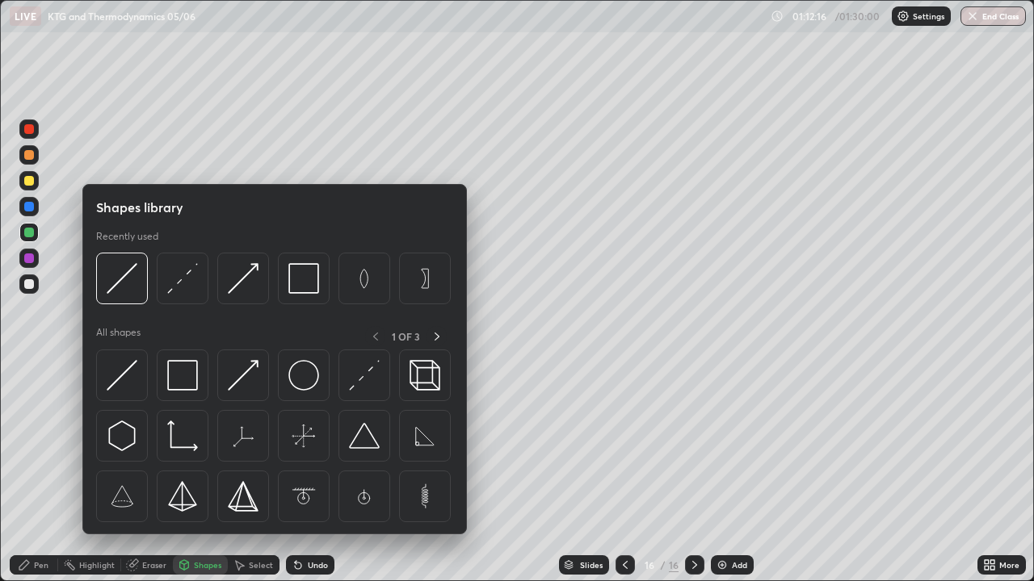
click at [23, 472] on icon at bounding box center [24, 565] width 10 height 10
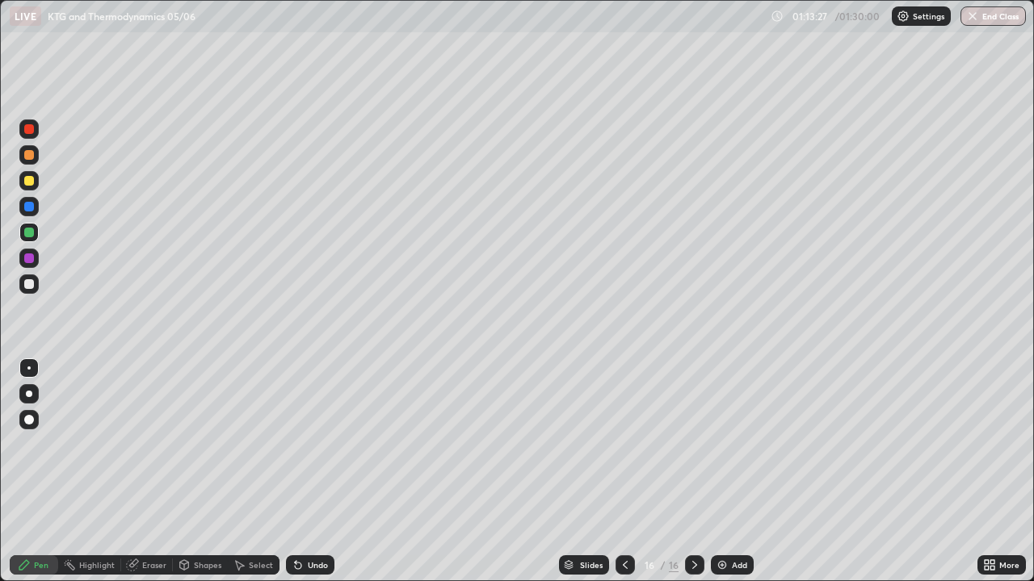
click at [30, 233] on div at bounding box center [29, 233] width 10 height 10
click at [38, 258] on div at bounding box center [28, 258] width 19 height 19
click at [36, 182] on div at bounding box center [28, 180] width 19 height 19
click at [728, 472] on div "Add" at bounding box center [732, 565] width 43 height 19
click at [201, 472] on div "Shapes" at bounding box center [200, 565] width 55 height 19
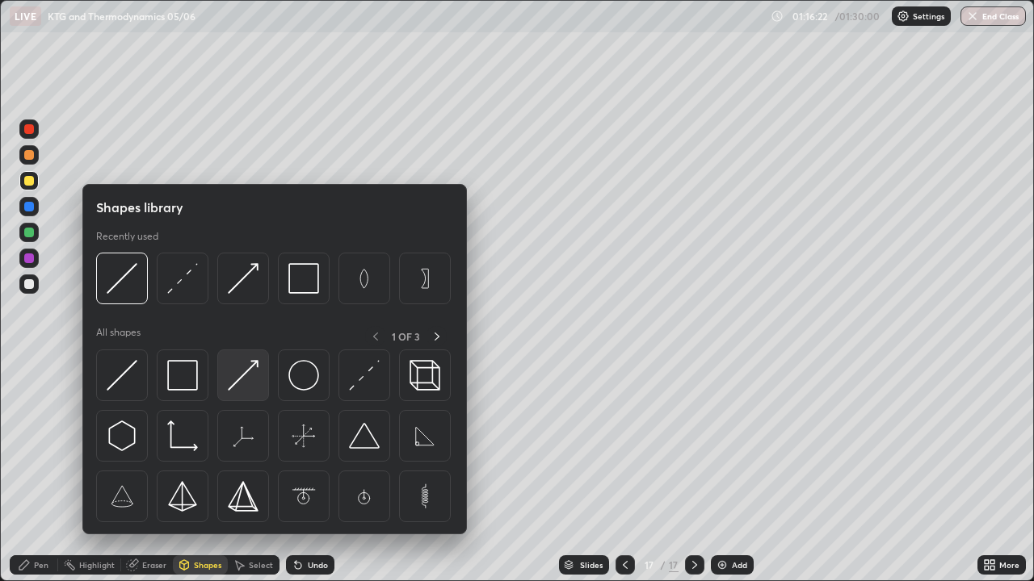
click at [243, 375] on img at bounding box center [243, 375] width 31 height 31
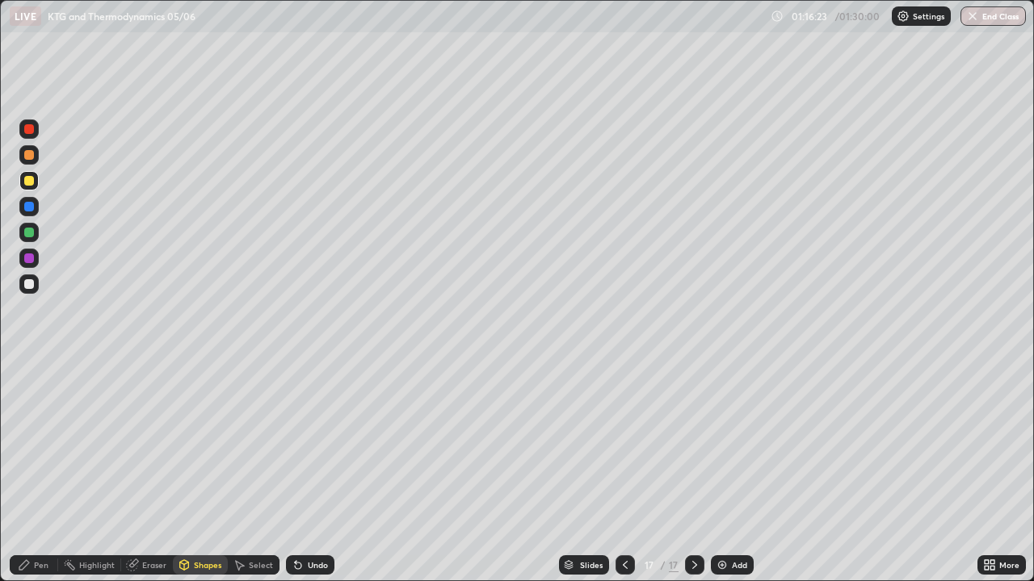
click at [33, 280] on div at bounding box center [29, 284] width 10 height 10
click at [34, 472] on div "Pen" at bounding box center [34, 565] width 48 height 19
click at [31, 229] on div at bounding box center [29, 233] width 10 height 10
click at [27, 284] on div at bounding box center [29, 284] width 10 height 10
click at [30, 284] on div at bounding box center [29, 284] width 10 height 10
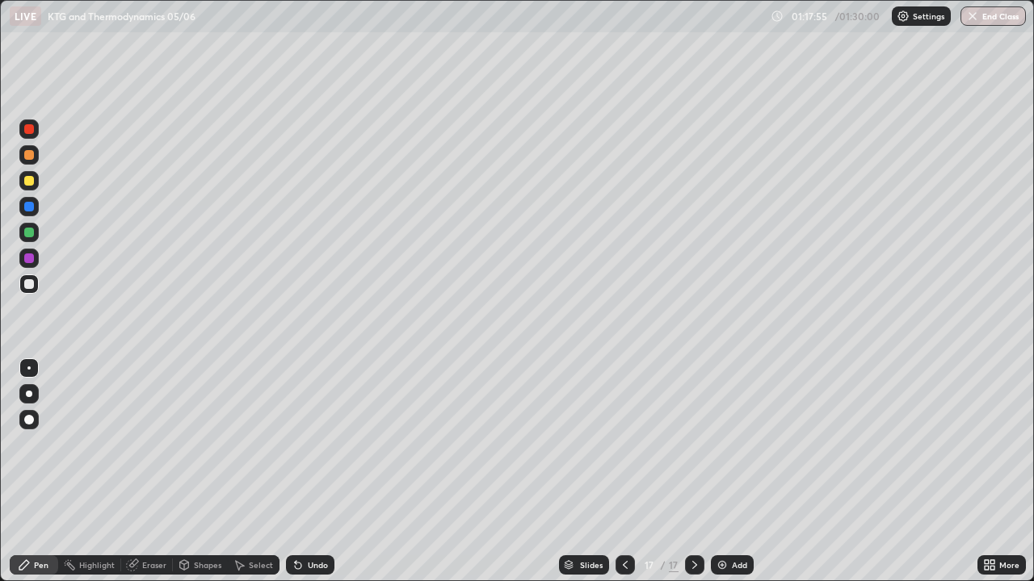
click at [727, 472] on img at bounding box center [722, 565] width 13 height 13
click at [28, 232] on div at bounding box center [29, 233] width 10 height 10
click at [36, 287] on div at bounding box center [28, 284] width 19 height 19
click at [249, 472] on div "Select" at bounding box center [261, 565] width 24 height 8
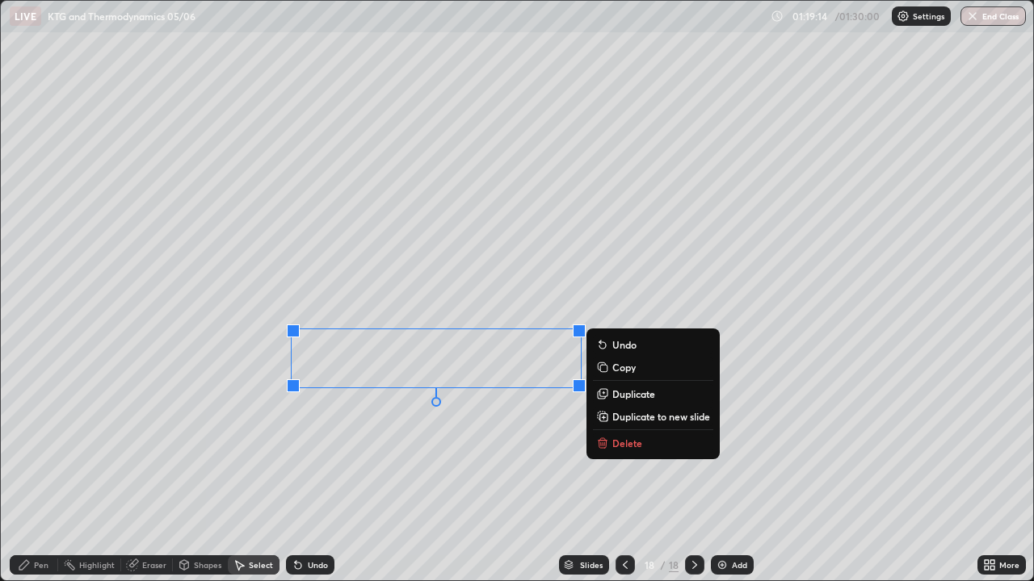
click at [46, 472] on div "Pen" at bounding box center [34, 565] width 48 height 19
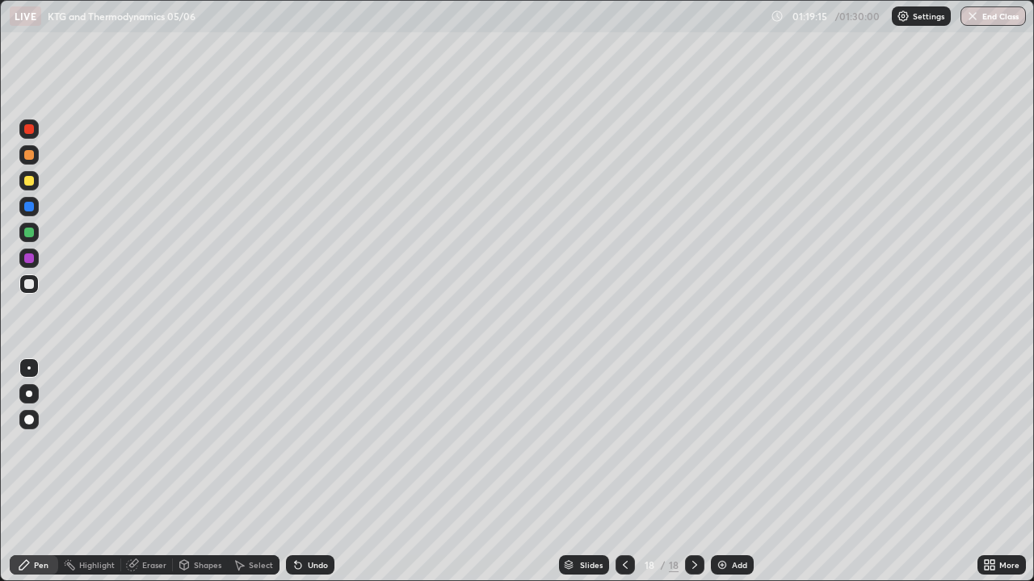
click at [33, 183] on div at bounding box center [29, 181] width 10 height 10
click at [195, 472] on div "Shapes" at bounding box center [207, 565] width 27 height 8
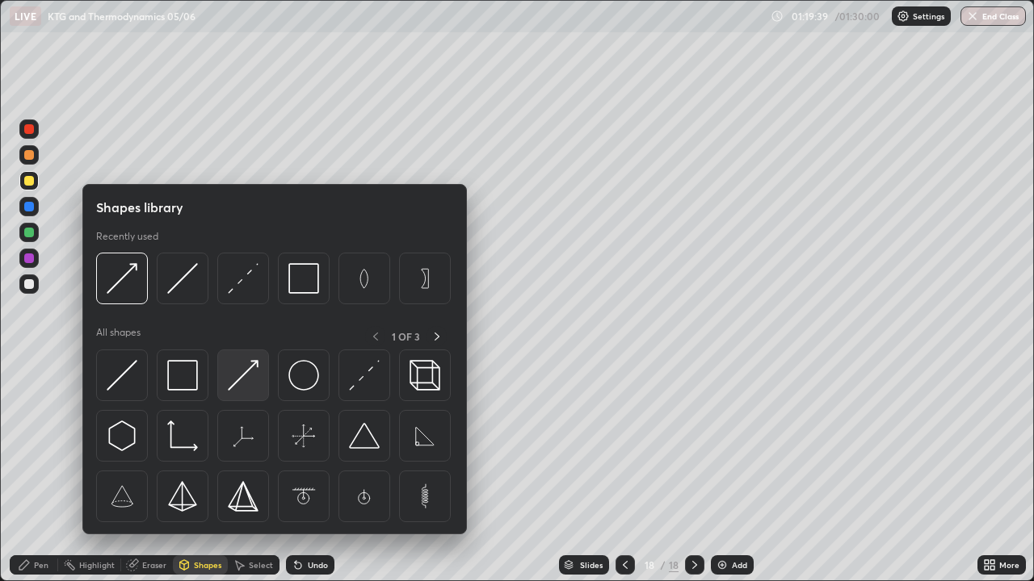
click at [240, 380] on img at bounding box center [243, 375] width 31 height 31
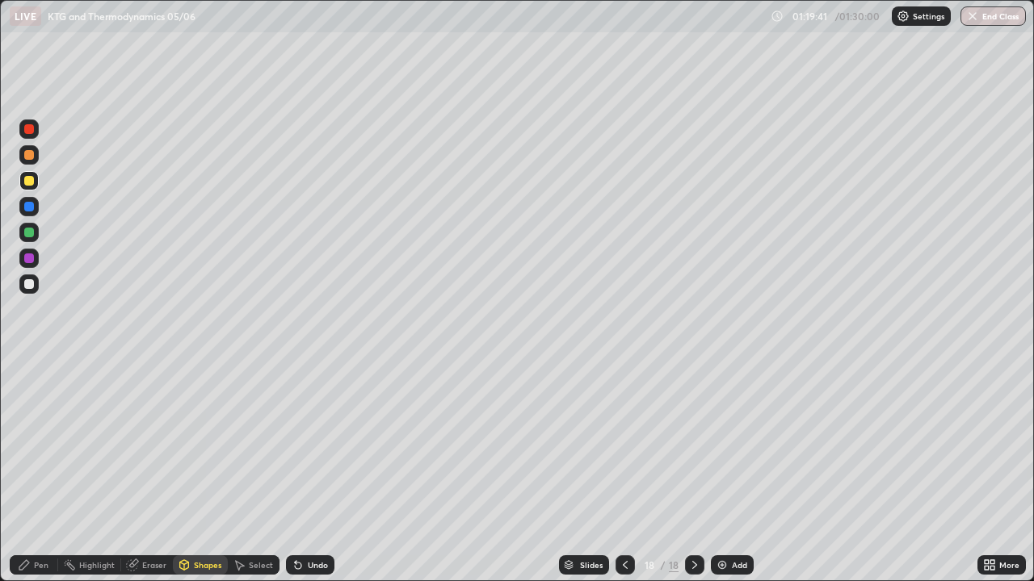
click at [34, 472] on div "Pen" at bounding box center [41, 565] width 15 height 8
click at [130, 472] on div "Eraser" at bounding box center [147, 565] width 52 height 32
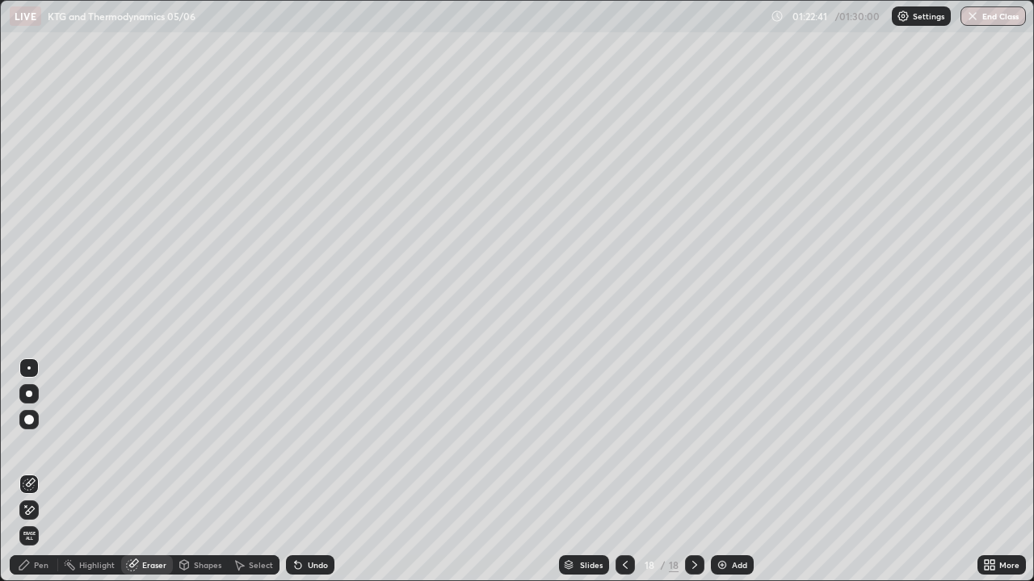
click at [997, 17] on button "End Class" at bounding box center [992, 15] width 65 height 19
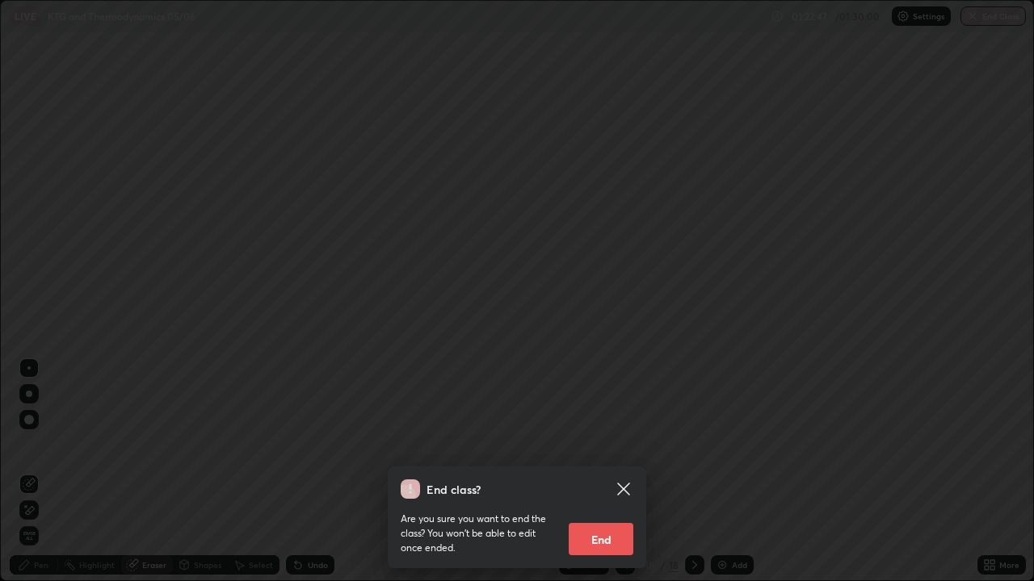
click at [609, 472] on button "End" at bounding box center [601, 539] width 65 height 32
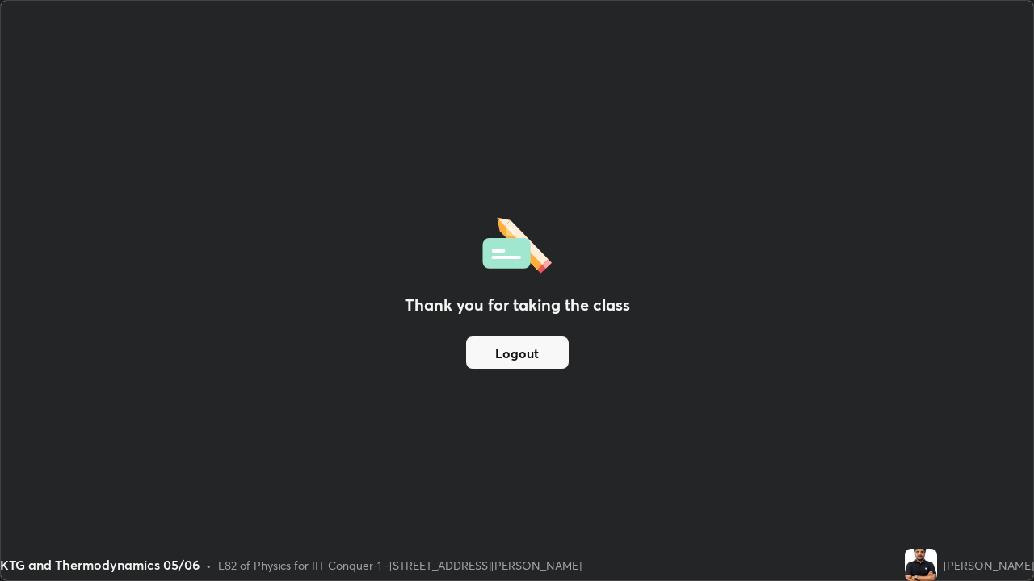
click at [550, 352] on button "Logout" at bounding box center [517, 353] width 103 height 32
